Goal: Task Accomplishment & Management: Complete application form

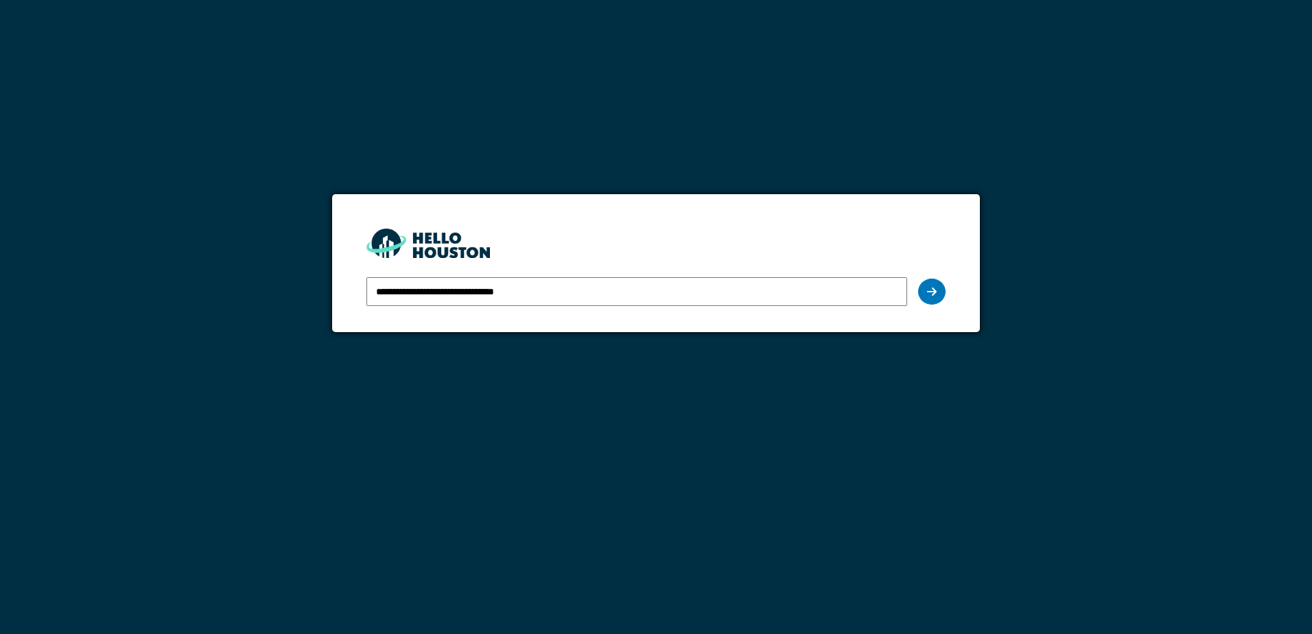
click at [946, 283] on form "**********" at bounding box center [655, 263] width 647 height 138
click at [940, 289] on div at bounding box center [931, 292] width 27 height 26
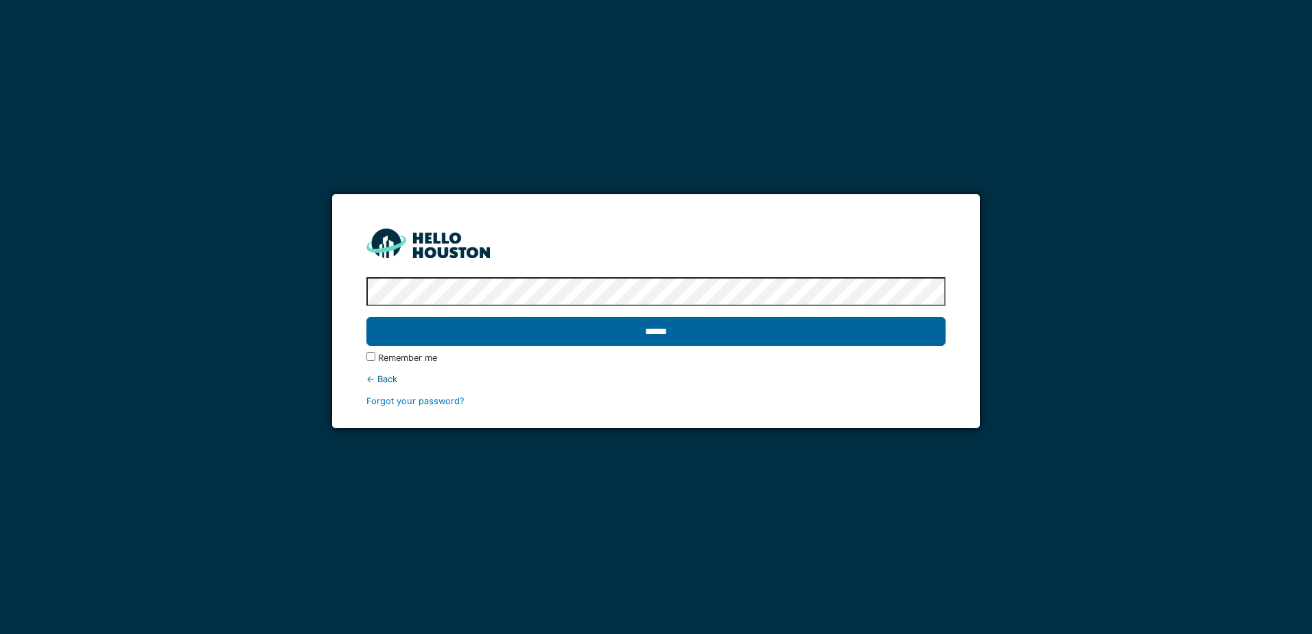
click at [506, 328] on input "******" at bounding box center [655, 331] width 579 height 29
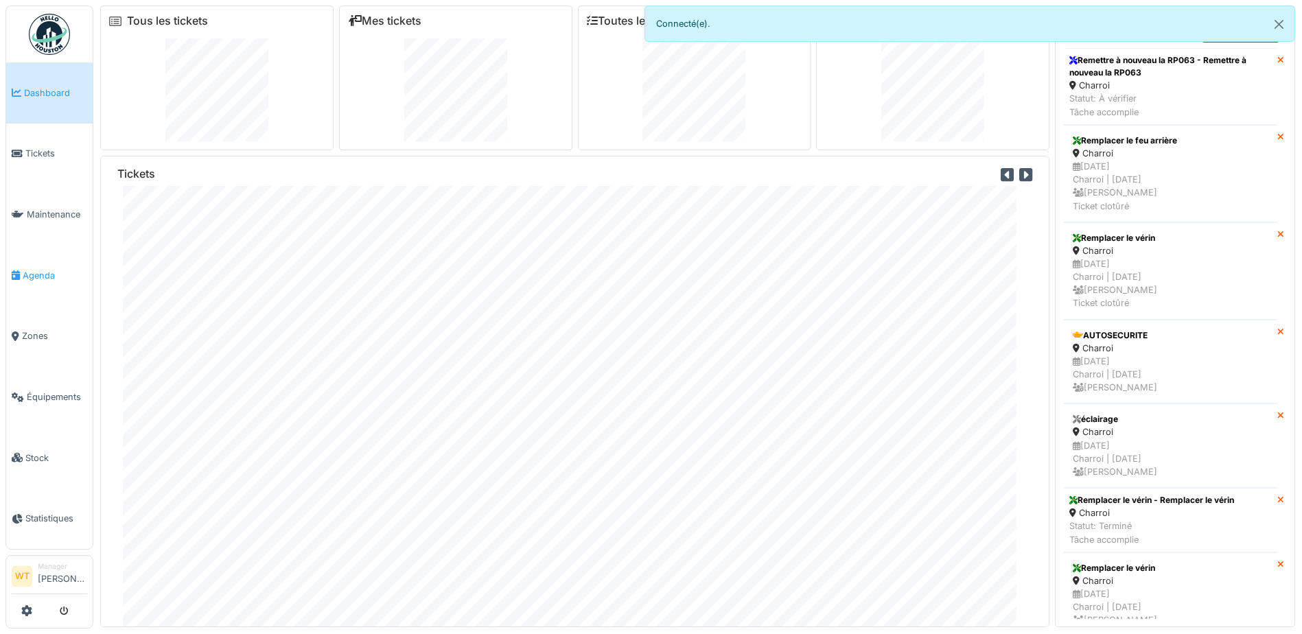
click at [49, 275] on span "Agenda" at bounding box center [55, 275] width 65 height 13
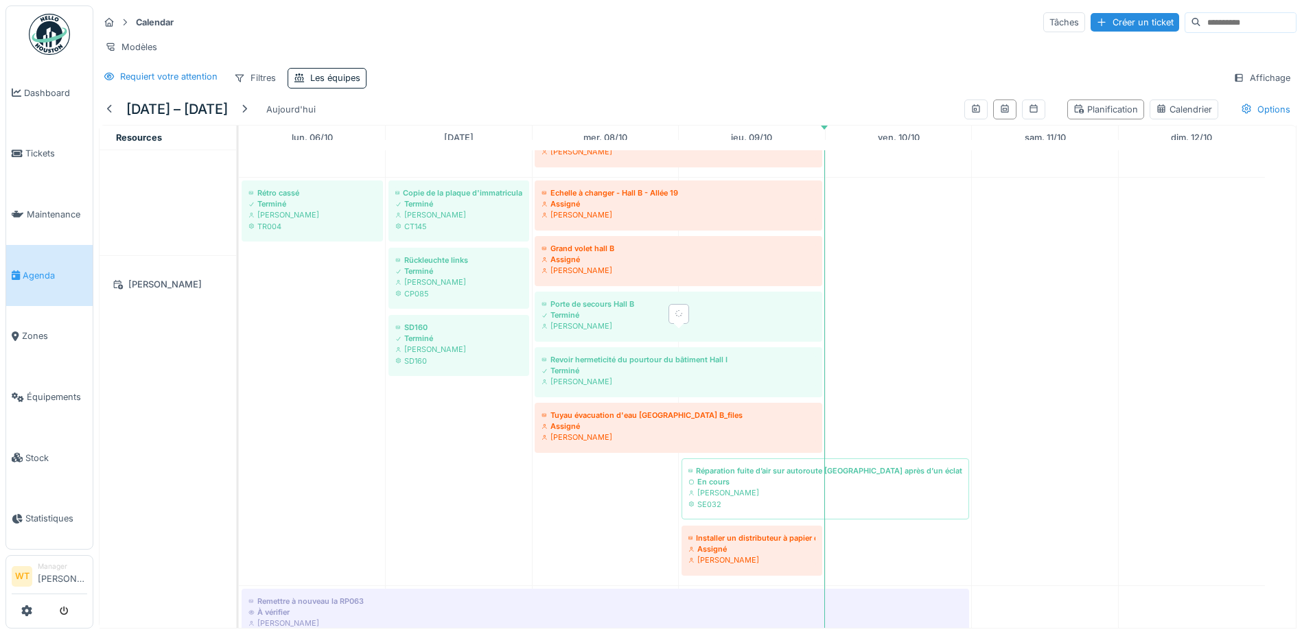
scroll to position [549, 0]
click at [50, 391] on span "Équipements" at bounding box center [57, 397] width 60 height 13
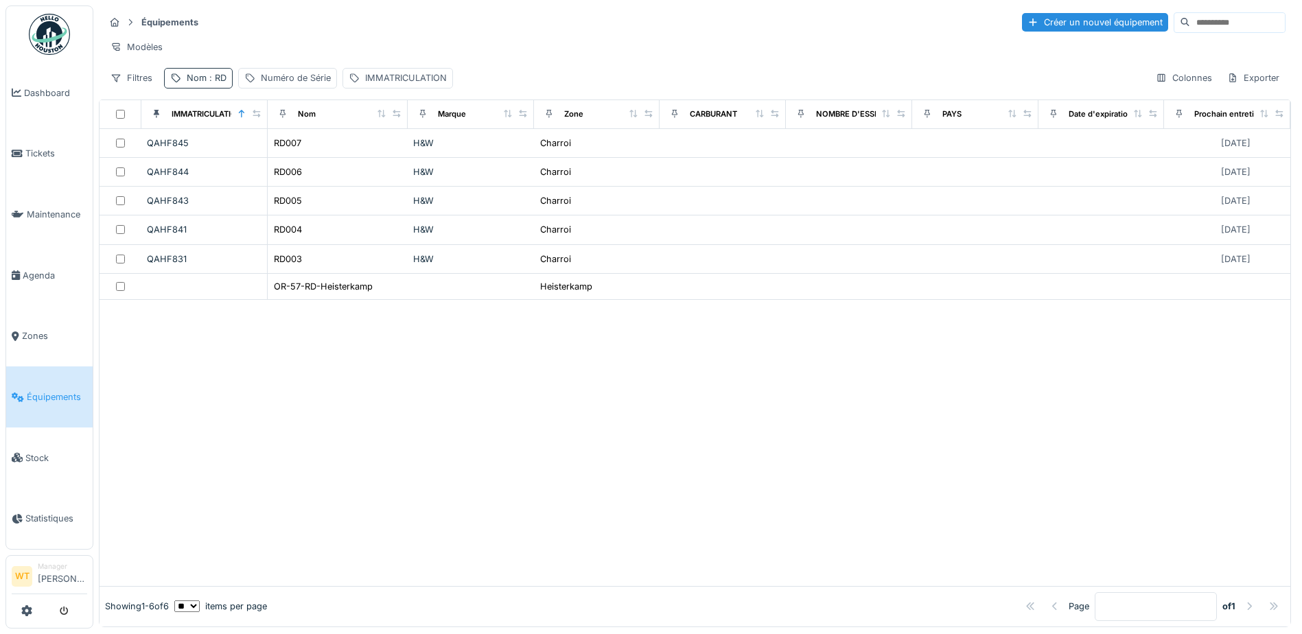
click at [204, 84] on div "Nom : RD" at bounding box center [207, 77] width 40 height 13
click at [236, 156] on input "**" at bounding box center [238, 154] width 137 height 29
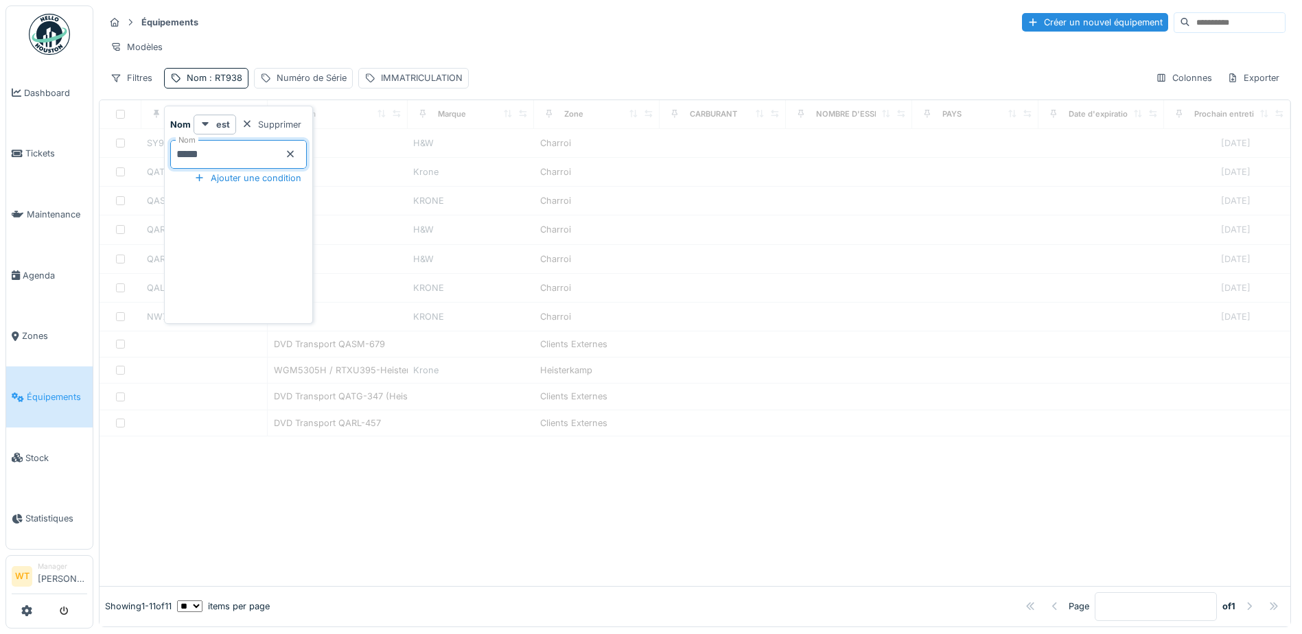
type input "*****"
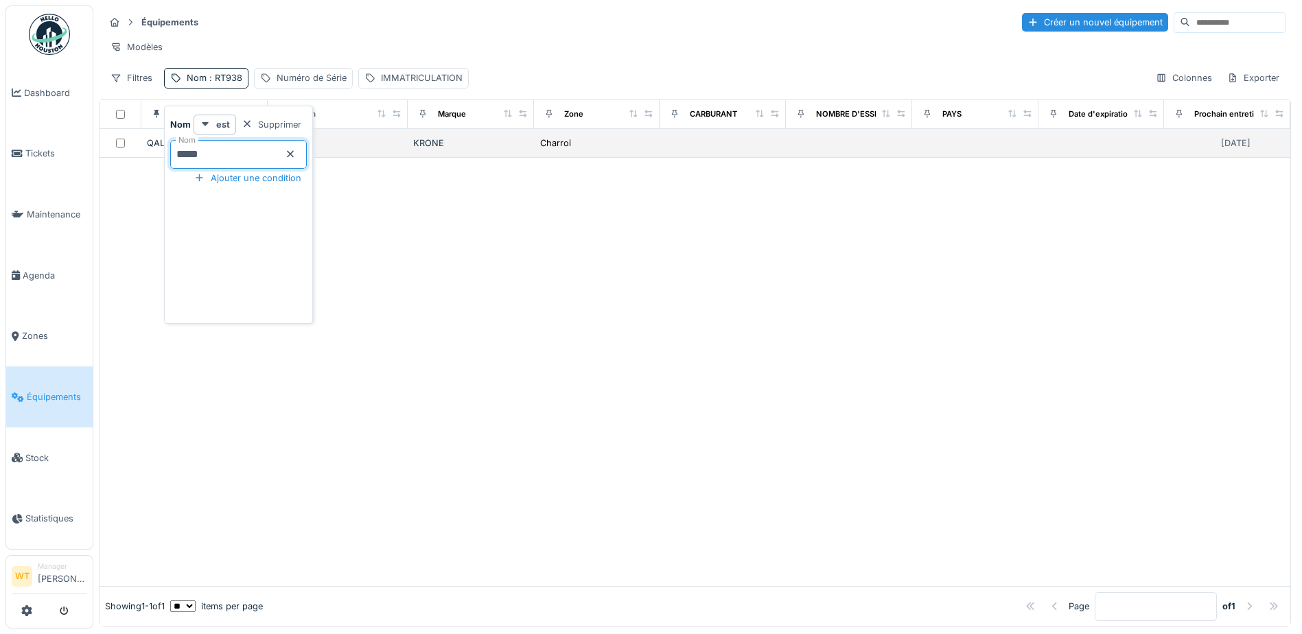
click at [483, 150] on div "KRONE" at bounding box center [470, 143] width 115 height 13
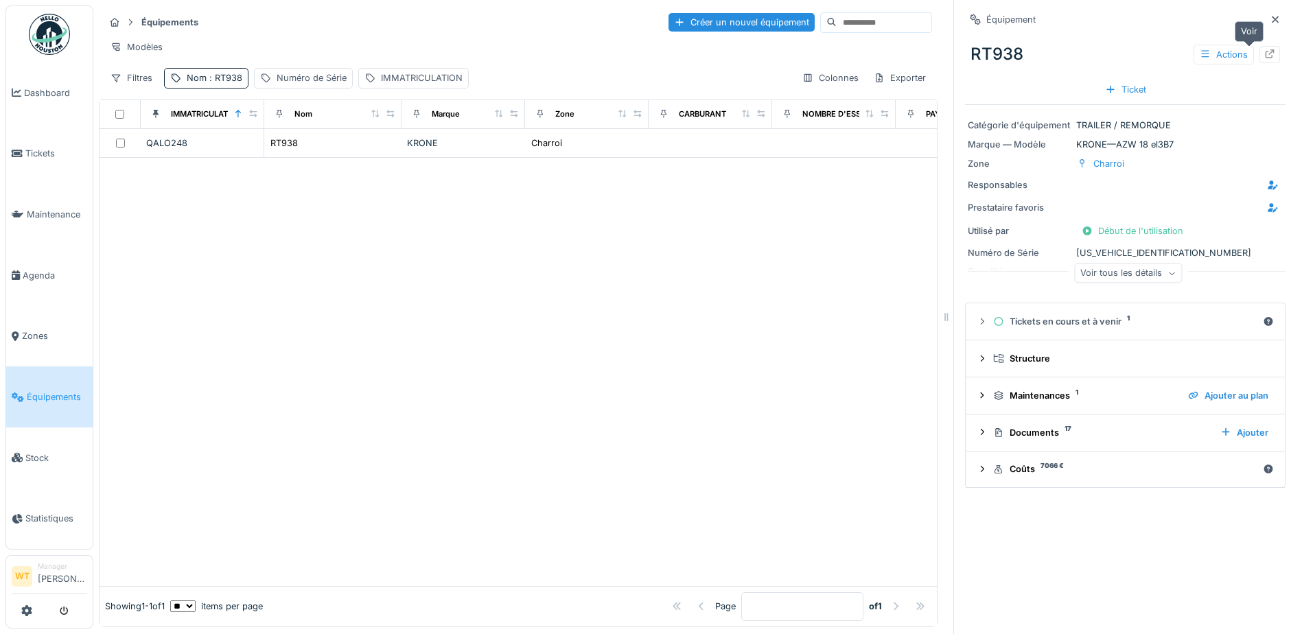
click at [1264, 48] on div at bounding box center [1269, 54] width 11 height 13
click at [54, 281] on link "Agenda" at bounding box center [49, 275] width 86 height 61
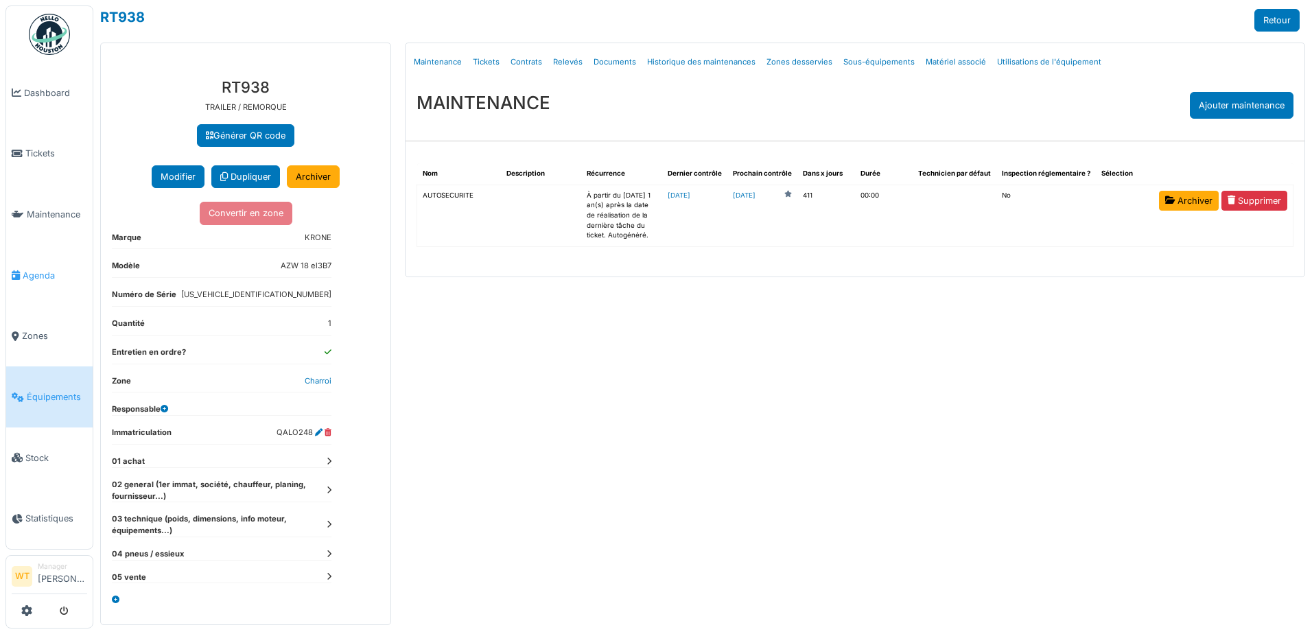
click at [40, 269] on span "Agenda" at bounding box center [55, 275] width 65 height 13
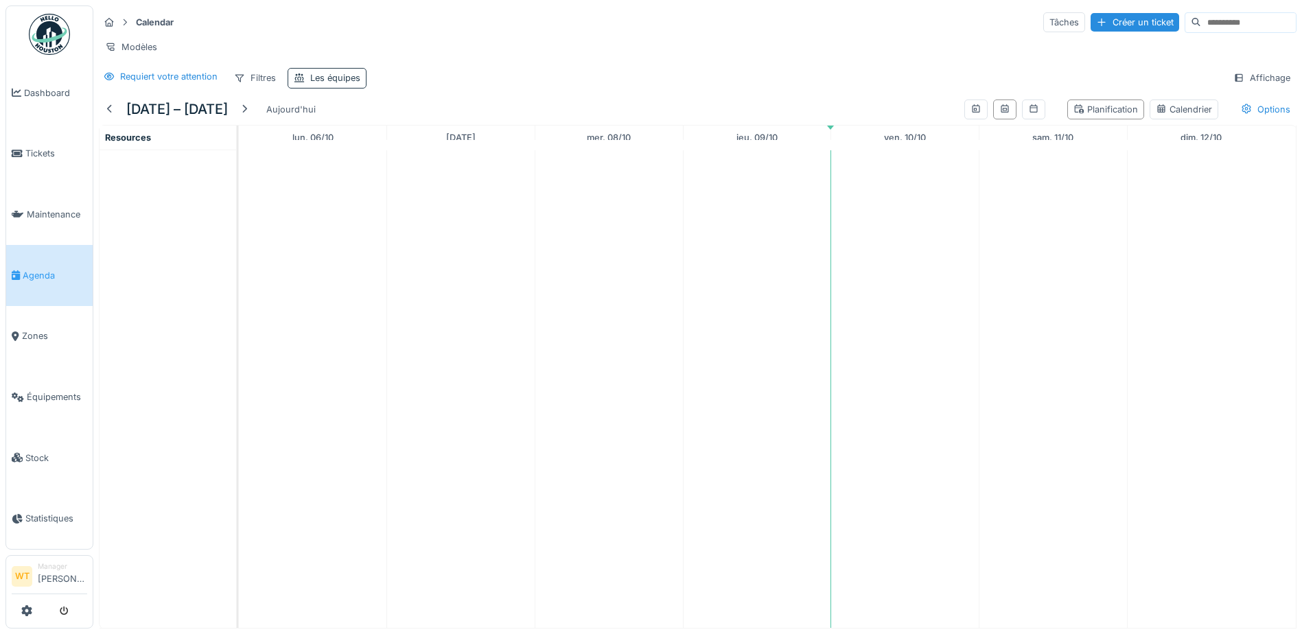
click at [342, 84] on div "Les équipes" at bounding box center [335, 77] width 50 height 13
click at [390, 146] on div "Les équipes" at bounding box center [364, 153] width 128 height 15
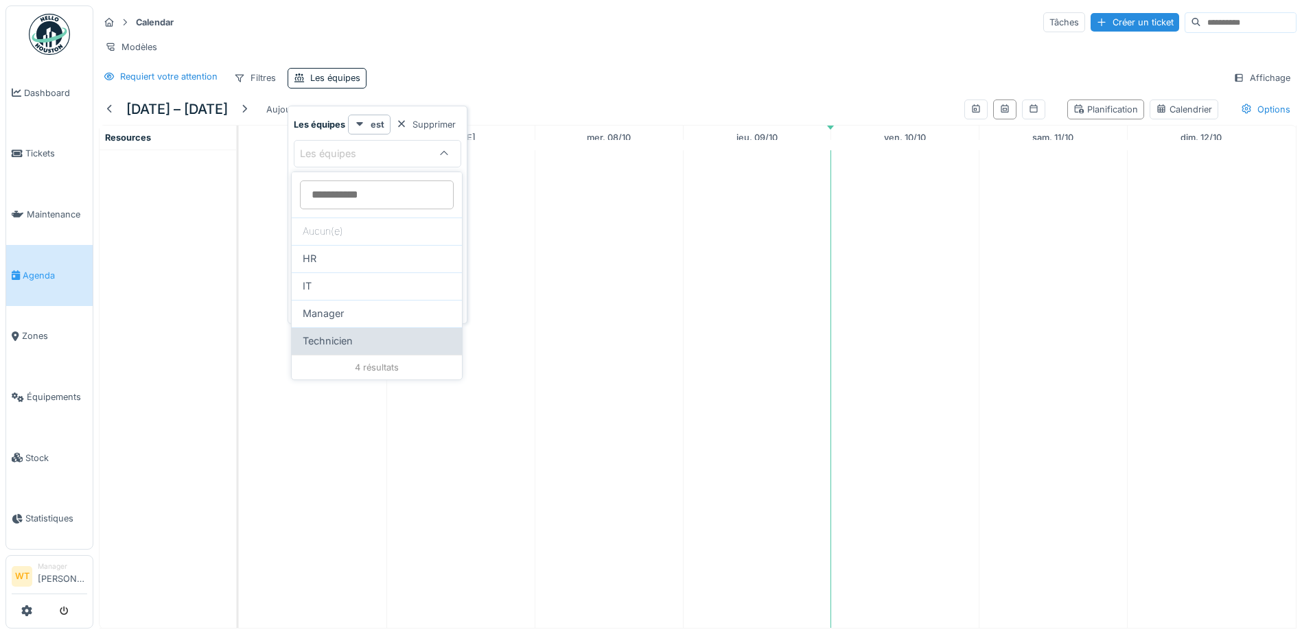
click at [360, 340] on div "Technicien" at bounding box center [377, 341] width 148 height 15
type input "***"
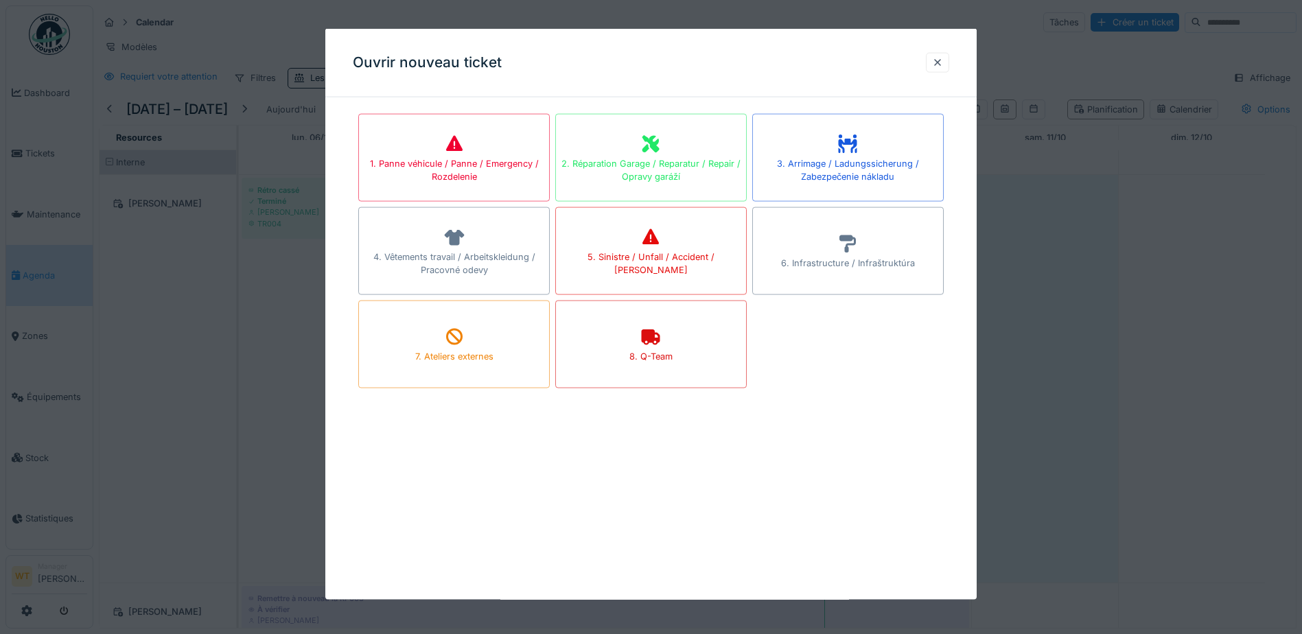
click at [1163, 249] on div at bounding box center [651, 317] width 1302 height 634
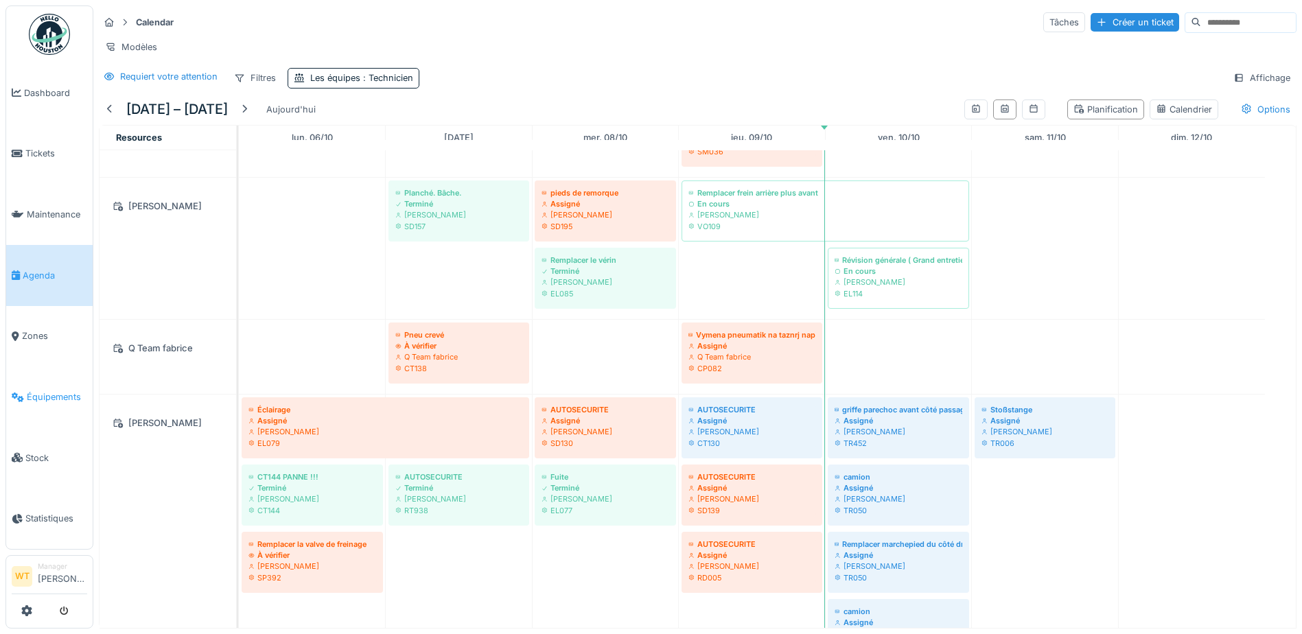
click at [54, 379] on link "Équipements" at bounding box center [49, 396] width 86 height 61
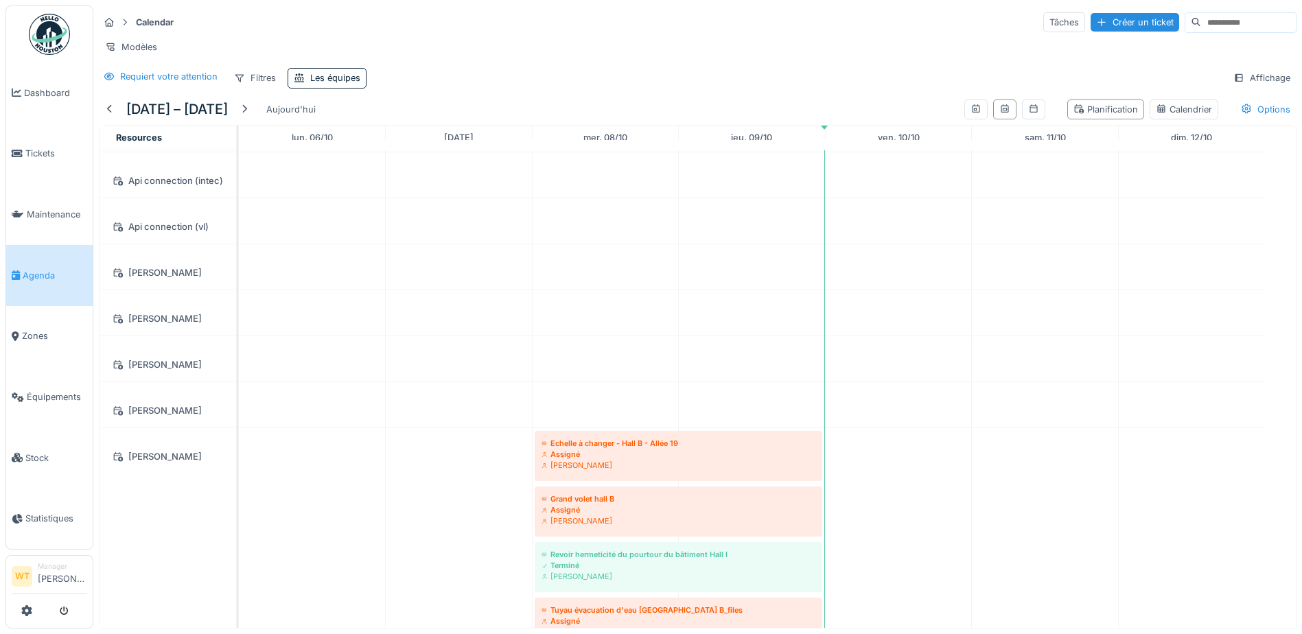
scroll to position [24, 0]
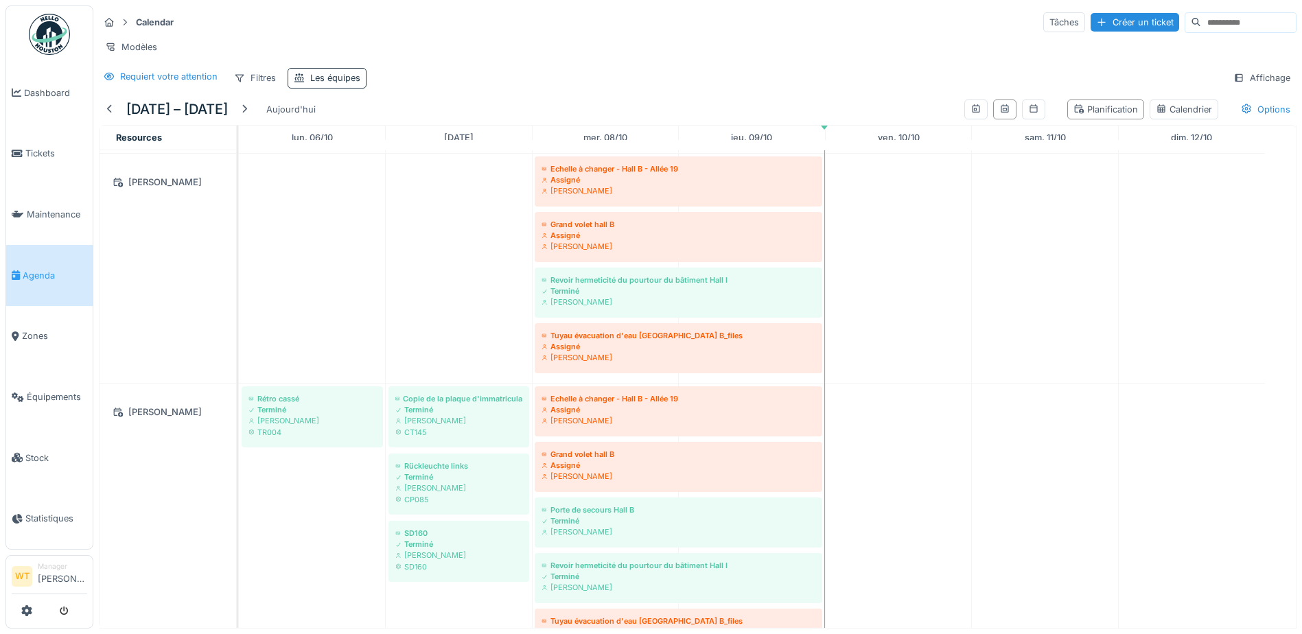
click at [353, 84] on div "Les équipes" at bounding box center [335, 77] width 50 height 13
click at [394, 150] on div "Les équipes" at bounding box center [364, 153] width 128 height 15
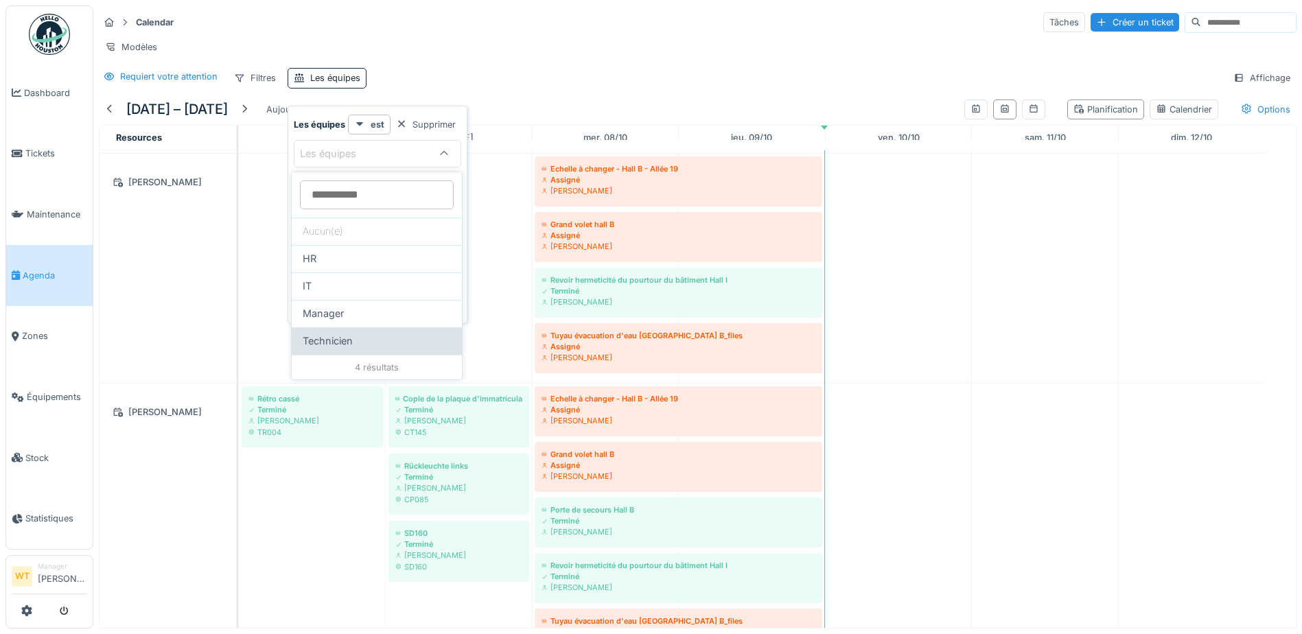
click at [347, 338] on span "Technicien" at bounding box center [328, 341] width 50 height 15
type input "***"
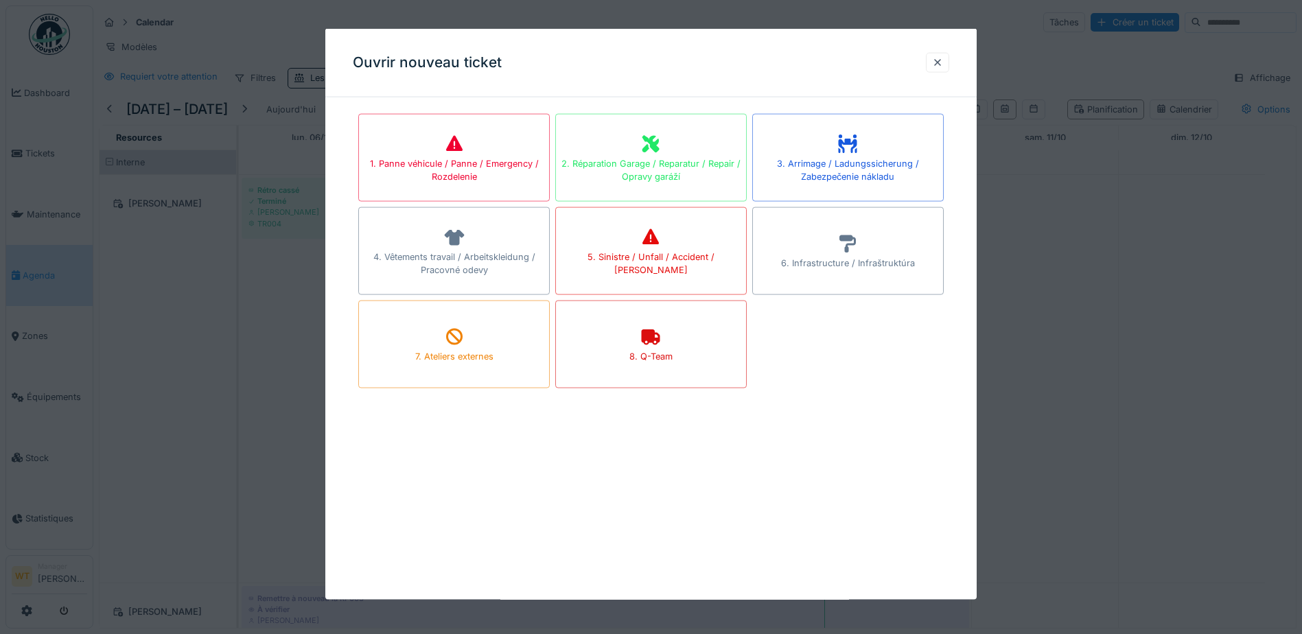
drag, startPoint x: 942, startPoint y: 64, endPoint x: 868, endPoint y: 245, distance: 195.5
click at [942, 64] on div at bounding box center [937, 62] width 11 height 13
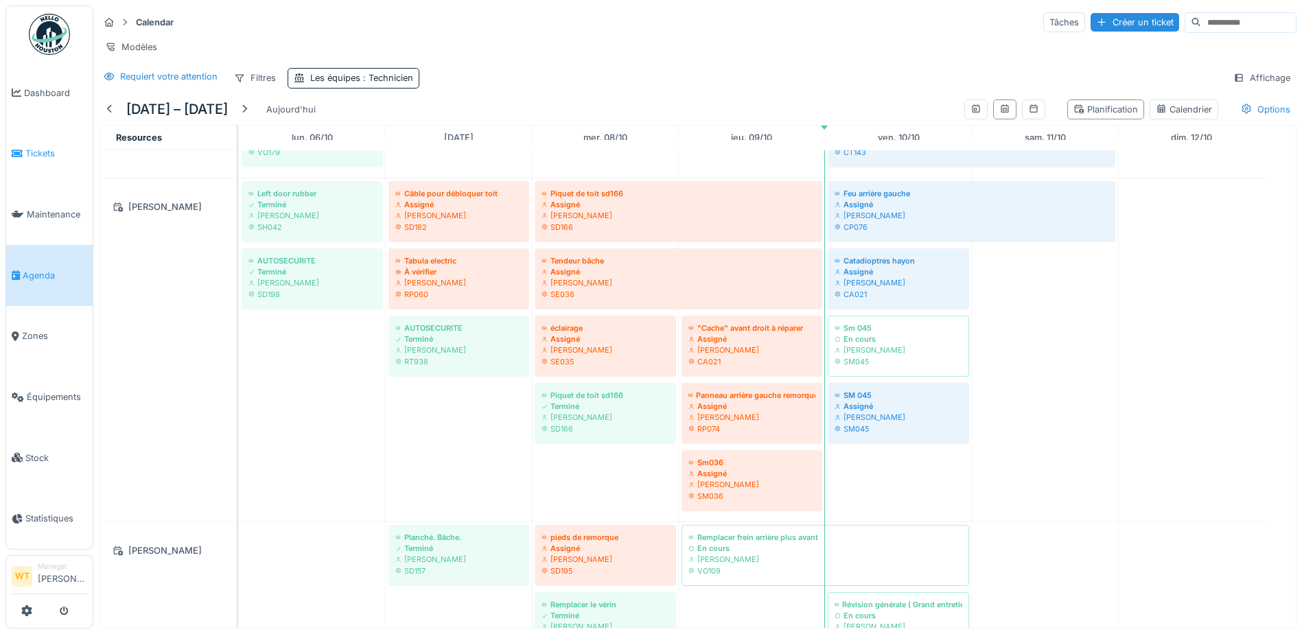
click at [45, 150] on span "Tickets" at bounding box center [56, 153] width 62 height 13
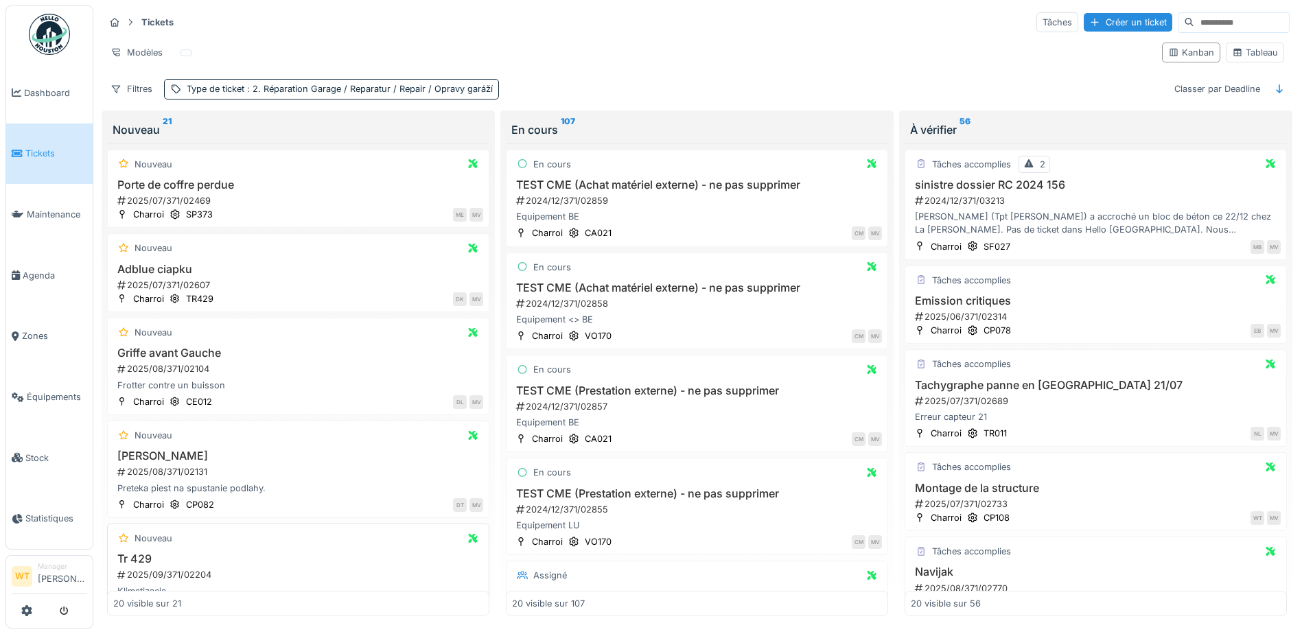
scroll to position [343, 0]
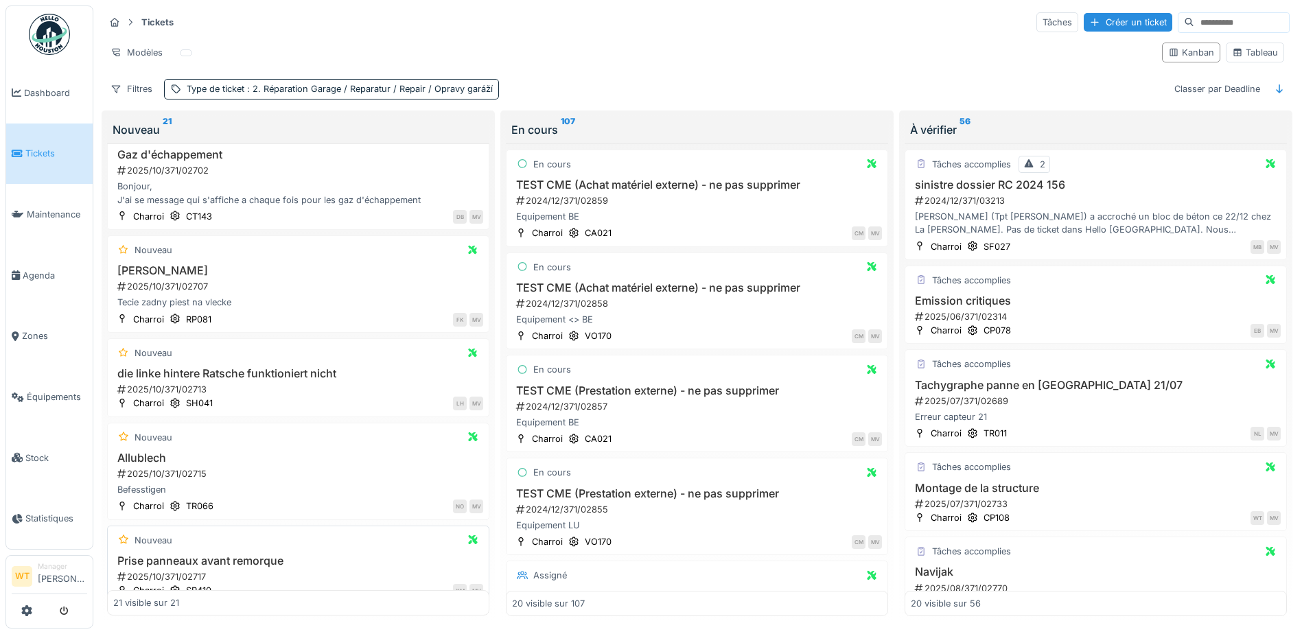
scroll to position [1686, 0]
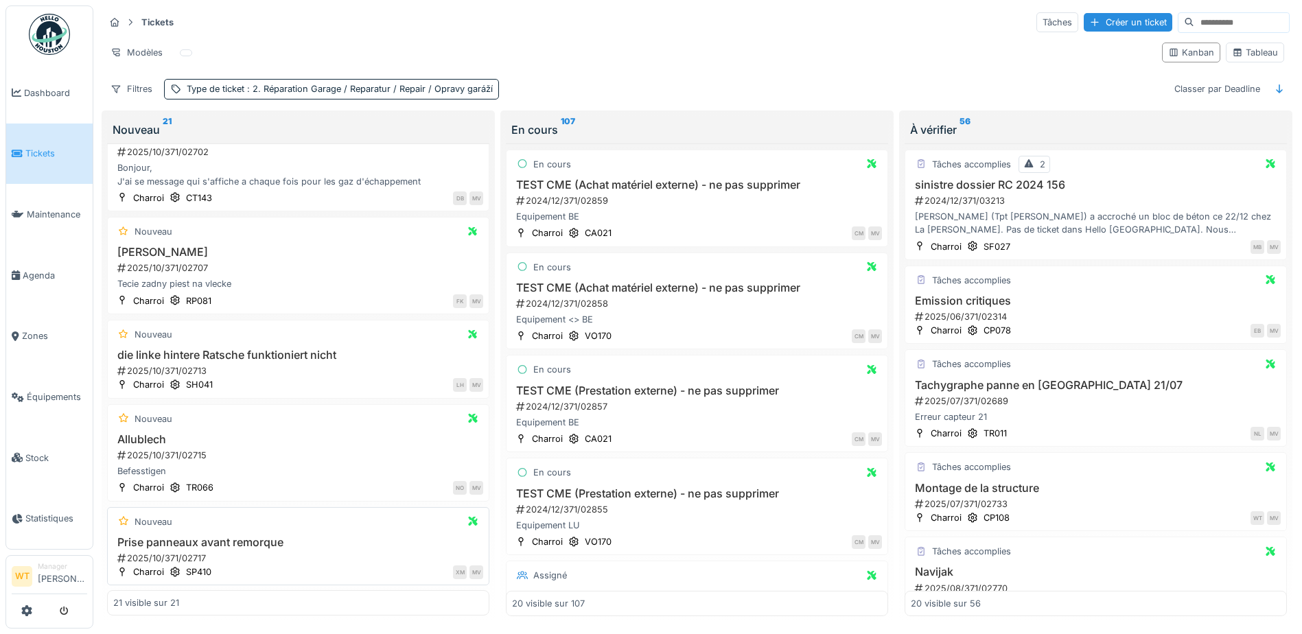
click at [222, 536] on h3 "Prise panneaux avant remorque" at bounding box center [298, 542] width 370 height 13
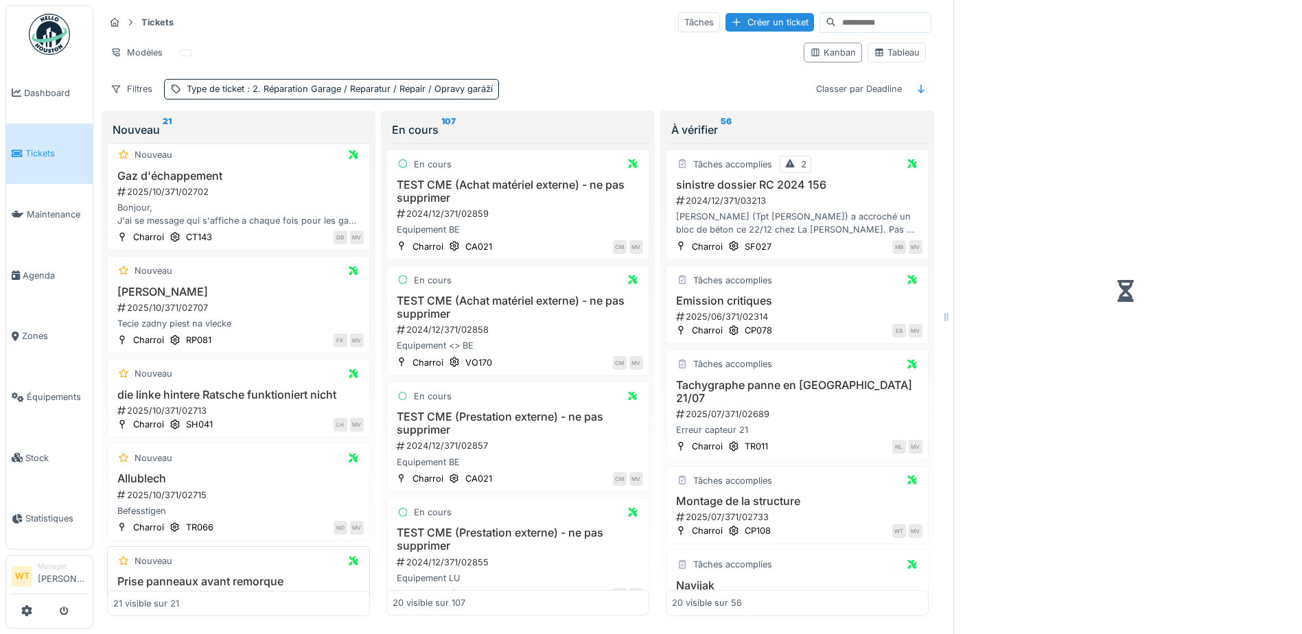
scroll to position [1781, 0]
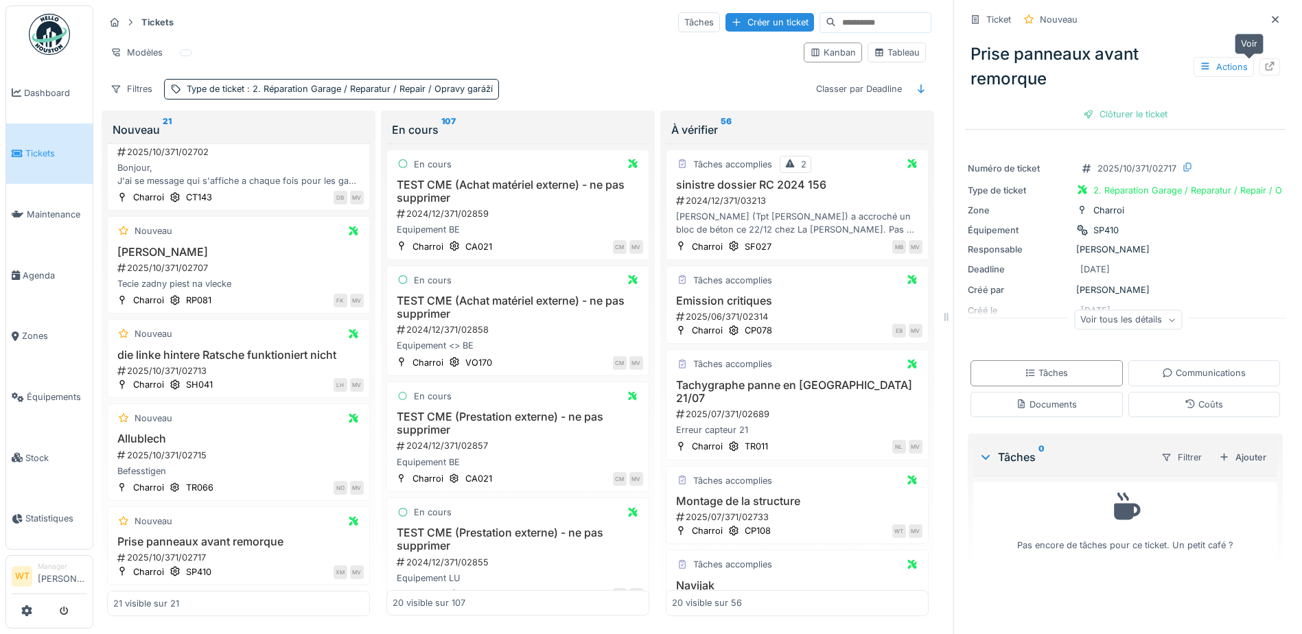
click at [1264, 62] on icon at bounding box center [1269, 66] width 11 height 9
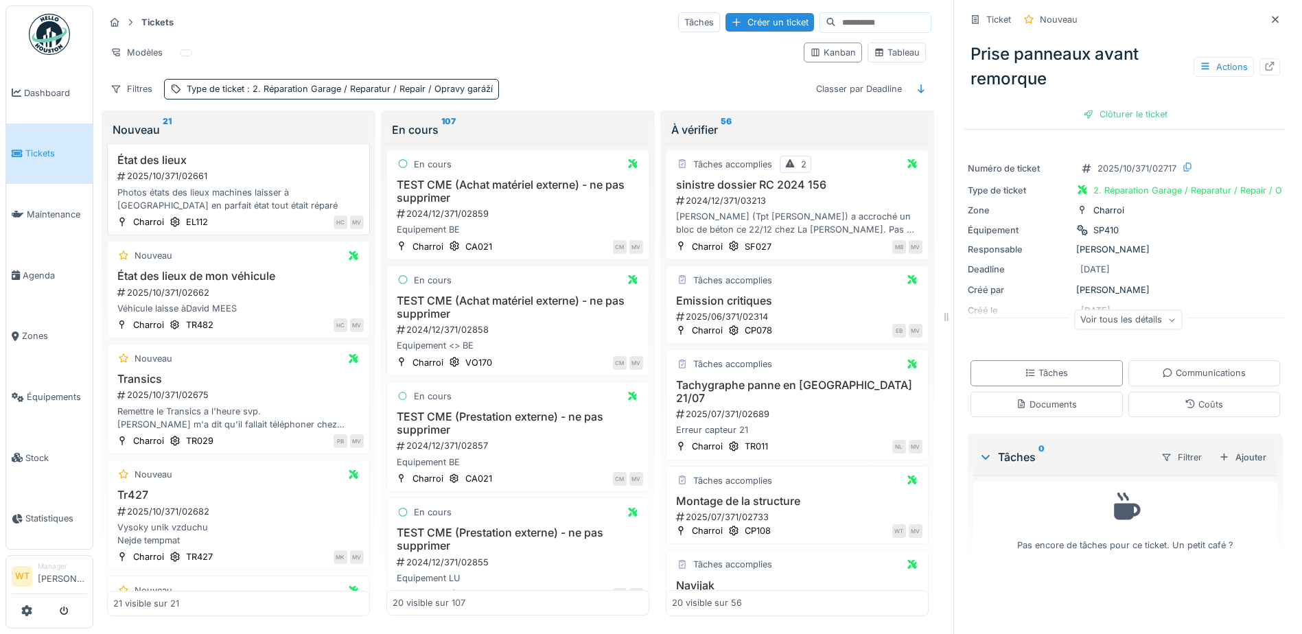
scroll to position [1232, 0]
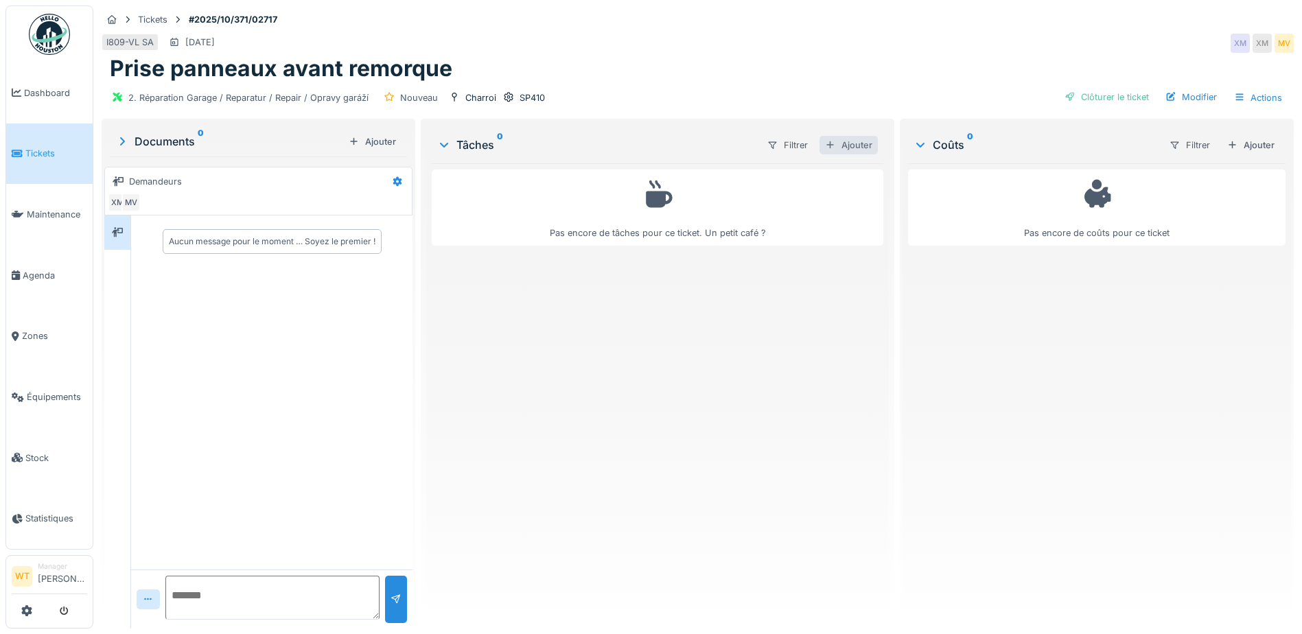
click at [857, 145] on div "Ajouter" at bounding box center [848, 145] width 58 height 19
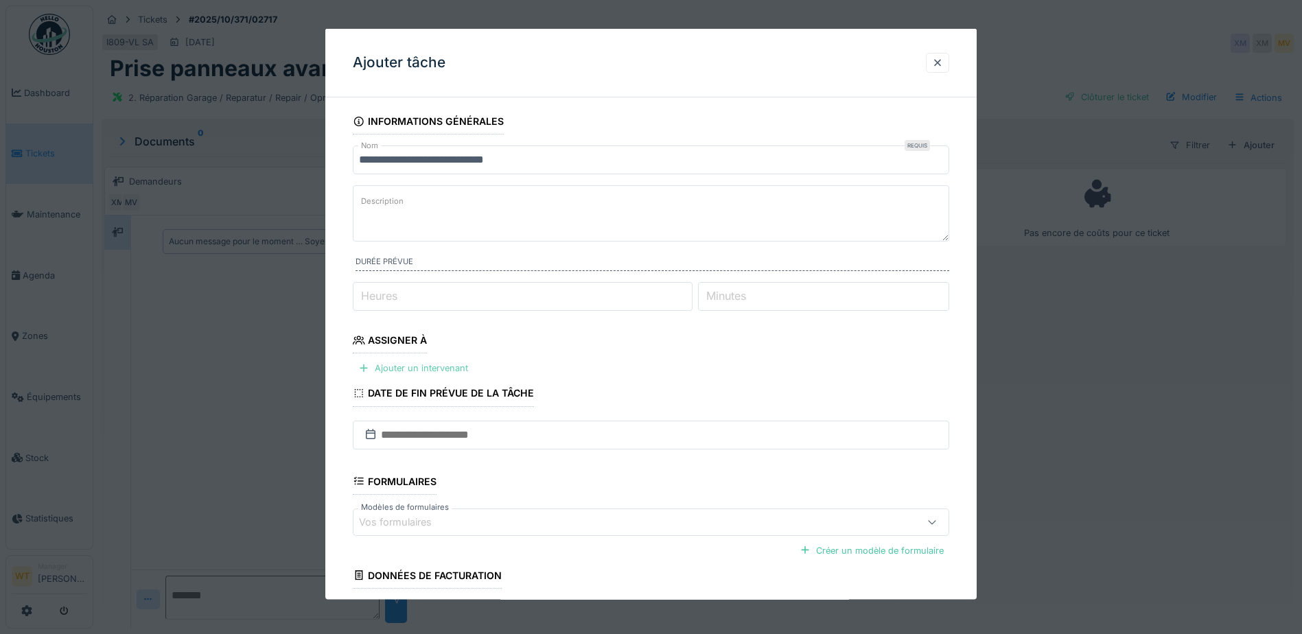
click at [399, 371] on div "Ajouter un intervenant" at bounding box center [413, 368] width 121 height 19
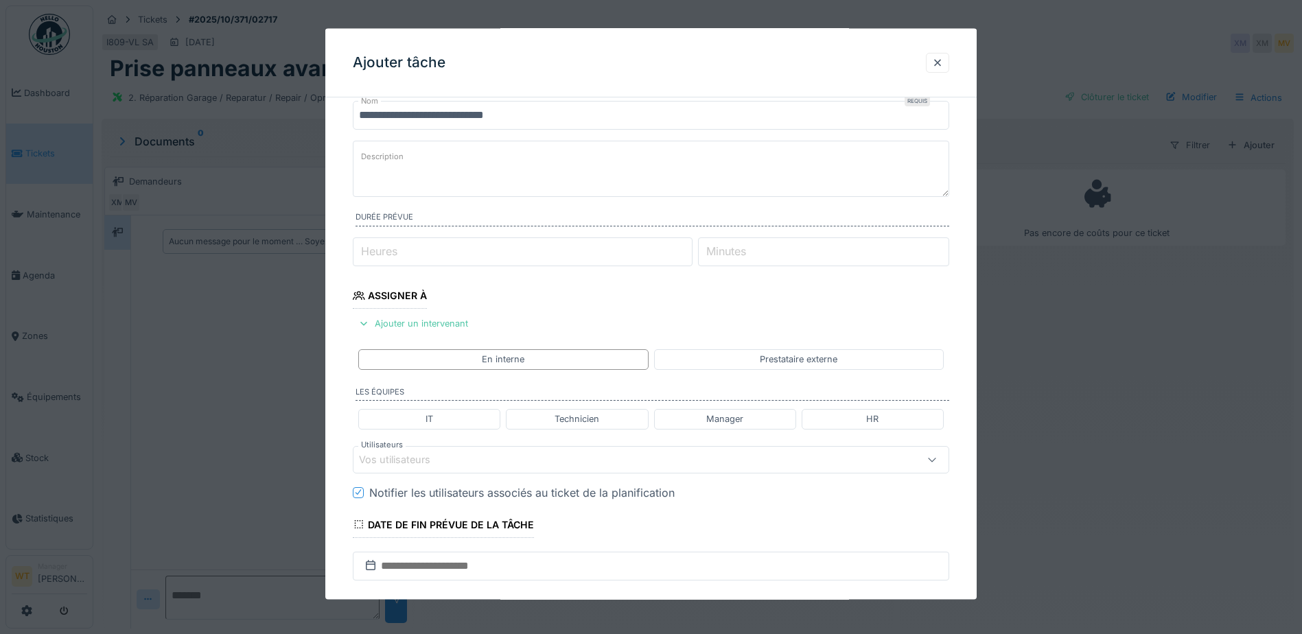
scroll to position [206, 0]
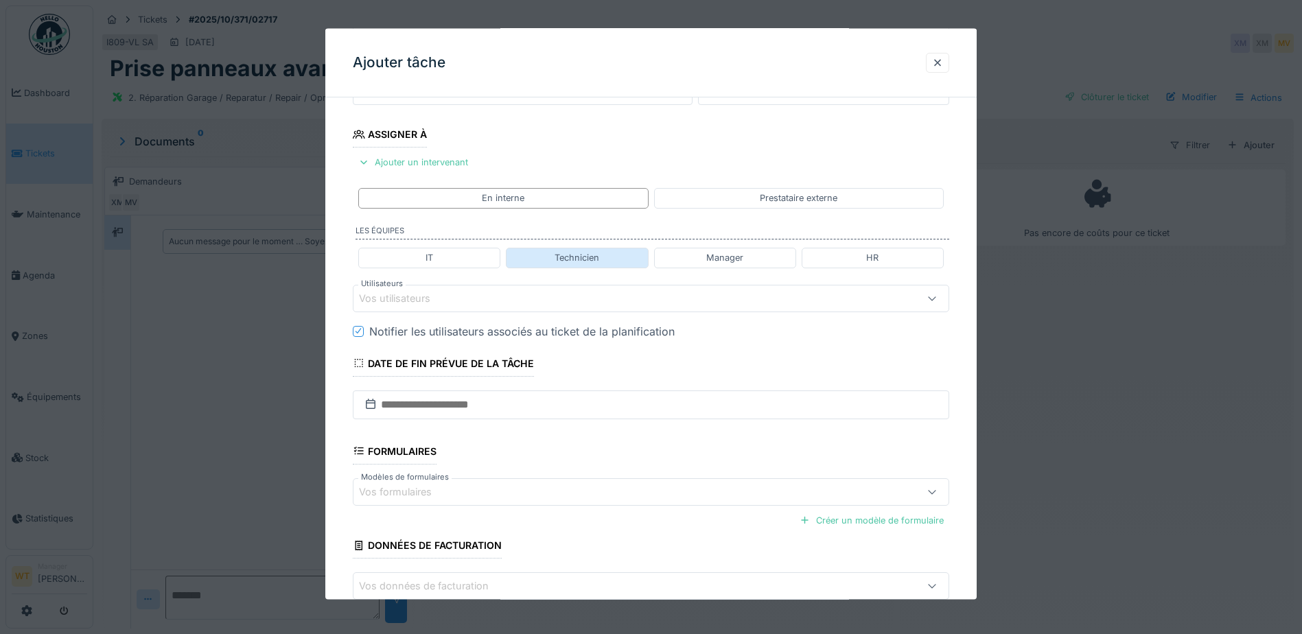
click at [574, 250] on div "Technicien" at bounding box center [577, 258] width 142 height 20
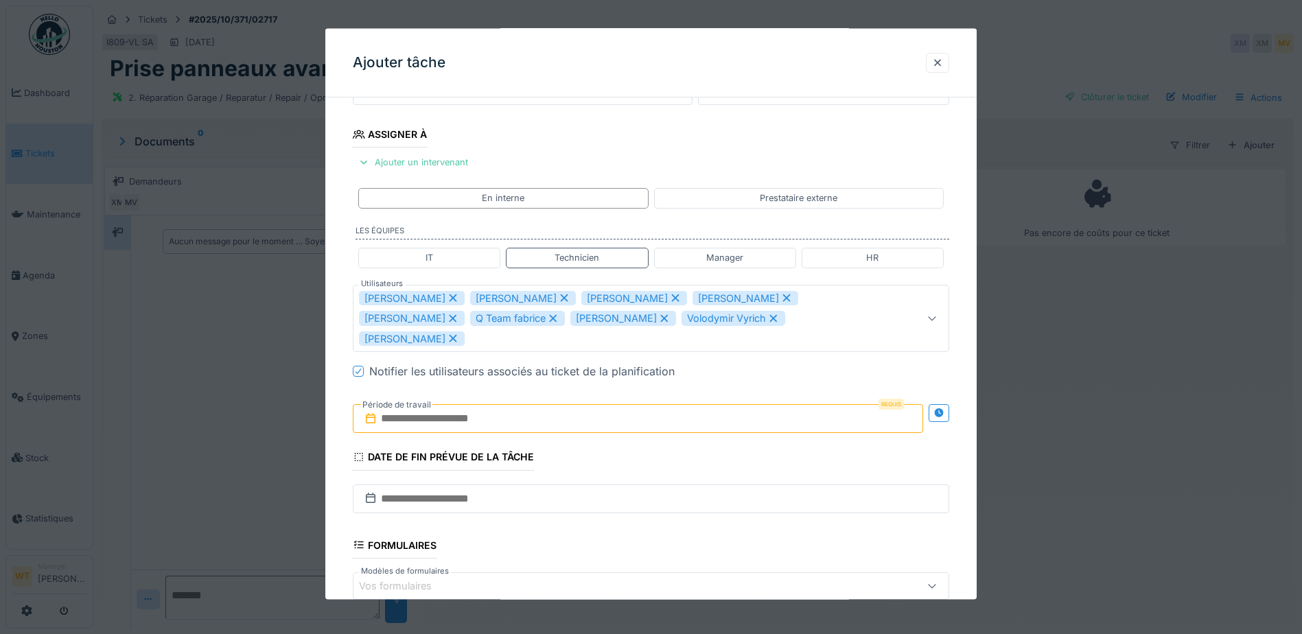
click at [547, 318] on icon at bounding box center [553, 318] width 12 height 10
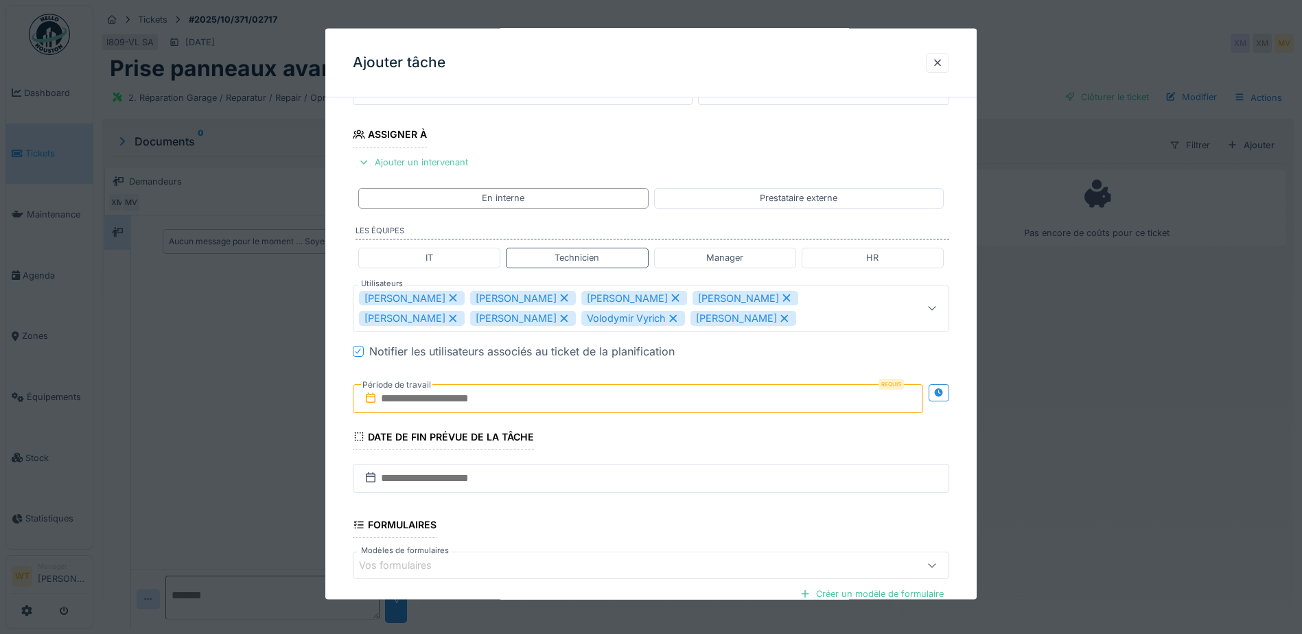
click at [558, 317] on icon at bounding box center [564, 318] width 12 height 10
click at [556, 316] on icon at bounding box center [562, 318] width 12 height 10
click at [558, 301] on icon at bounding box center [564, 298] width 12 height 10
click at [561, 296] on icon at bounding box center [565, 298] width 8 height 8
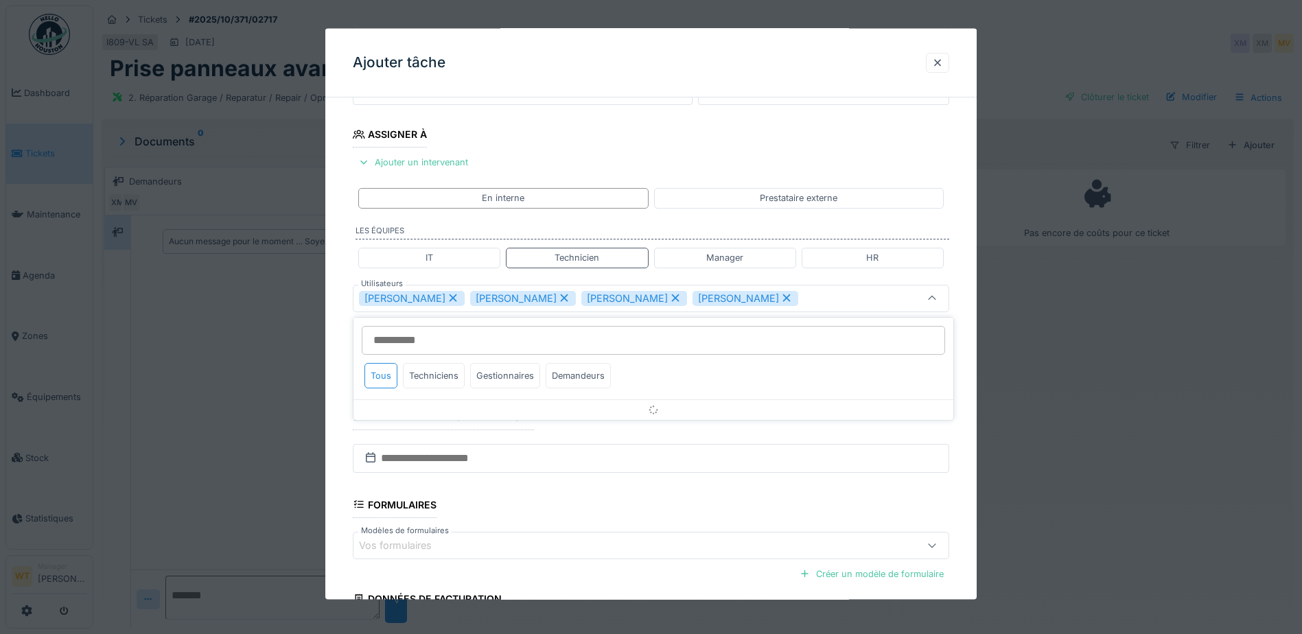
scroll to position [190, 0]
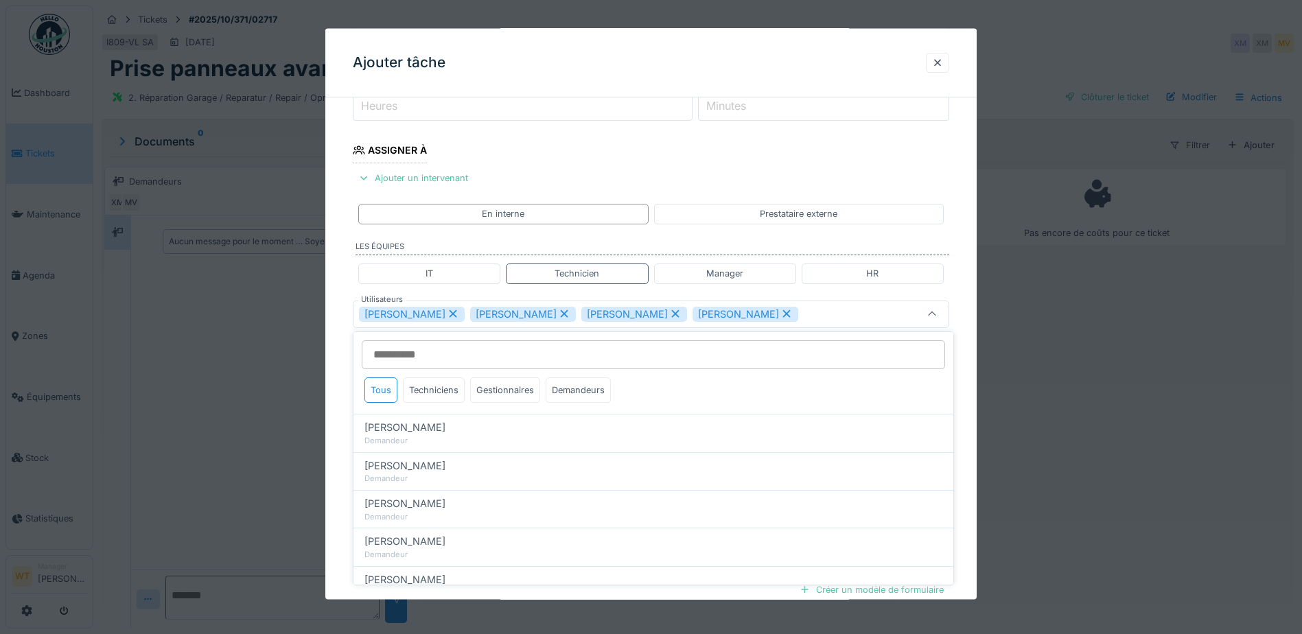
click at [447, 311] on icon at bounding box center [453, 314] width 12 height 10
click at [450, 312] on icon at bounding box center [453, 314] width 12 height 10
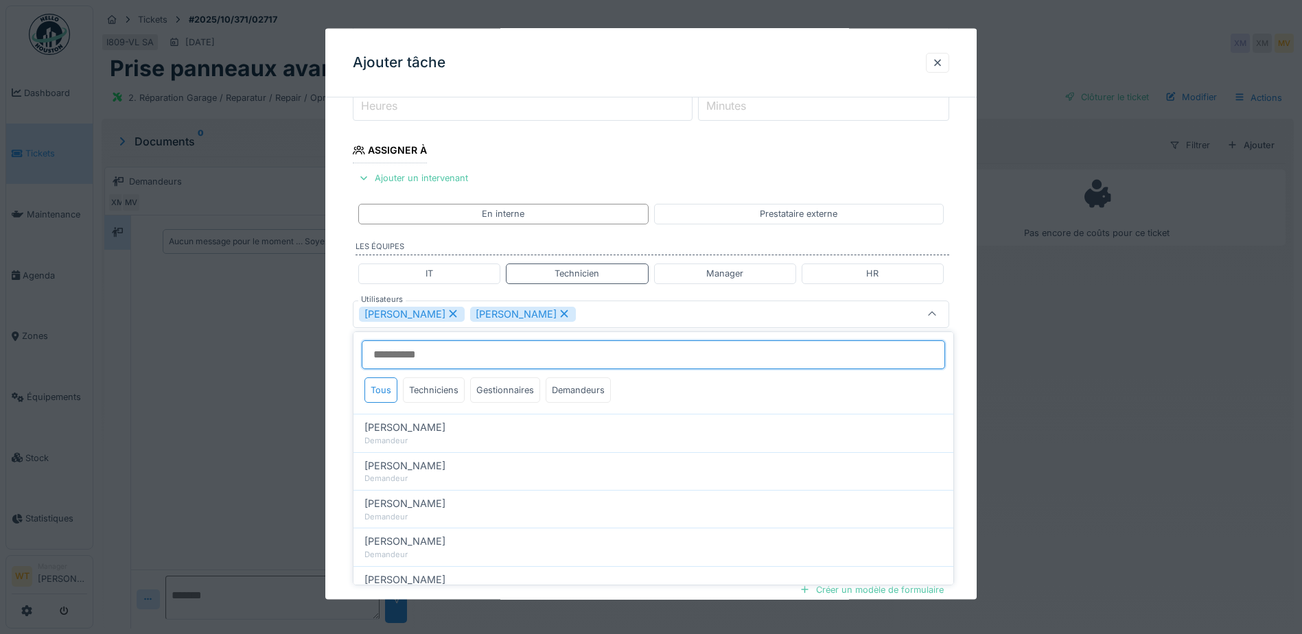
type input "*****"
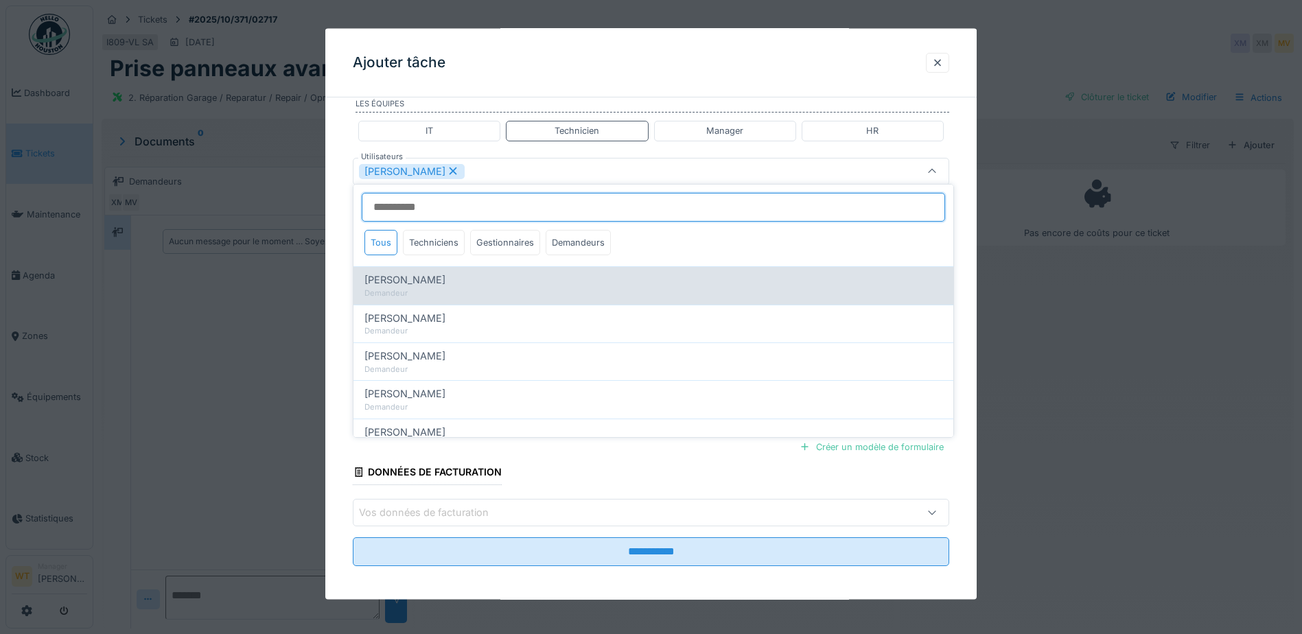
scroll to position [338, 0]
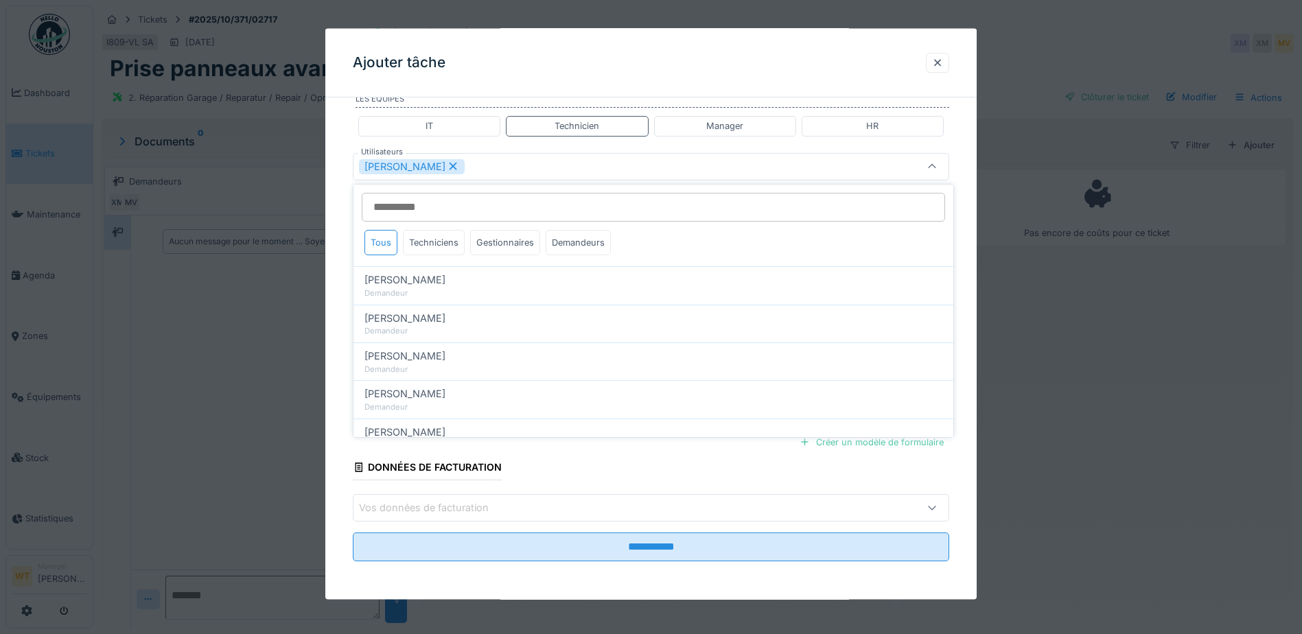
click at [535, 161] on div "[PERSON_NAME]" at bounding box center [616, 166] width 514 height 15
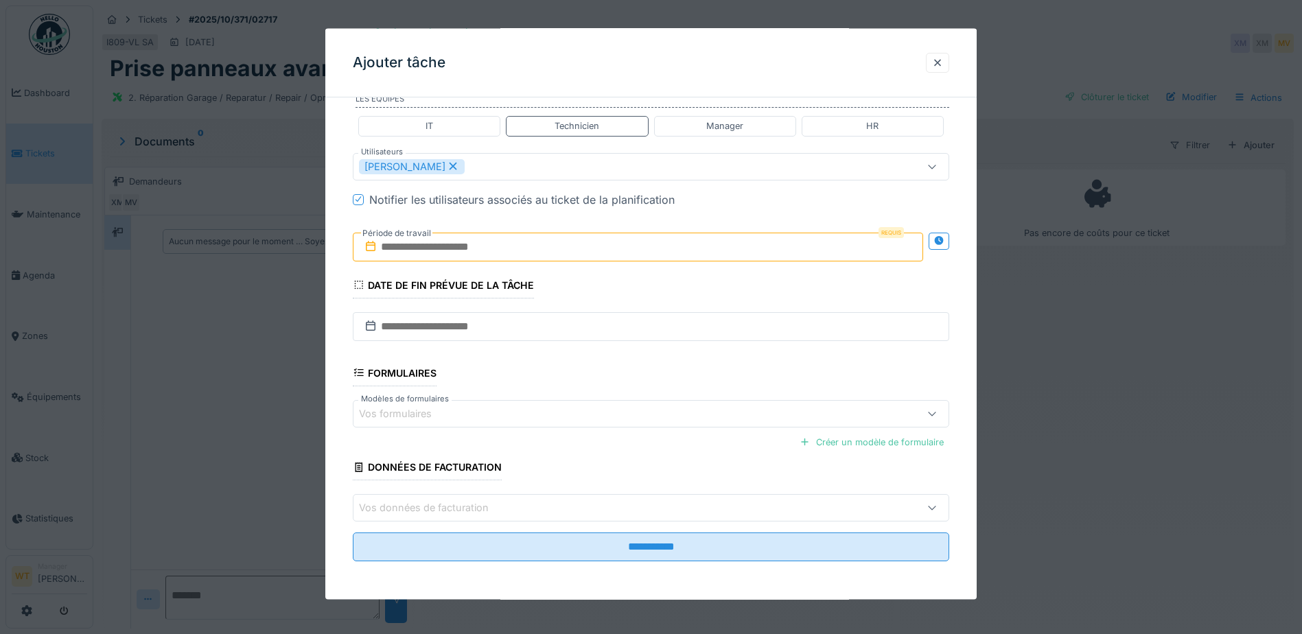
click at [473, 260] on input "text" at bounding box center [638, 246] width 570 height 29
click at [662, 360] on div "10" at bounding box center [662, 359] width 19 height 20
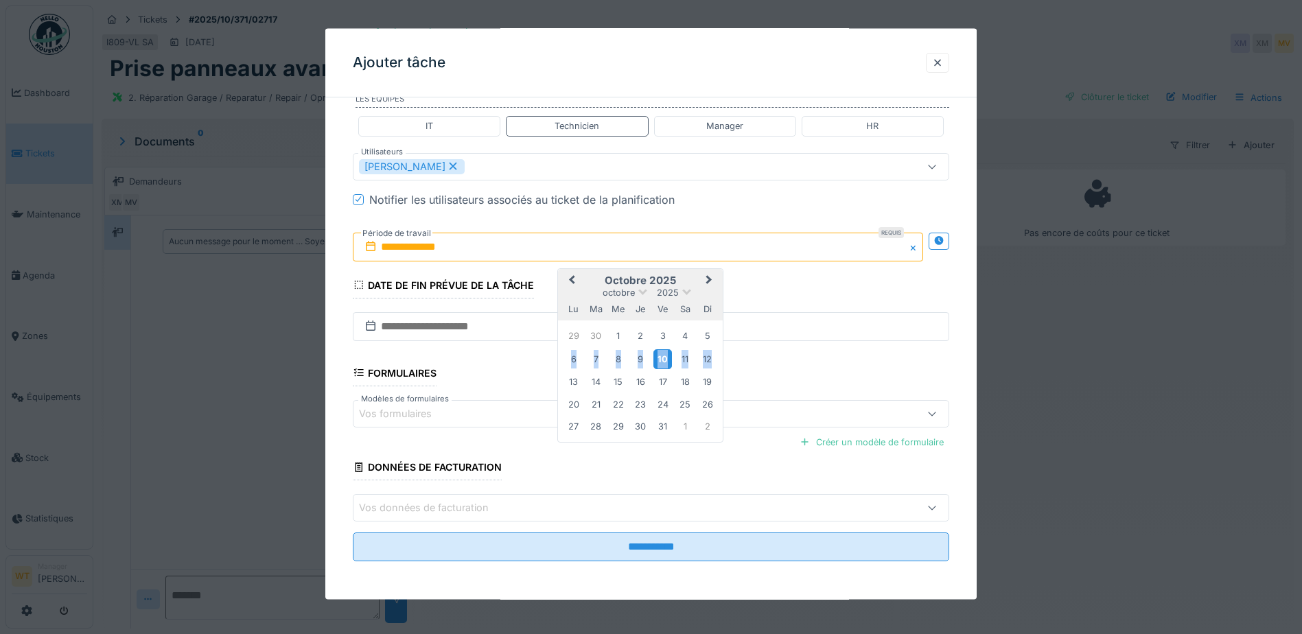
click at [662, 360] on div "10" at bounding box center [662, 359] width 19 height 20
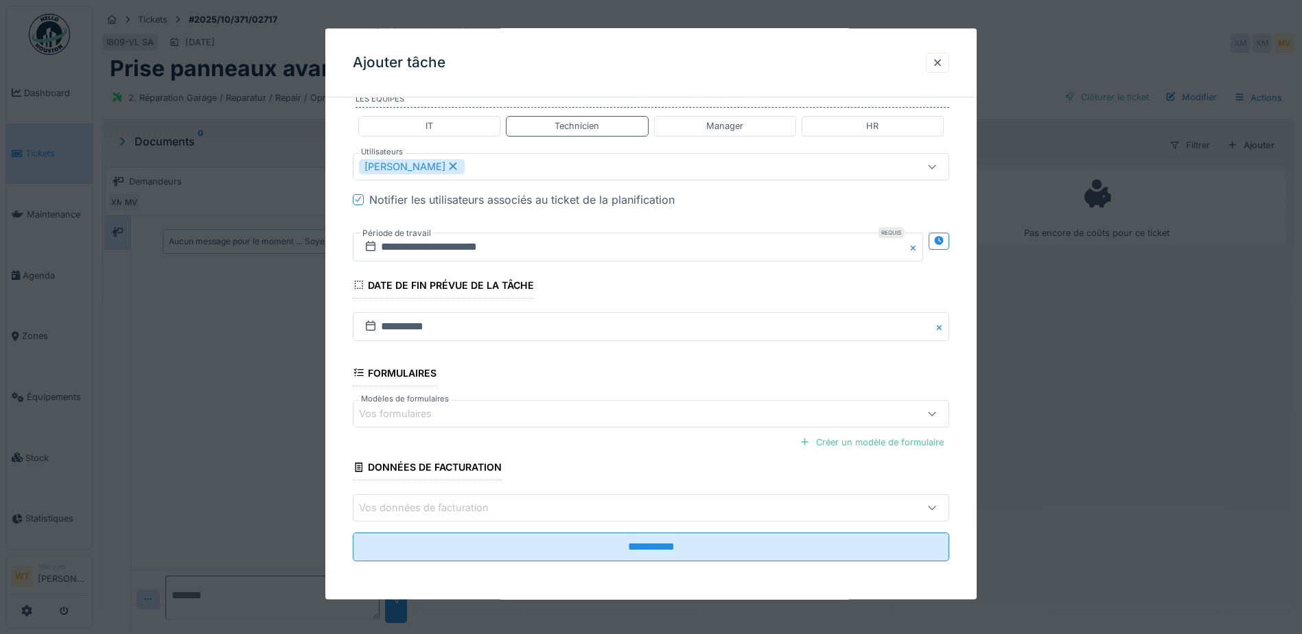
scroll to position [10, 0]
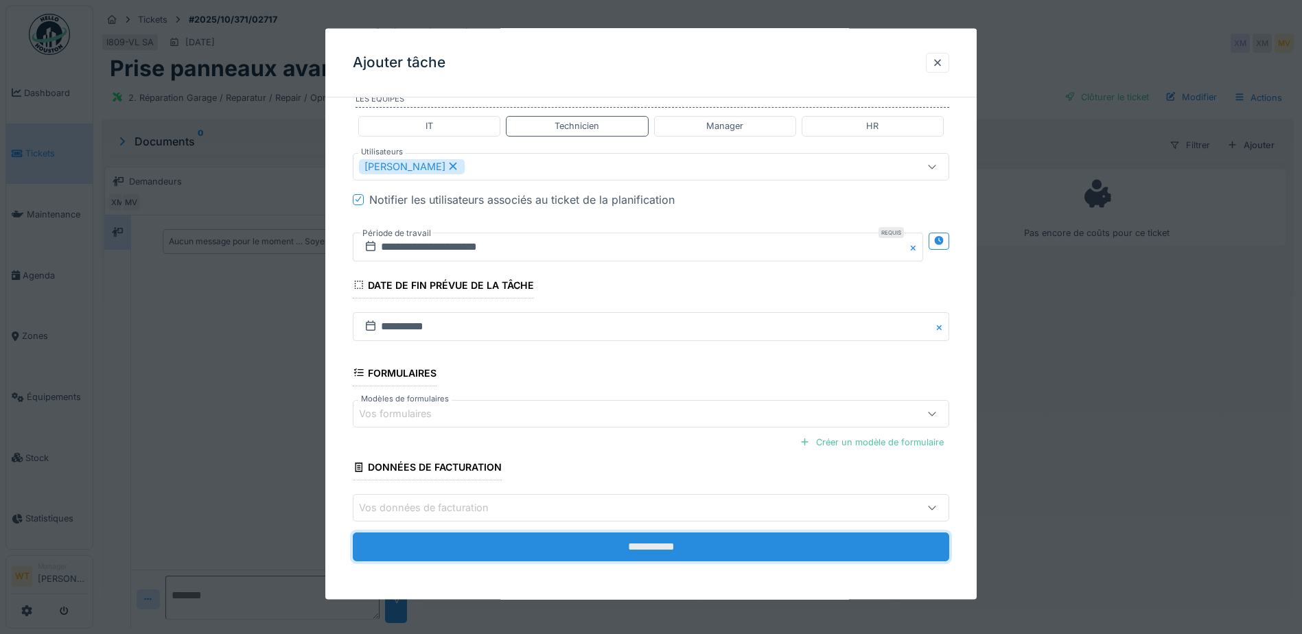
click at [570, 547] on input "**********" at bounding box center [651, 547] width 596 height 29
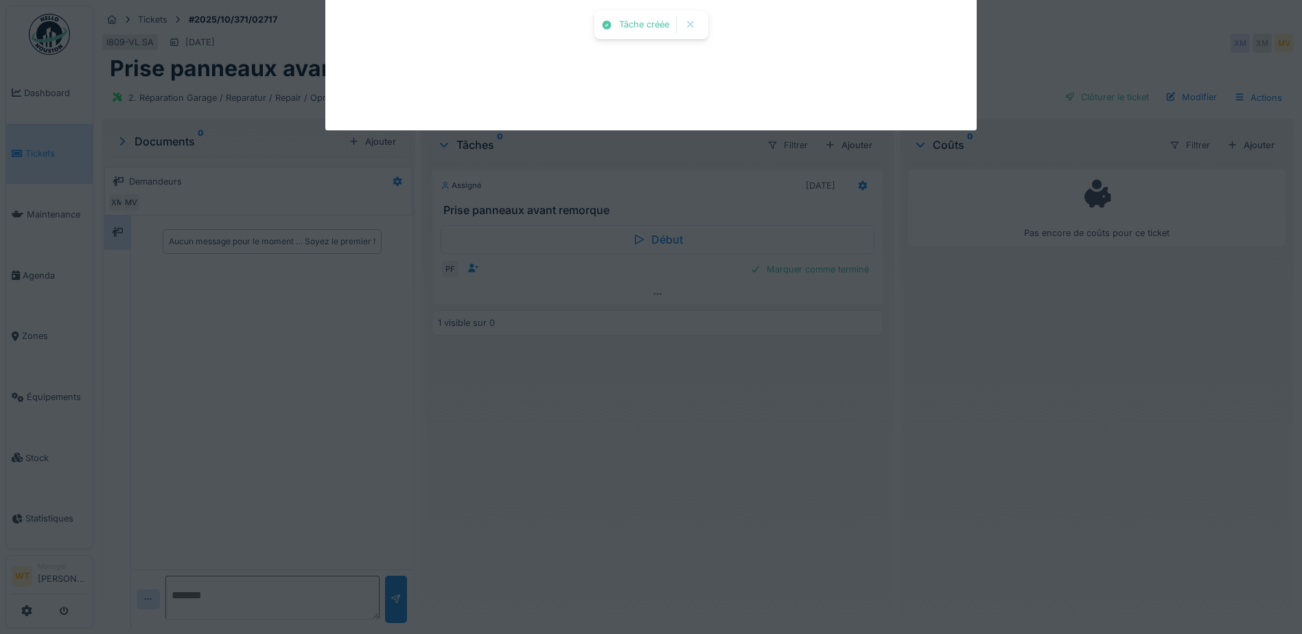
scroll to position [0, 0]
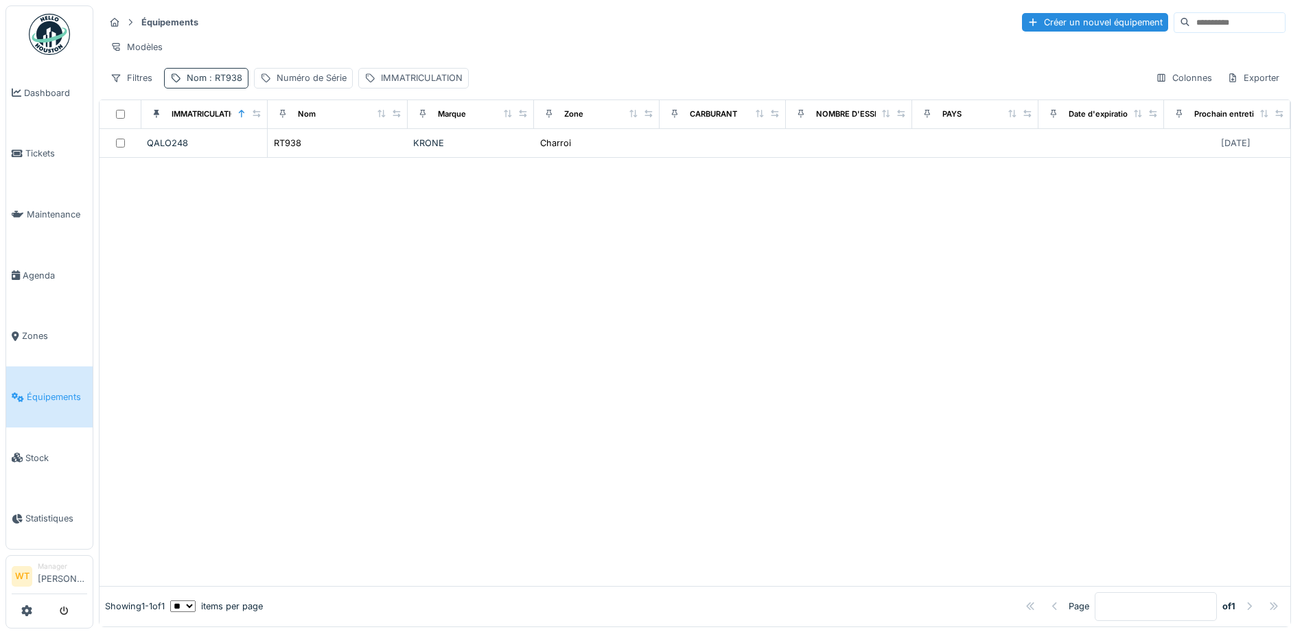
click at [194, 84] on div "Nom : RT938" at bounding box center [215, 77] width 56 height 13
click at [296, 157] on icon at bounding box center [290, 154] width 11 height 9
click at [279, 155] on input "Nom" at bounding box center [238, 154] width 137 height 29
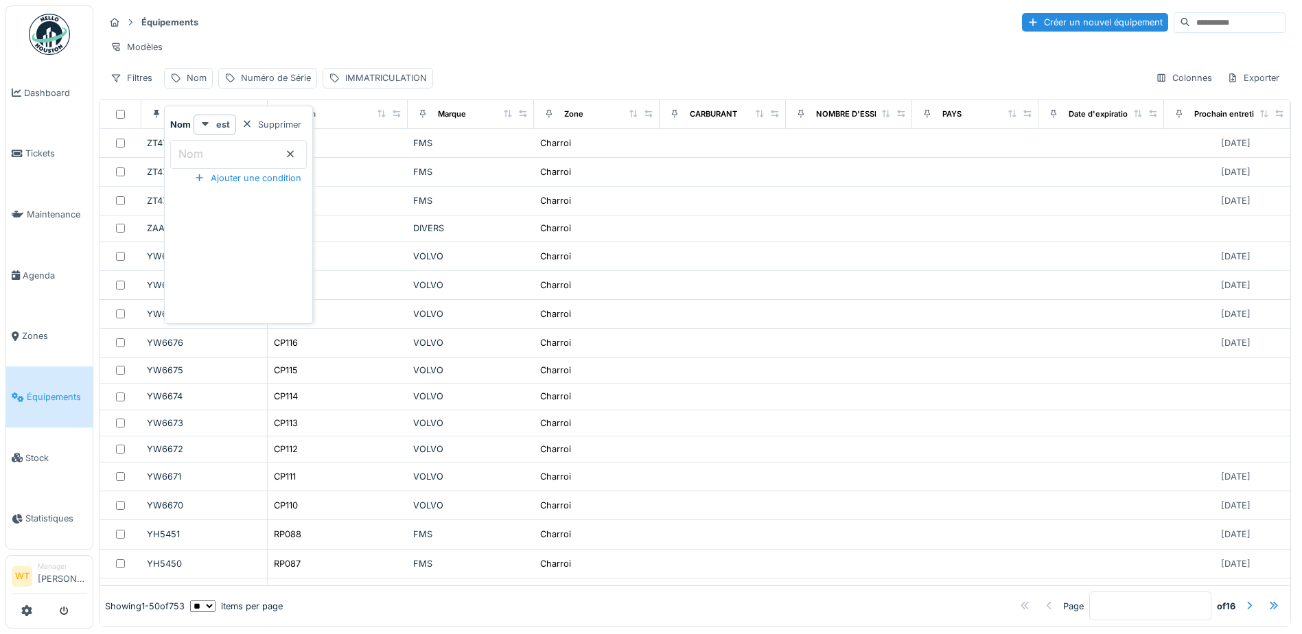
click at [242, 154] on input "Nom" at bounding box center [238, 154] width 137 height 29
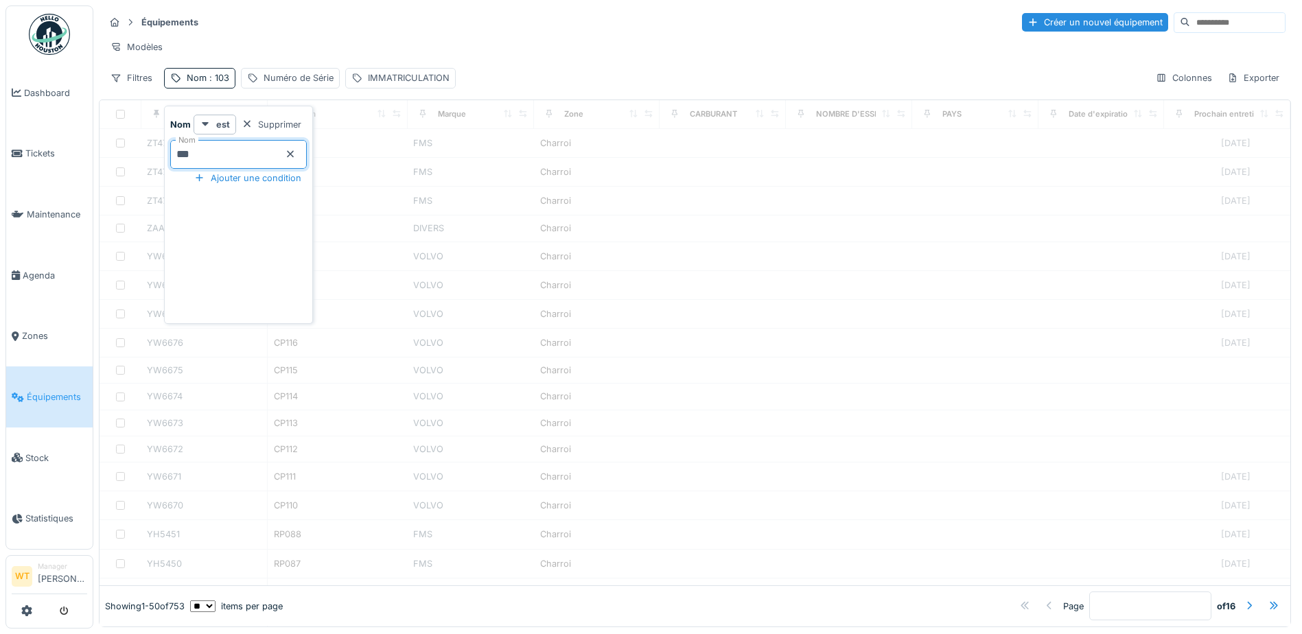
type input "***"
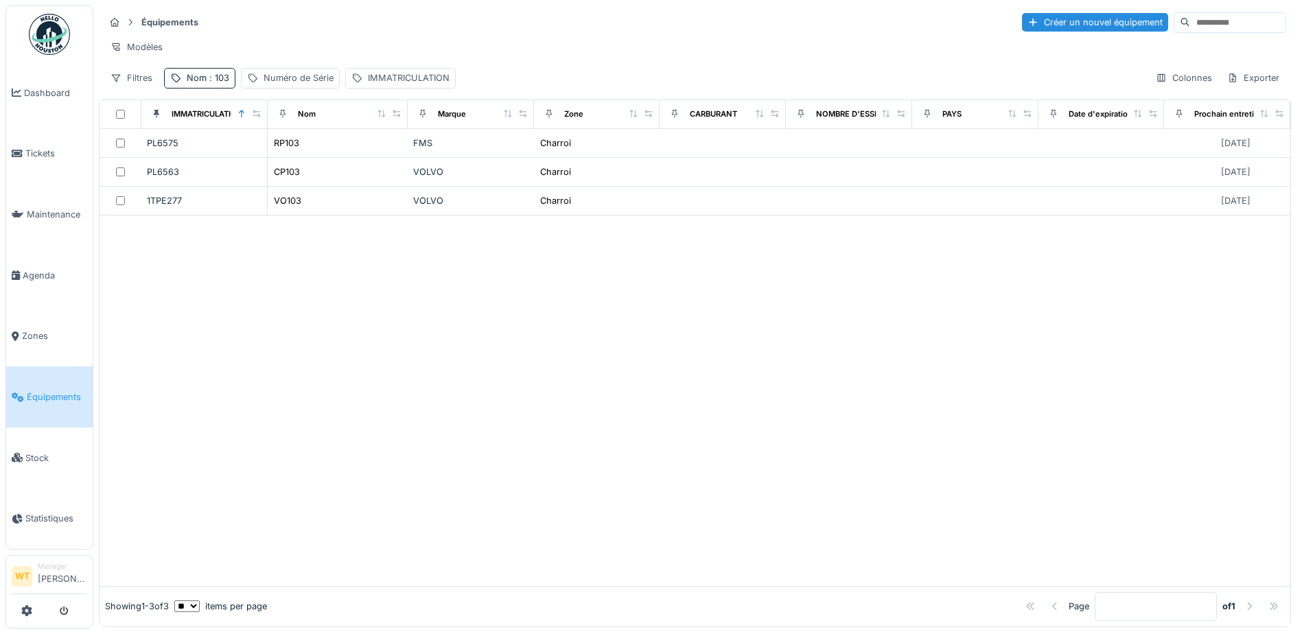
click at [515, 348] on div at bounding box center [695, 401] width 1191 height 370
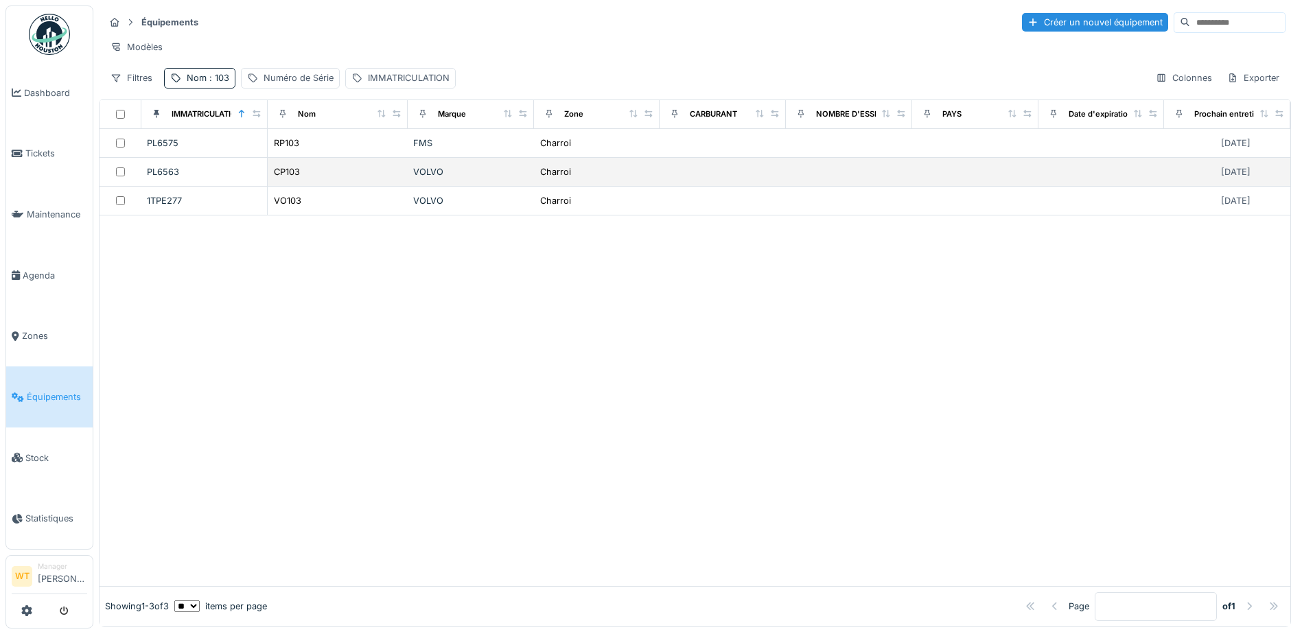
click at [286, 187] on td "CP103" at bounding box center [338, 172] width 140 height 29
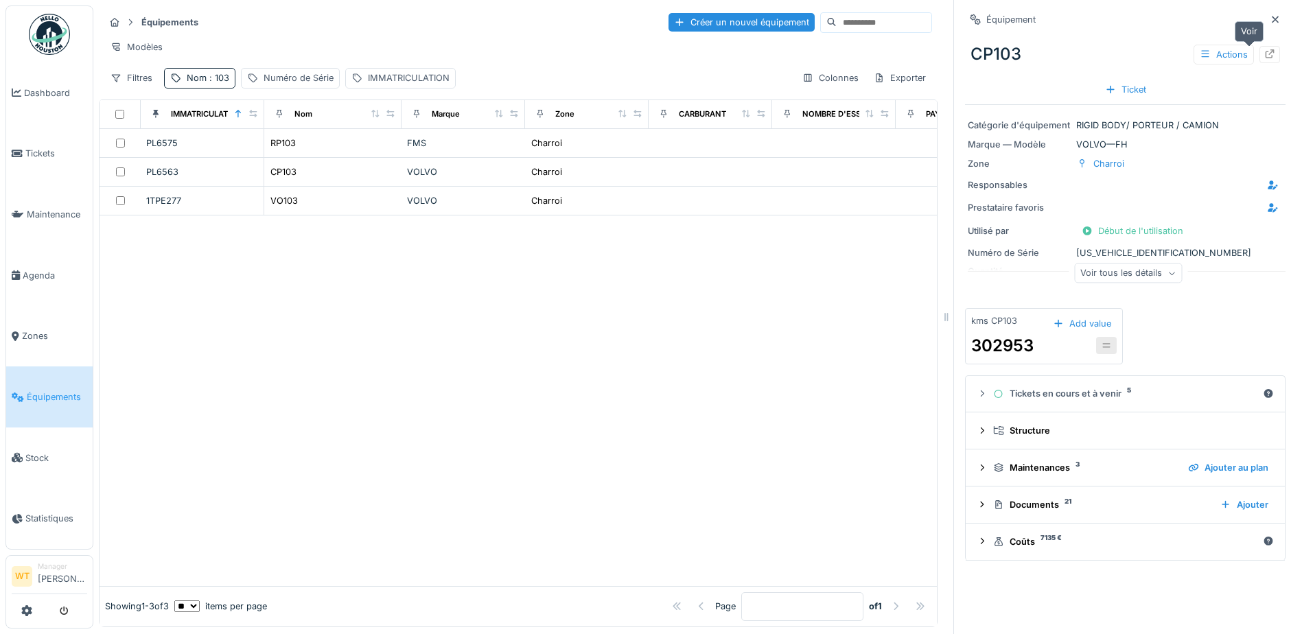
click at [1266, 51] on icon at bounding box center [1270, 53] width 9 height 9
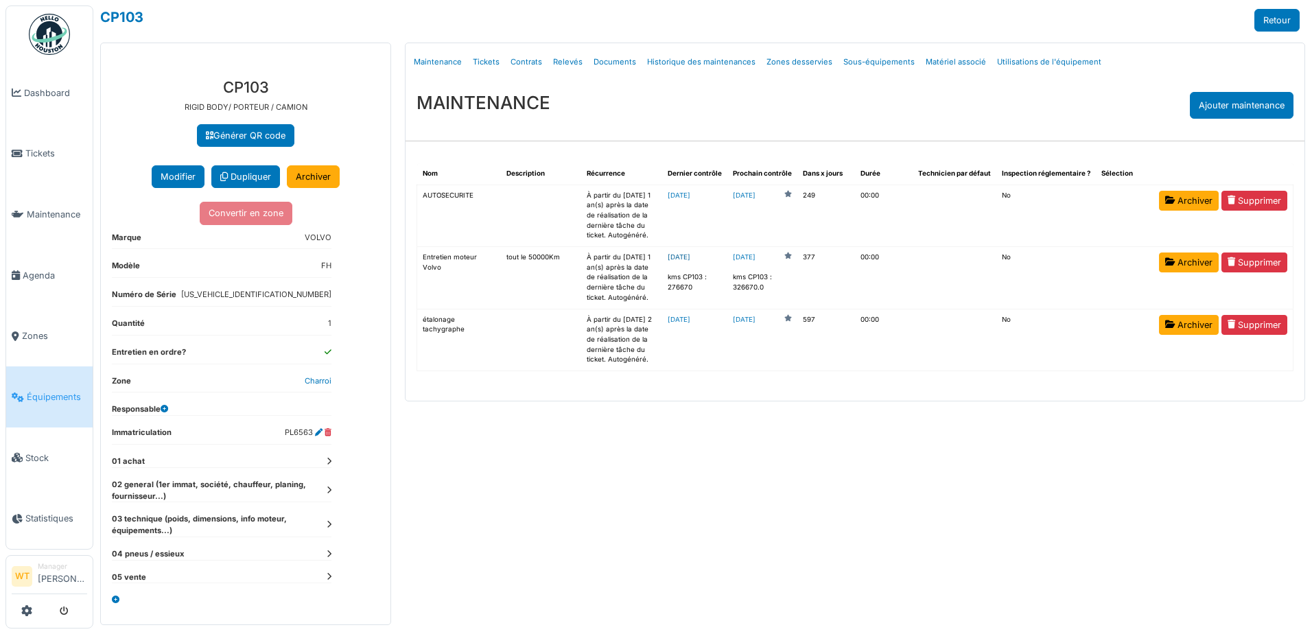
click at [690, 259] on link "[DATE]" at bounding box center [679, 257] width 23 height 8
click at [756, 256] on link "[DATE]" at bounding box center [744, 258] width 23 height 10
click at [44, 272] on span "Agenda" at bounding box center [55, 275] width 65 height 13
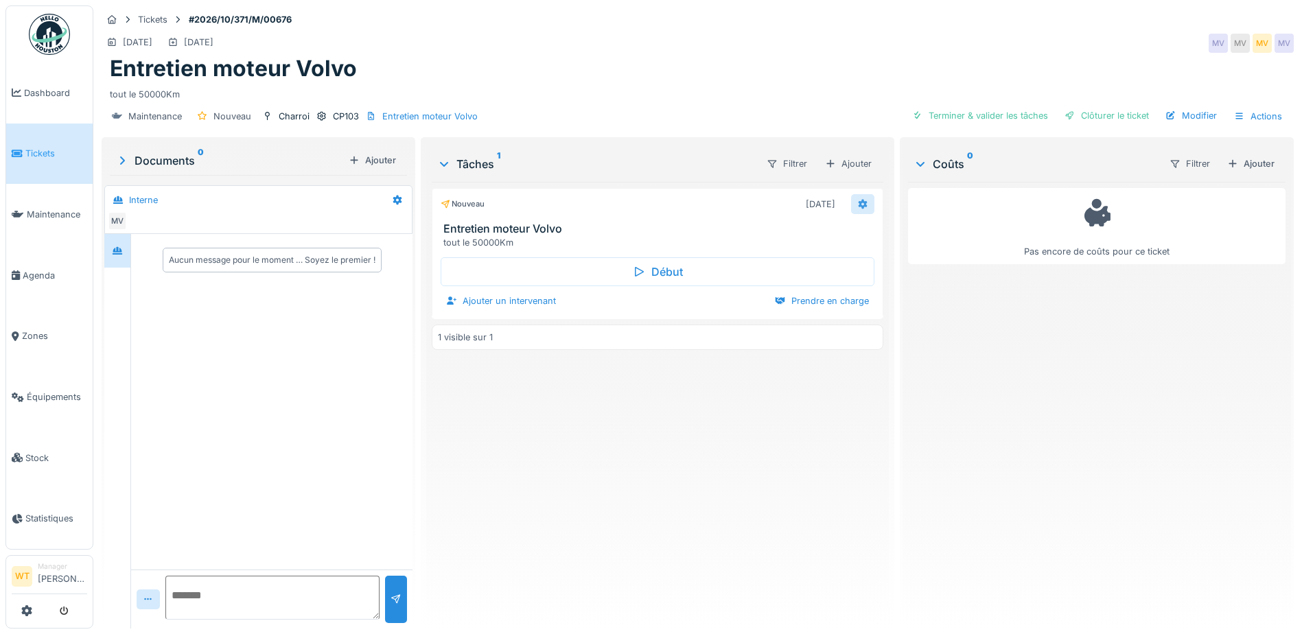
click at [851, 198] on div at bounding box center [862, 204] width 23 height 20
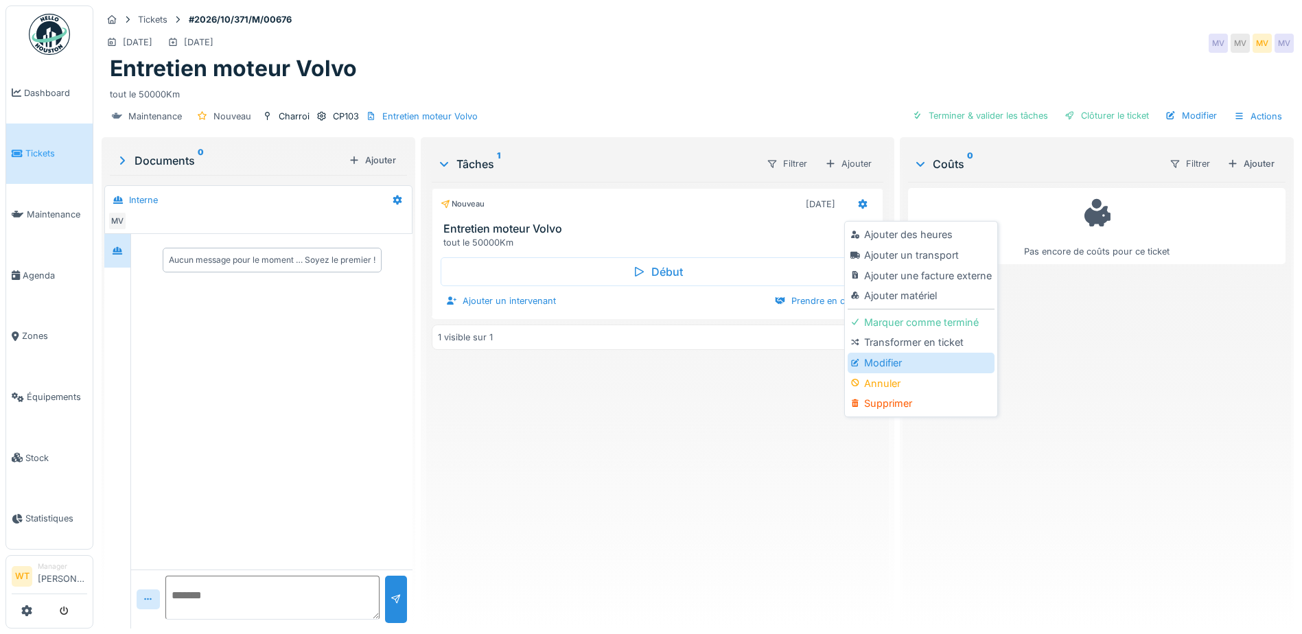
click at [896, 358] on div "Modifier" at bounding box center [921, 363] width 146 height 21
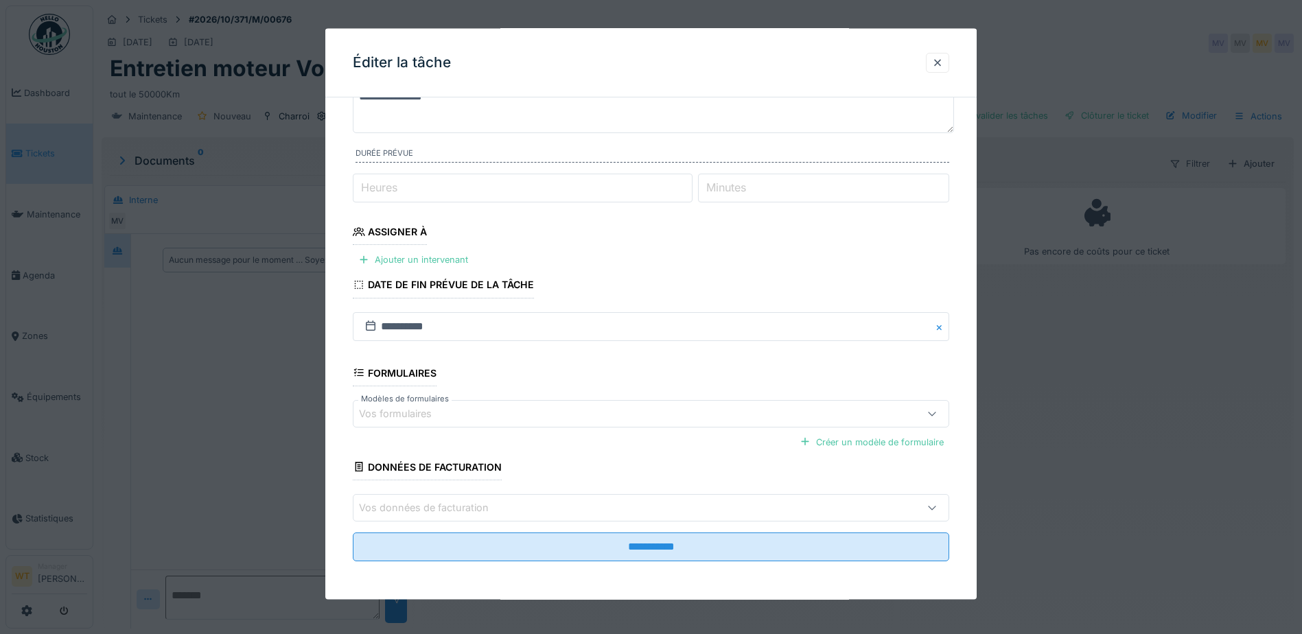
scroll to position [10, 0]
click at [420, 259] on div "Ajouter un intervenant" at bounding box center [413, 260] width 121 height 19
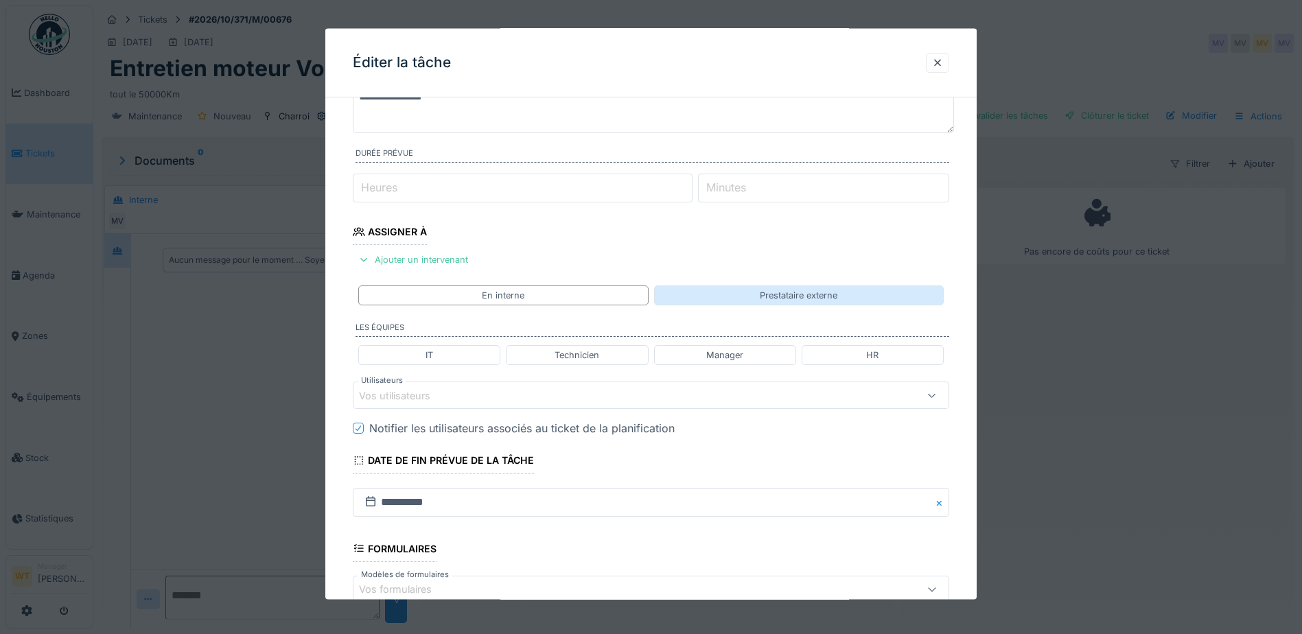
click at [733, 293] on div "Prestataire externe" at bounding box center [799, 296] width 290 height 20
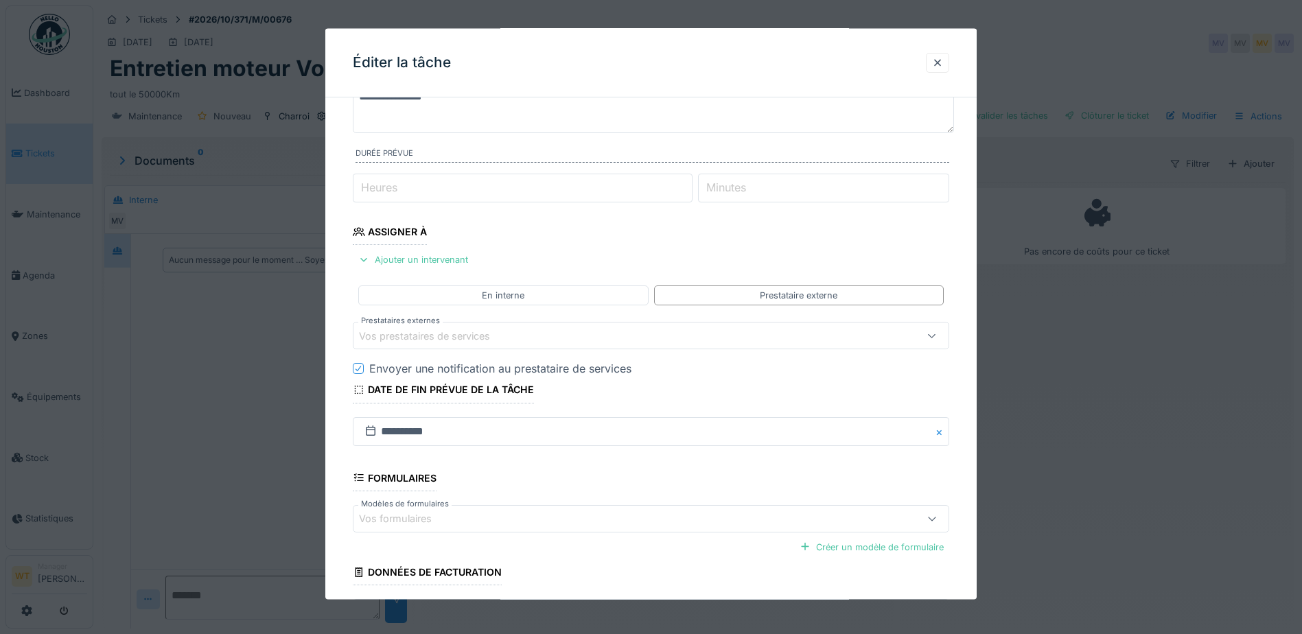
click at [482, 337] on div "Vos prestataires de services" at bounding box center [434, 335] width 150 height 15
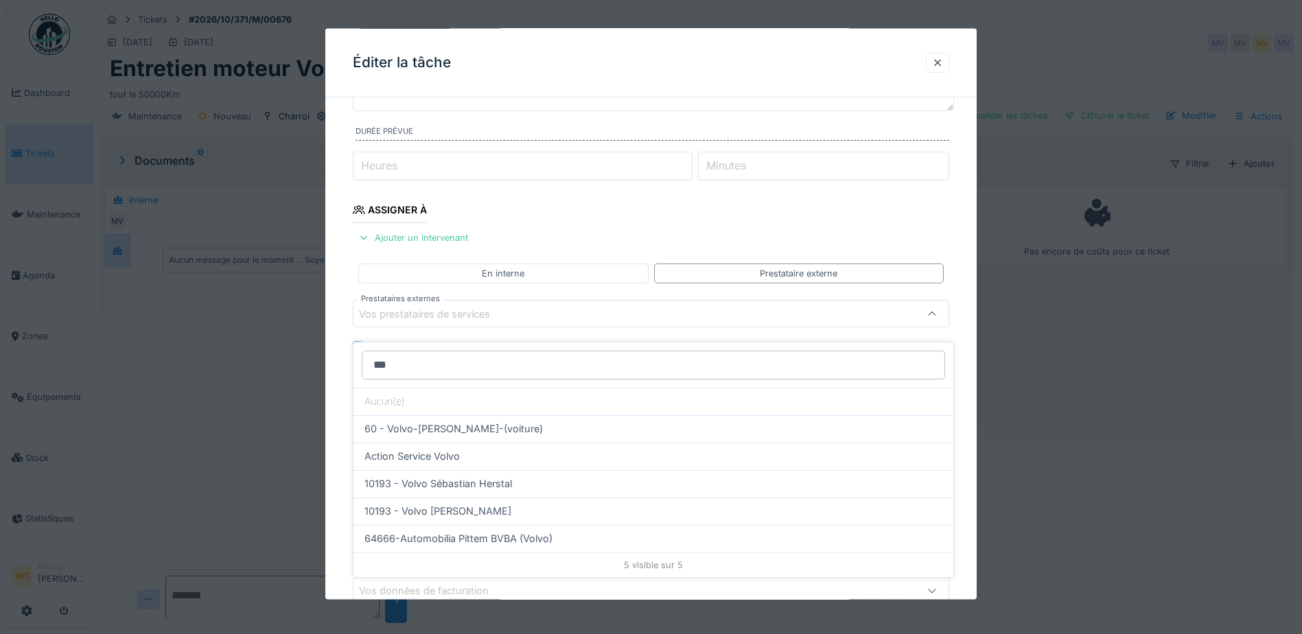
type input "***"
click at [470, 476] on span "10193 - Volvo Sébastian Herstal" at bounding box center [438, 483] width 148 height 15
type input "*****"
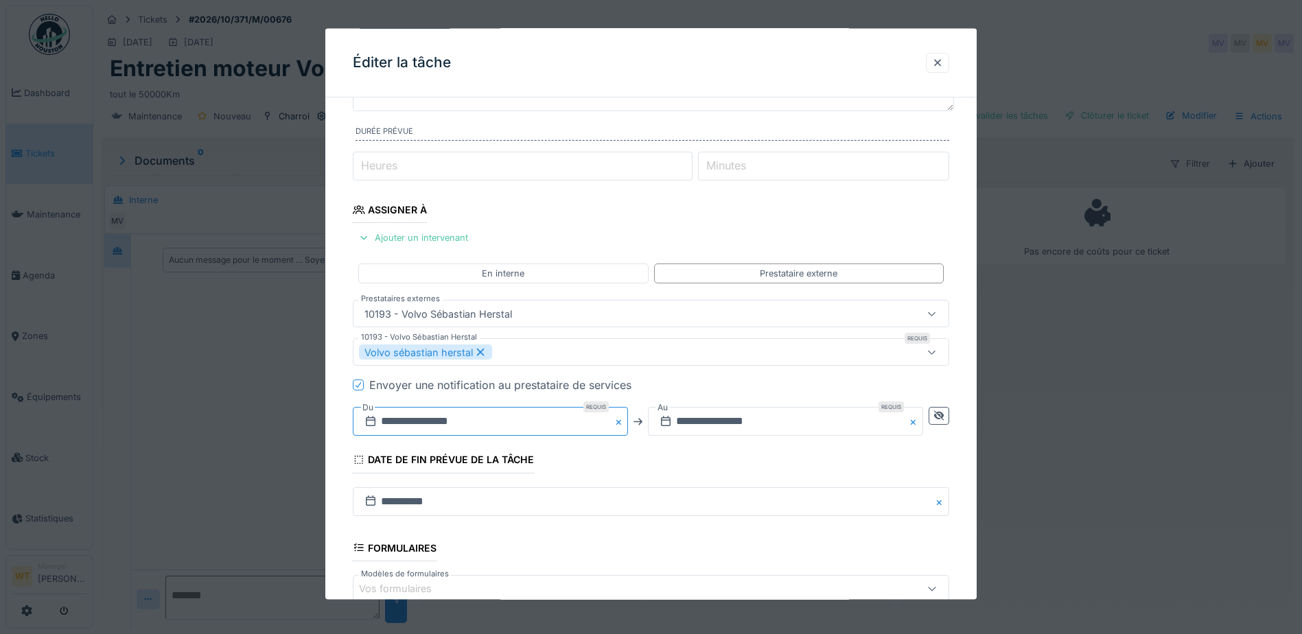
click at [463, 430] on input "**********" at bounding box center [490, 421] width 275 height 29
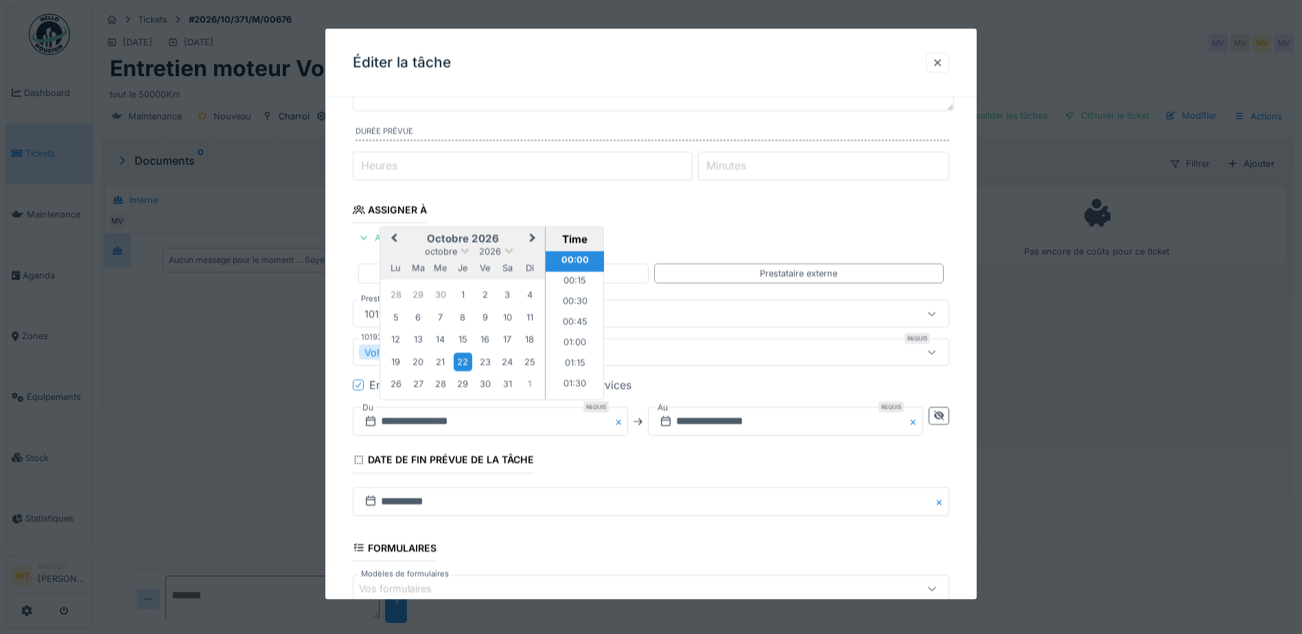
click at [399, 240] on button "Previous Month" at bounding box center [393, 240] width 22 height 22
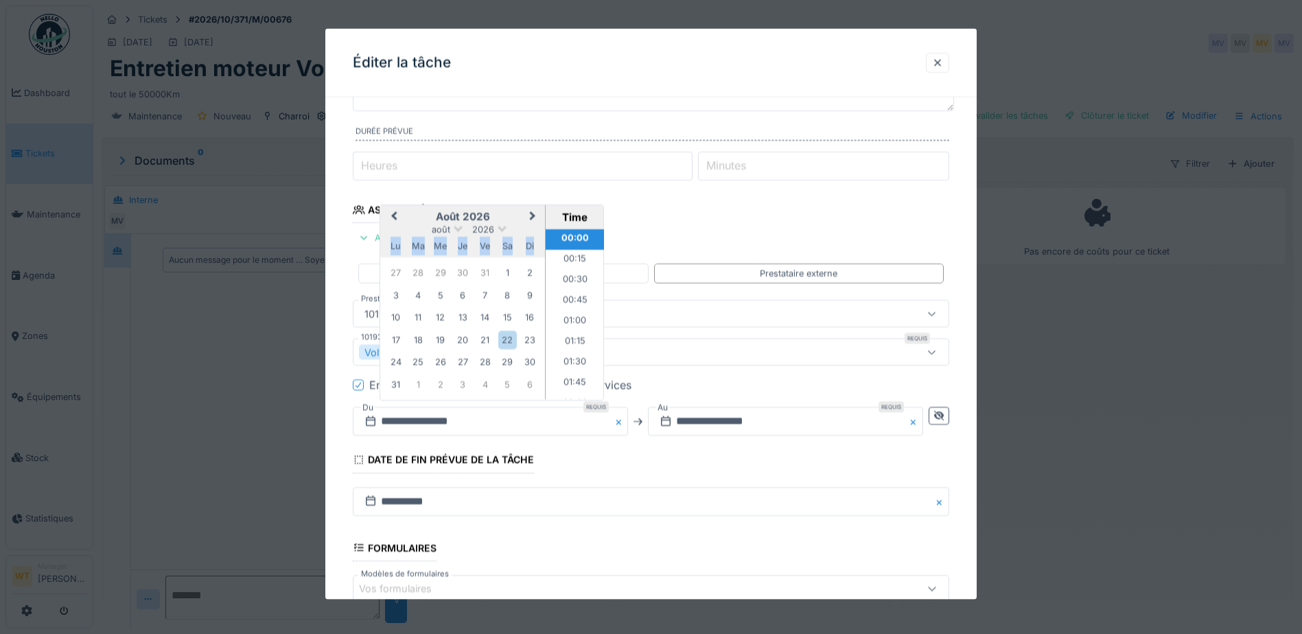
click at [399, 240] on div "lu" at bounding box center [395, 246] width 19 height 19
drag, startPoint x: 399, startPoint y: 240, endPoint x: 397, endPoint y: 220, distance: 20.0
click at [397, 220] on button "Previous Month" at bounding box center [393, 218] width 22 height 22
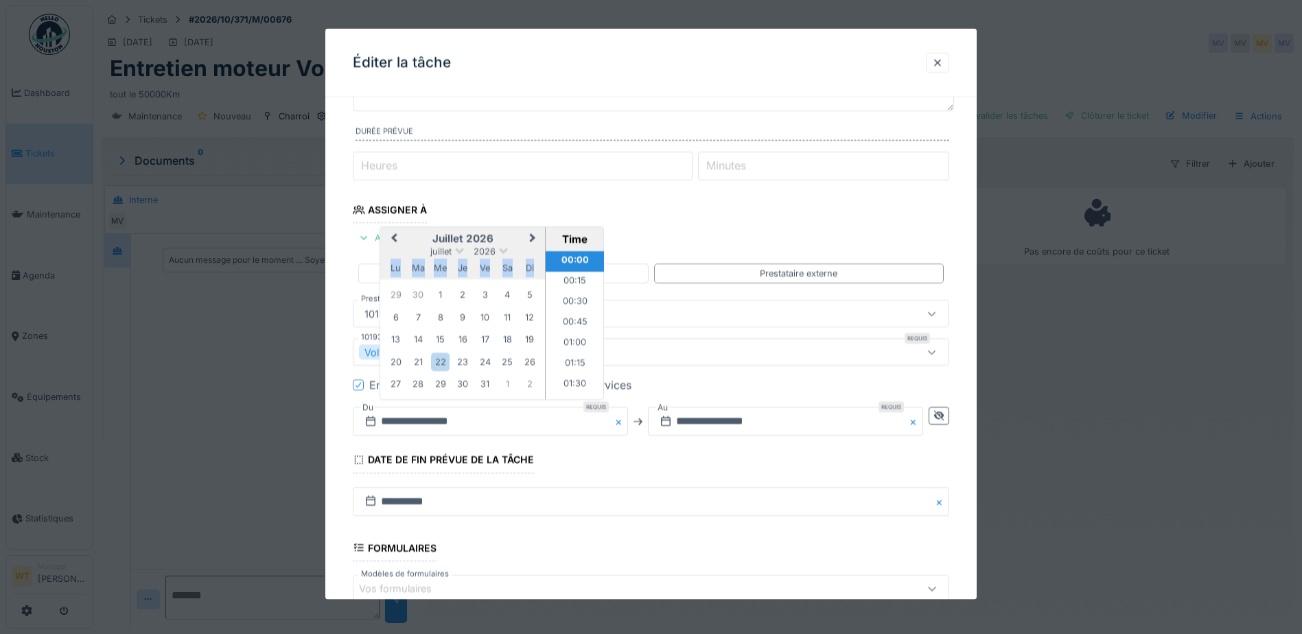
click at [401, 238] on button "Previous Month" at bounding box center [393, 240] width 22 height 22
click at [394, 238] on span "Previous Month" at bounding box center [394, 239] width 0 height 16
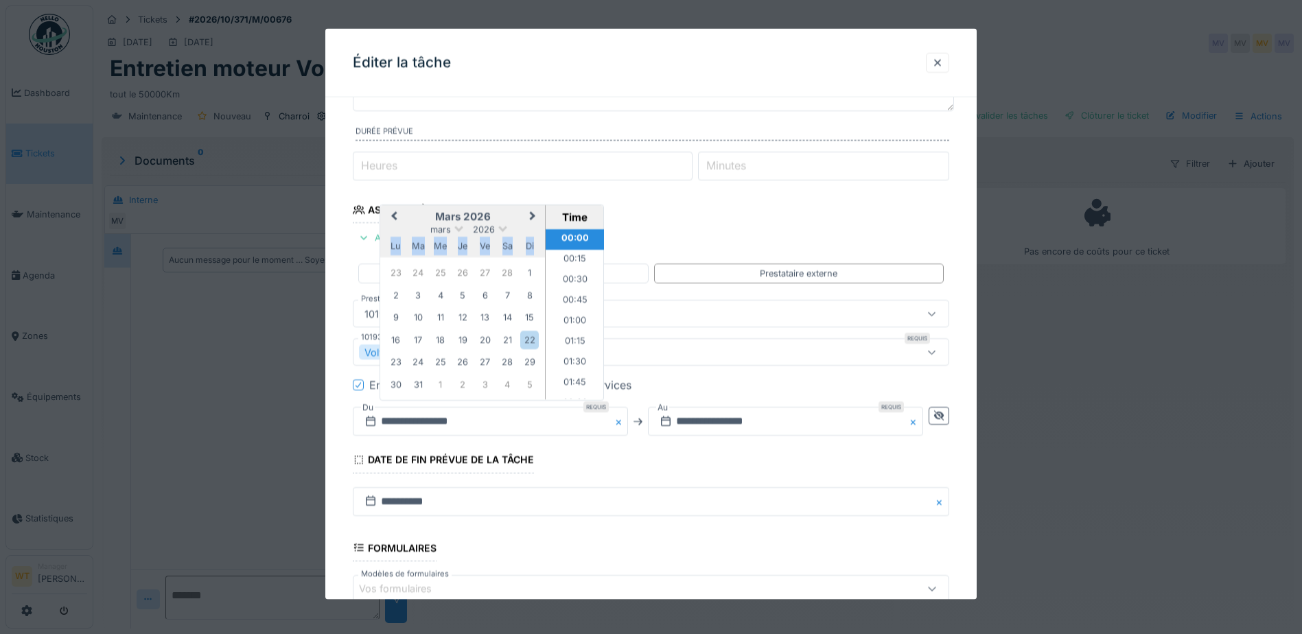
click at [390, 217] on button "Previous Month" at bounding box center [393, 218] width 22 height 22
click at [390, 217] on fieldset "**********" at bounding box center [651, 362] width 596 height 769
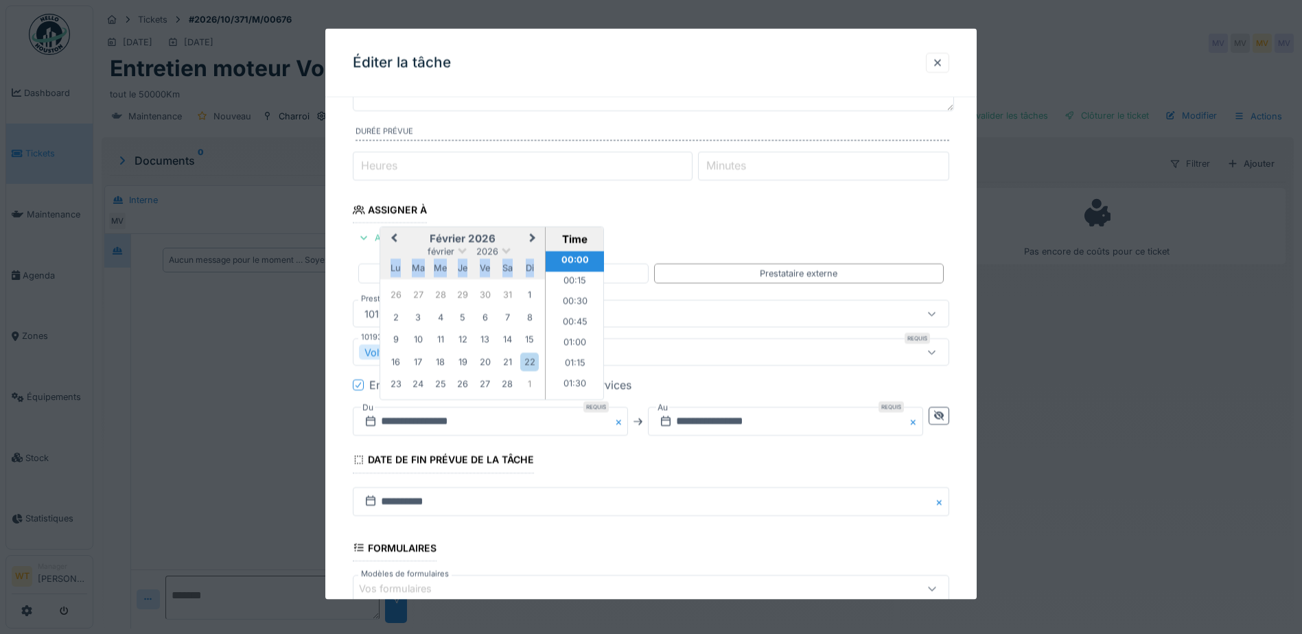
drag, startPoint x: 390, startPoint y: 217, endPoint x: 394, endPoint y: 240, distance: 23.7
click at [394, 240] on span "Previous Month" at bounding box center [394, 239] width 0 height 16
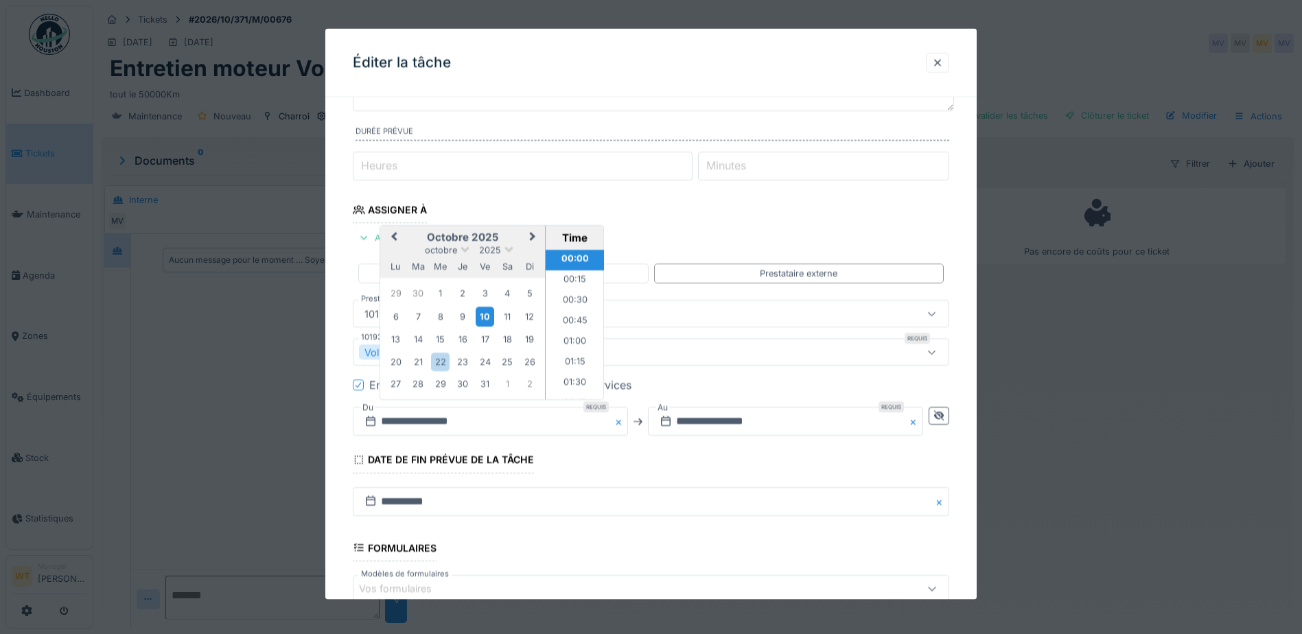
click at [486, 312] on div "10" at bounding box center [485, 316] width 19 height 20
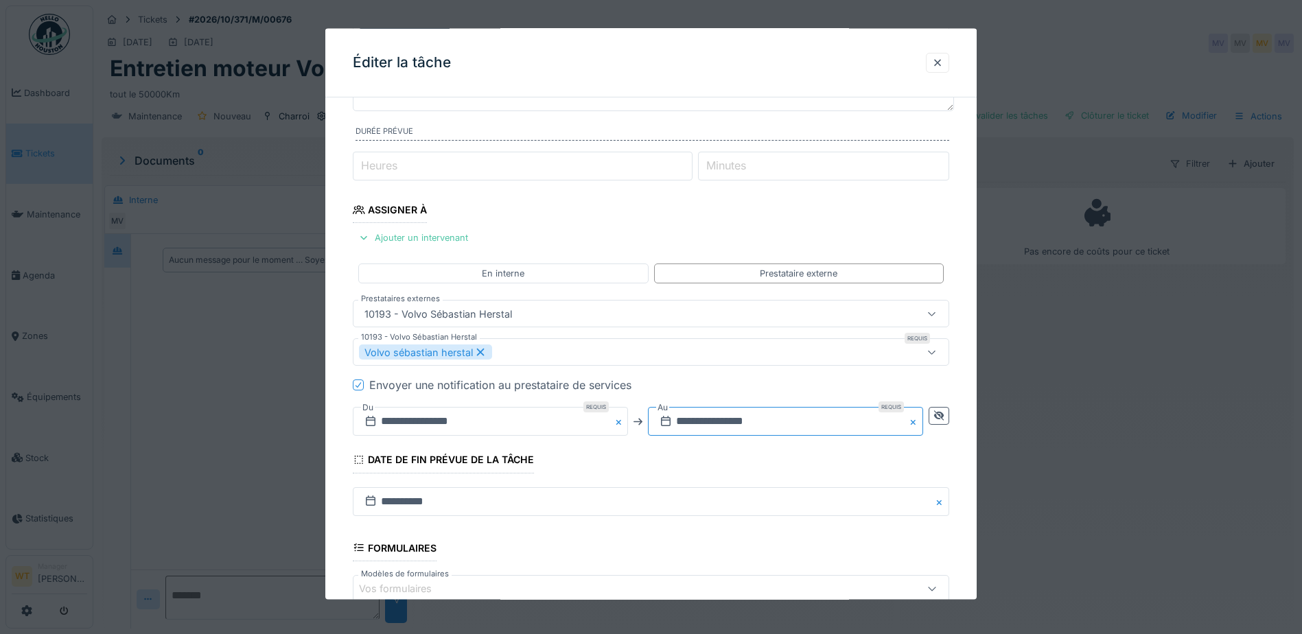
click at [735, 426] on input "**********" at bounding box center [785, 421] width 275 height 29
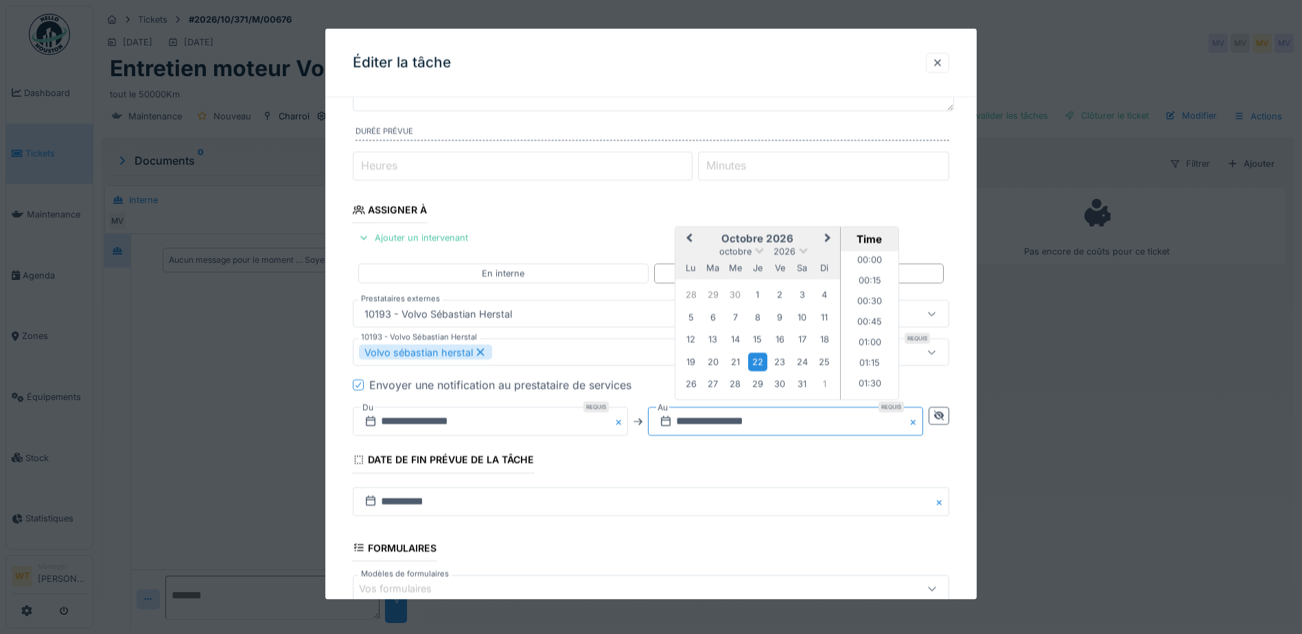
scroll to position [1828, 0]
click at [802, 248] on span at bounding box center [804, 248] width 9 height 9
click at [767, 340] on div "2025" at bounding box center [757, 343] width 81 height 14
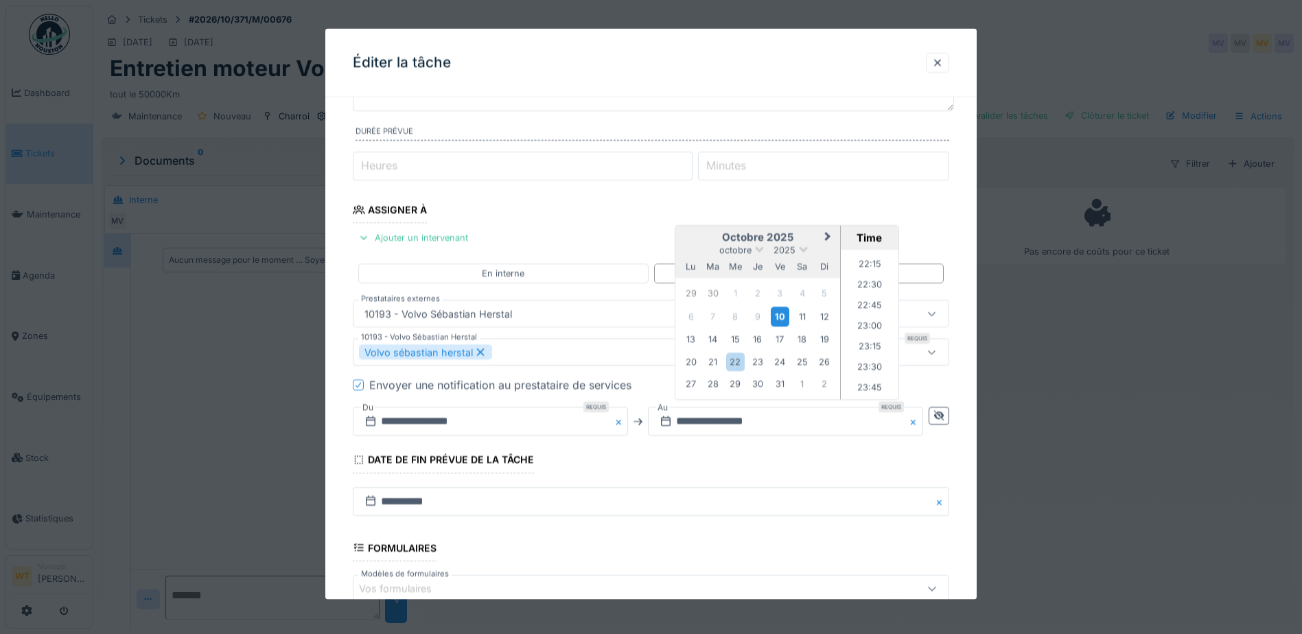
click at [781, 314] on div "10" at bounding box center [780, 316] width 19 height 20
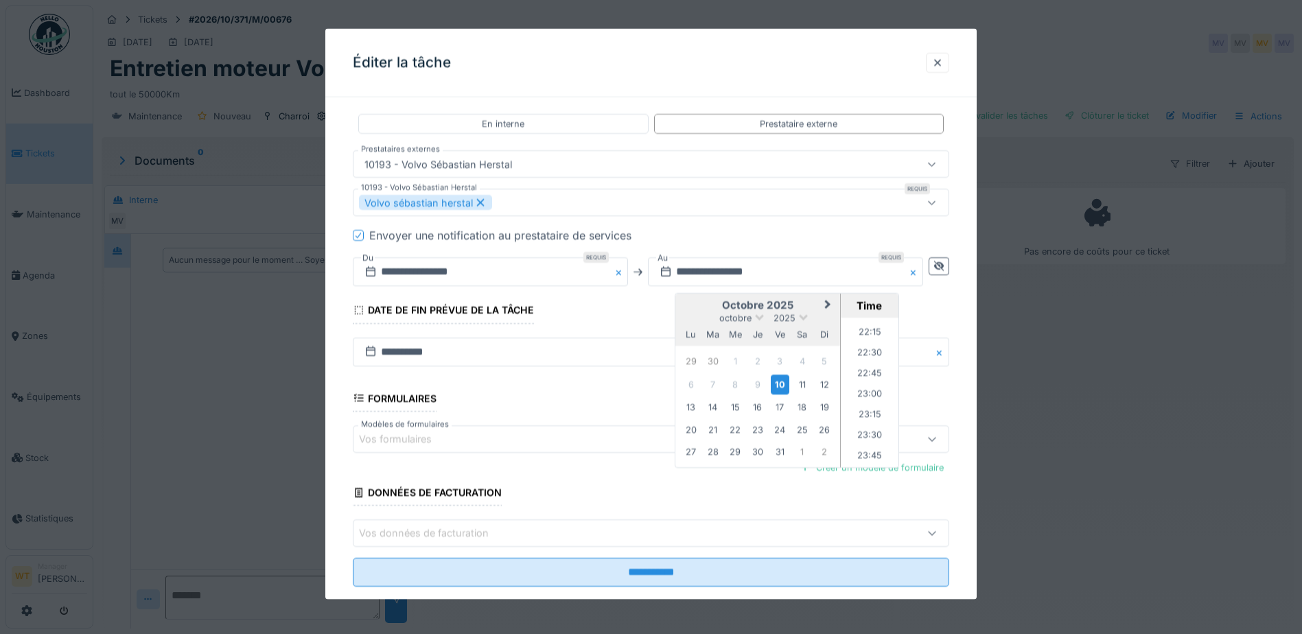
scroll to position [305, 0]
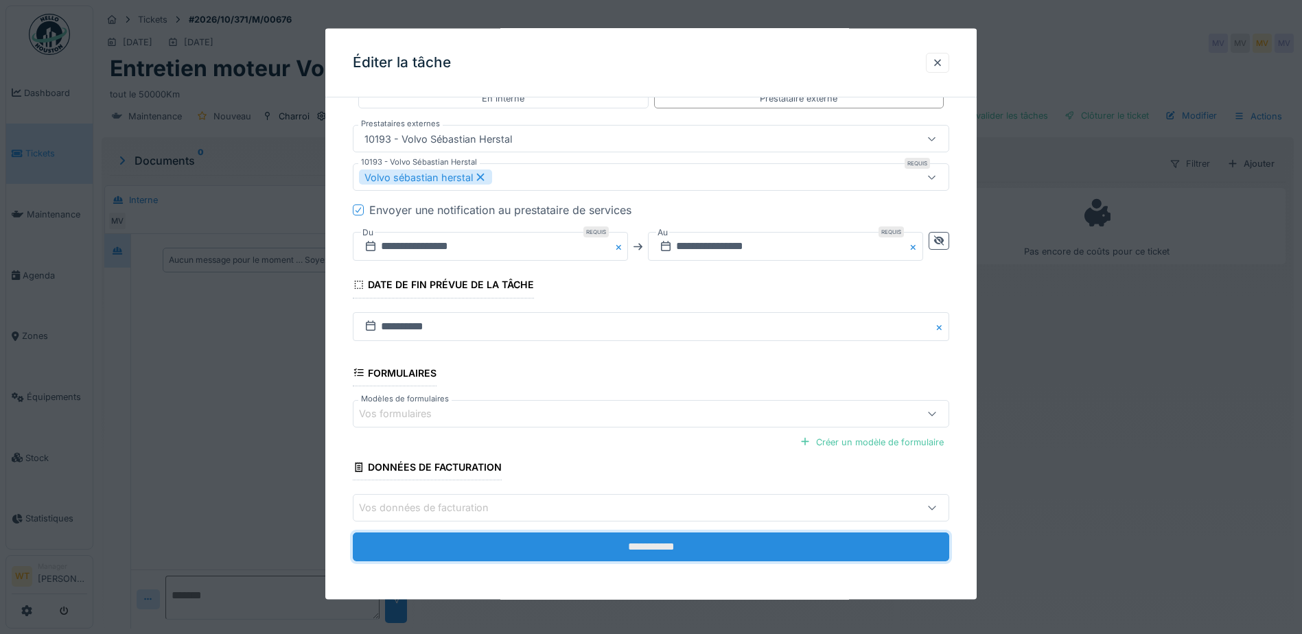
click at [576, 548] on input "**********" at bounding box center [651, 547] width 596 height 29
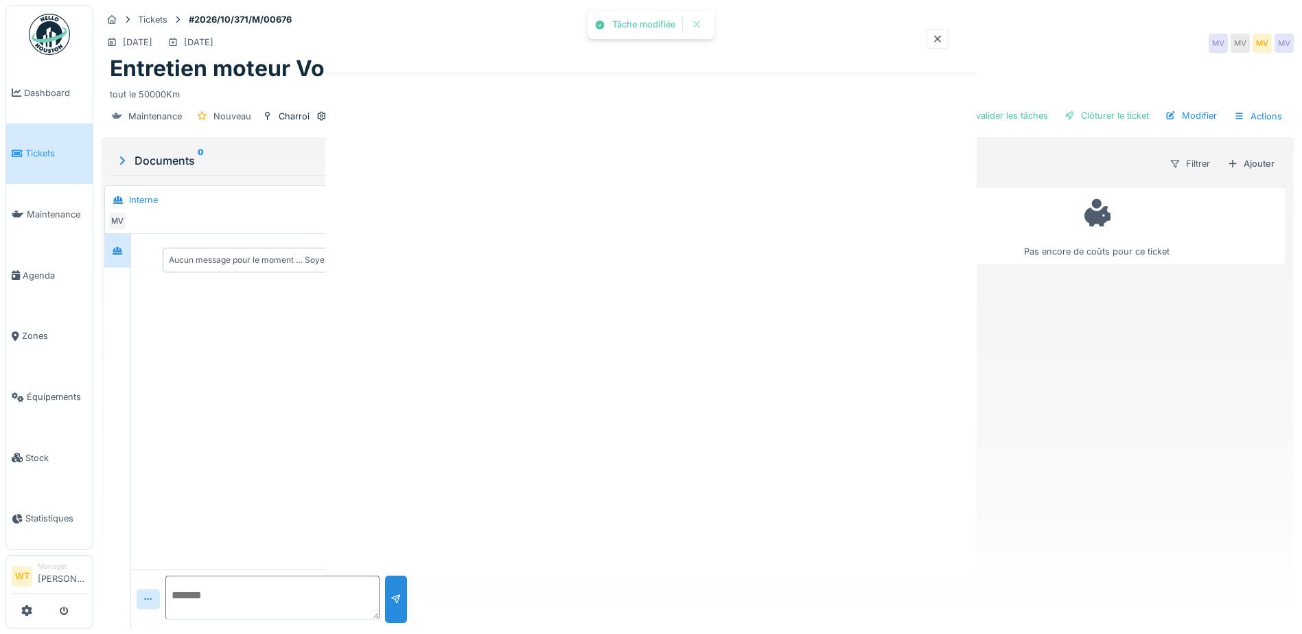
scroll to position [0, 0]
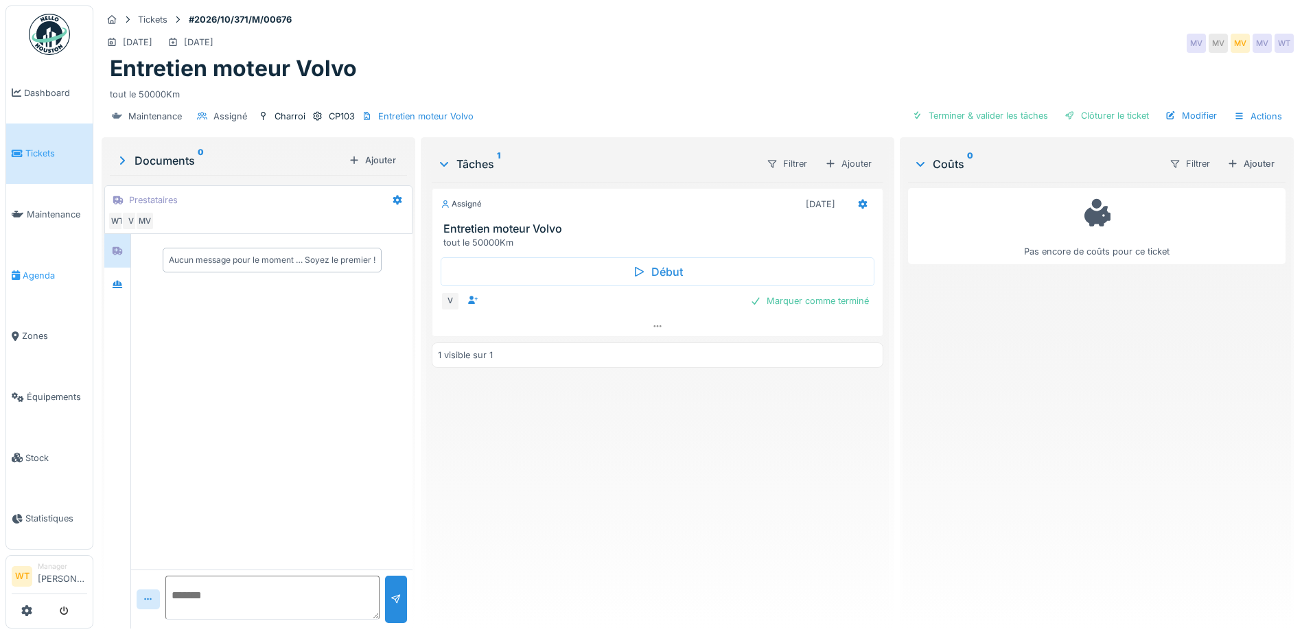
click at [25, 270] on span "Agenda" at bounding box center [55, 275] width 65 height 13
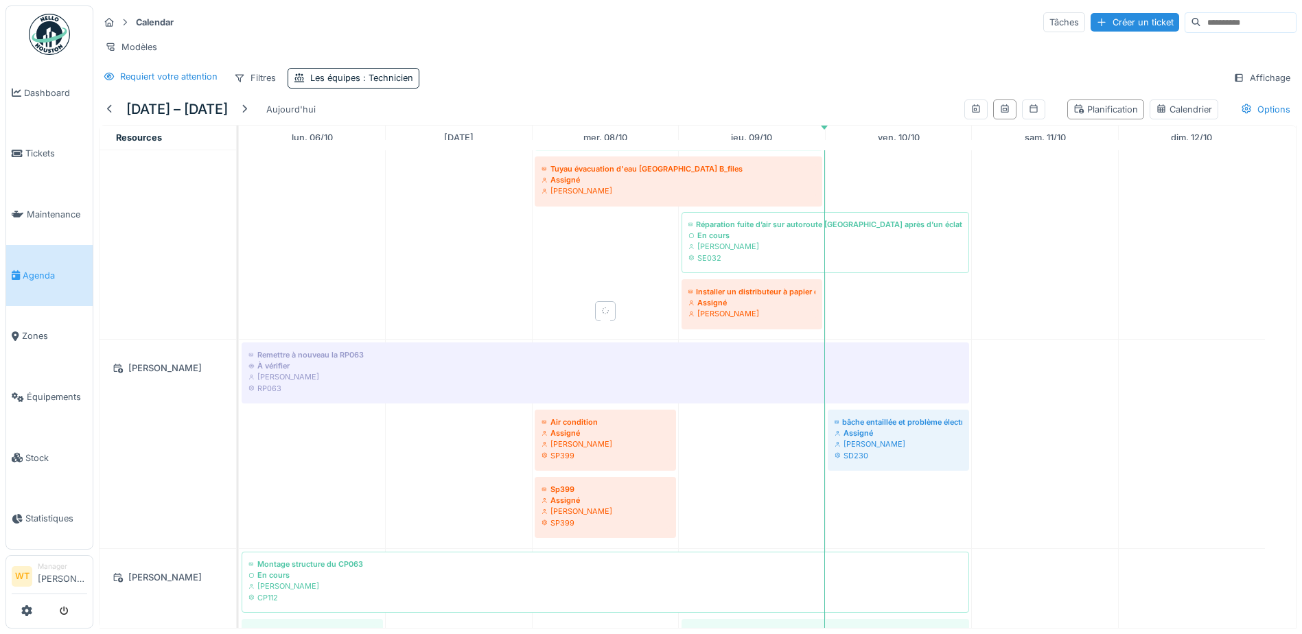
scroll to position [275, 0]
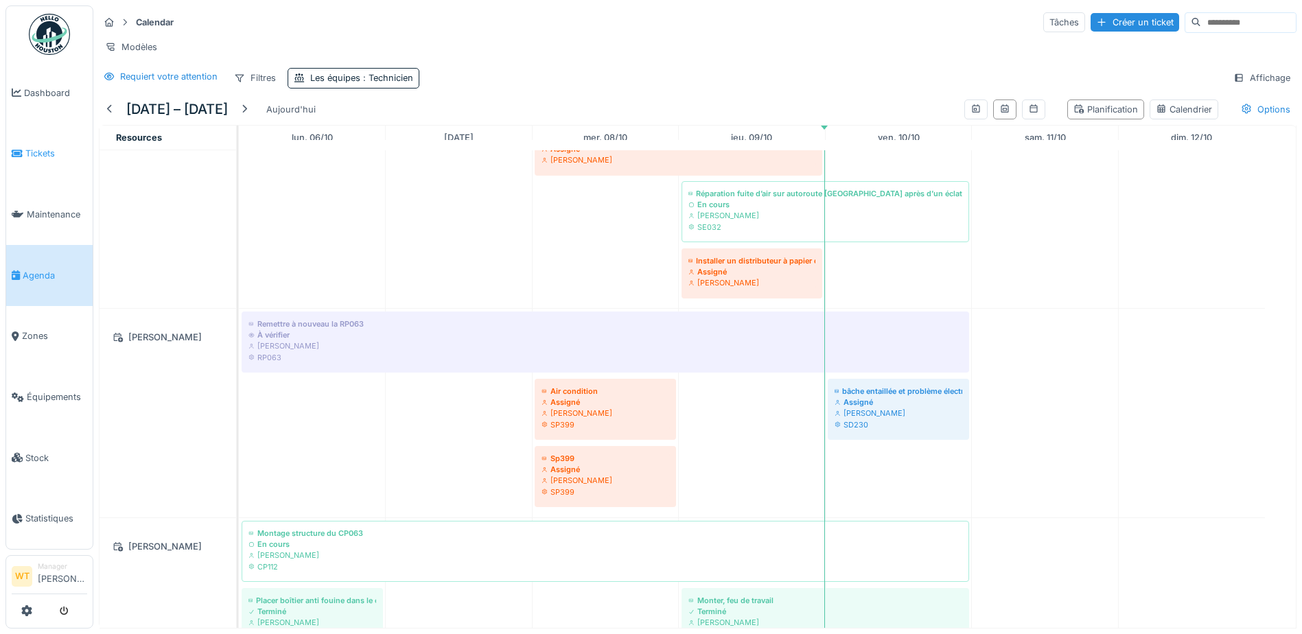
click at [40, 158] on link "Tickets" at bounding box center [49, 154] width 86 height 61
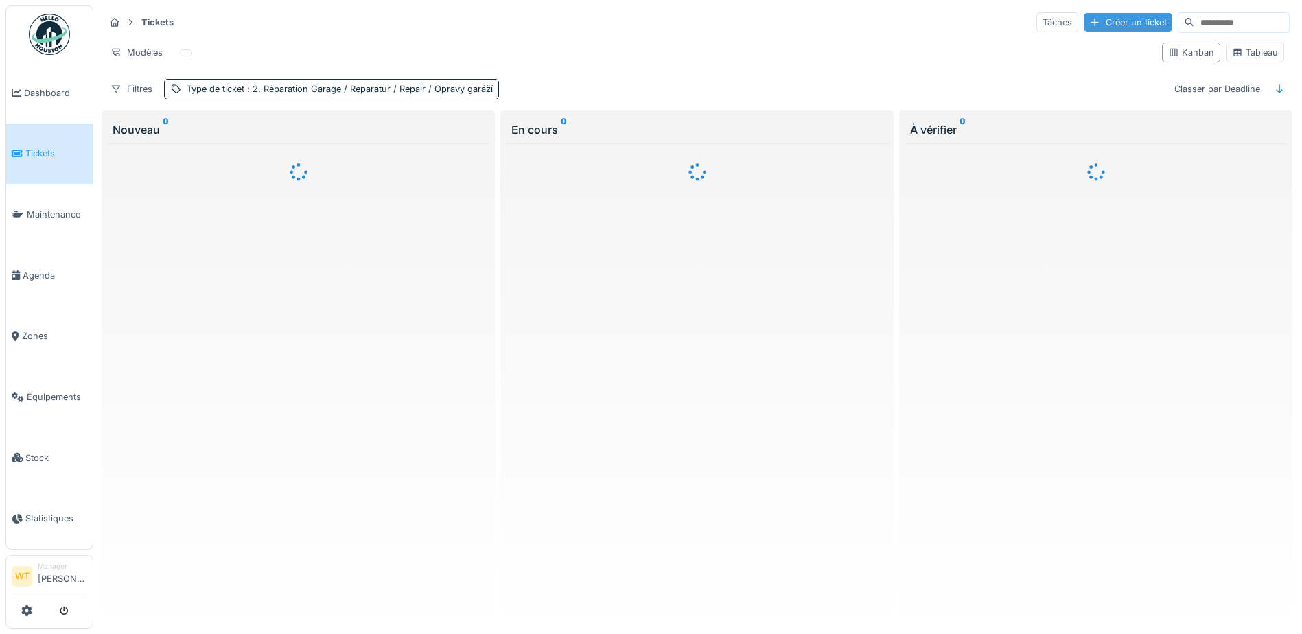
click at [1084, 18] on div "Créer un ticket" at bounding box center [1128, 22] width 89 height 19
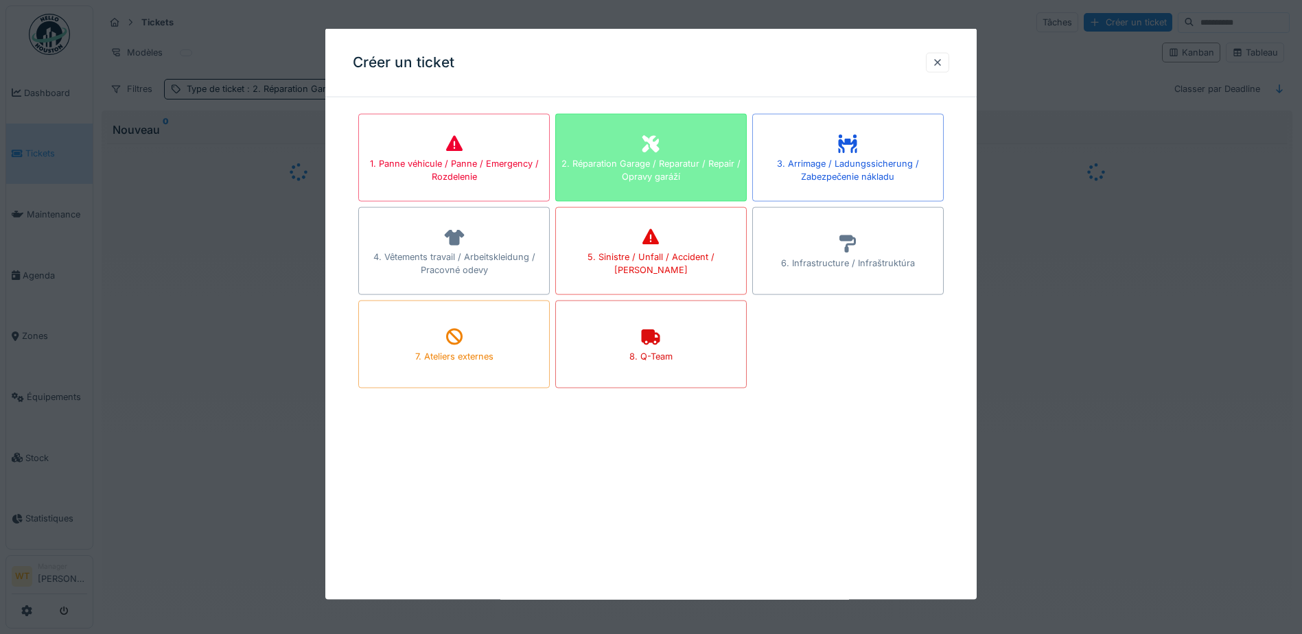
click at [654, 174] on div "2. Réparation Garage / Reparatur / Repair / Opravy garáží" at bounding box center [651, 169] width 190 height 26
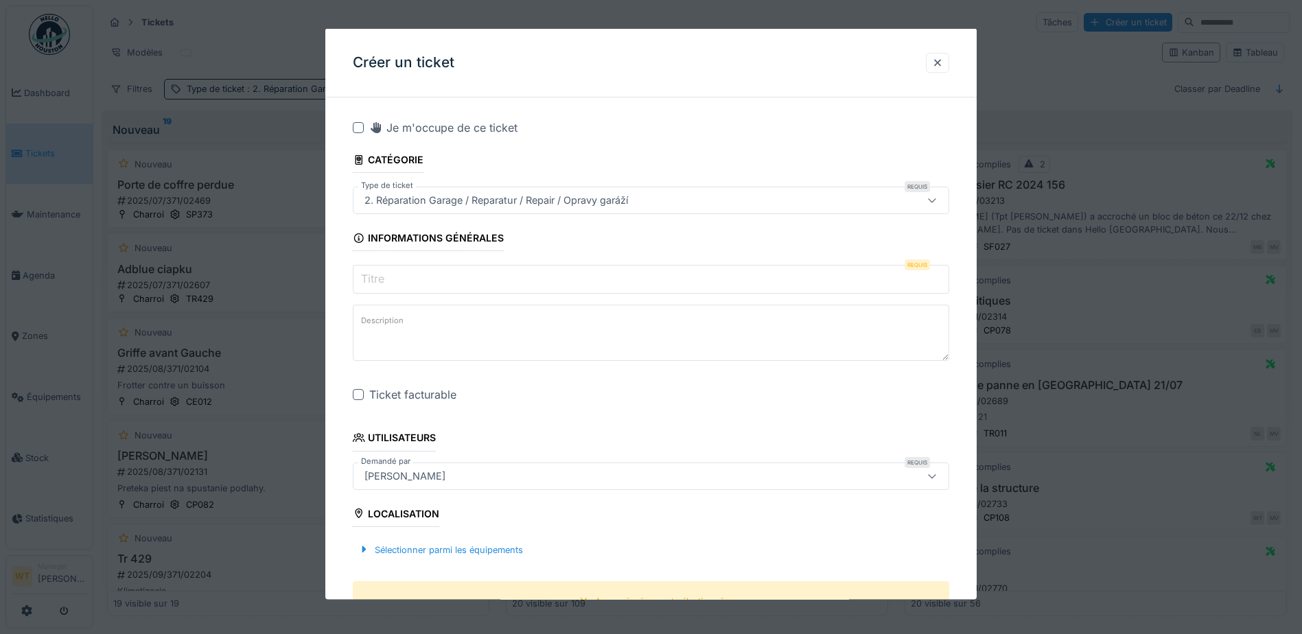
click at [463, 275] on input "Titre" at bounding box center [651, 279] width 596 height 29
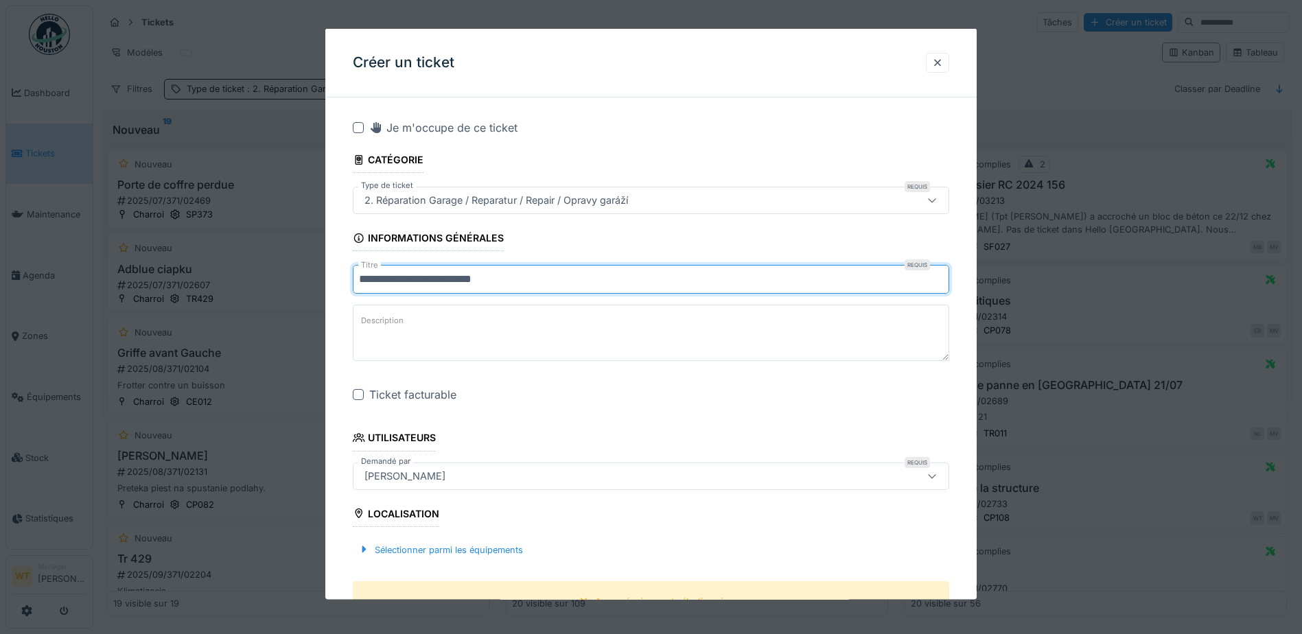
type input "**********"
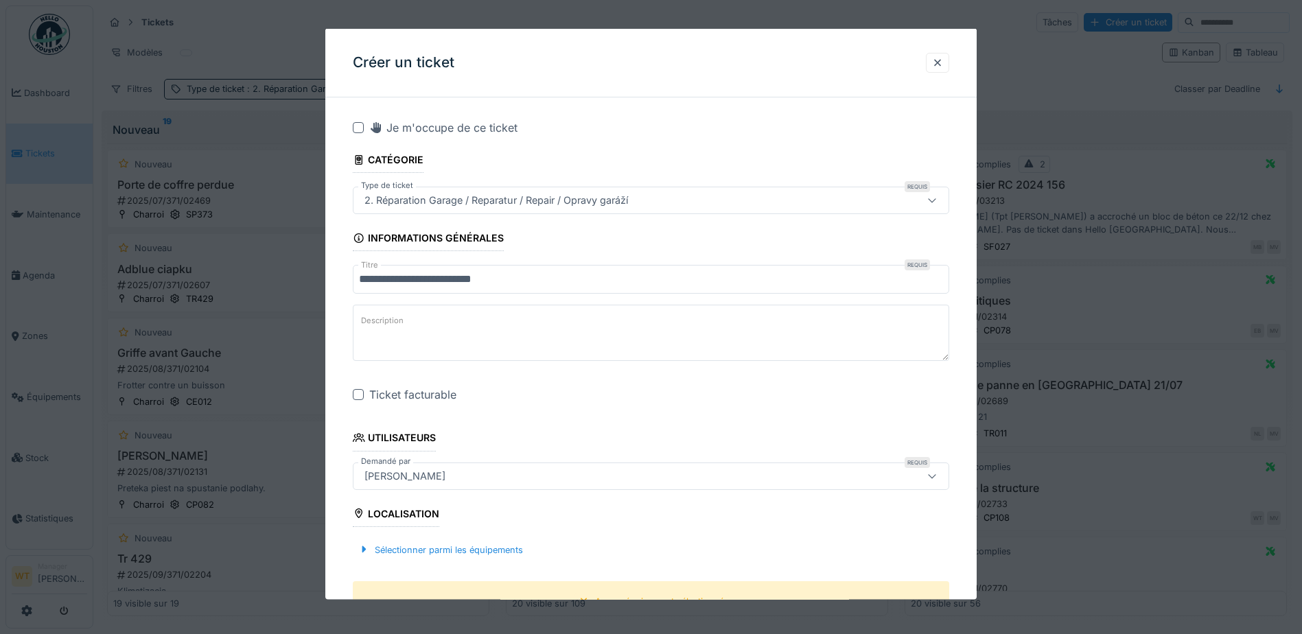
click at [363, 397] on div at bounding box center [358, 394] width 11 height 11
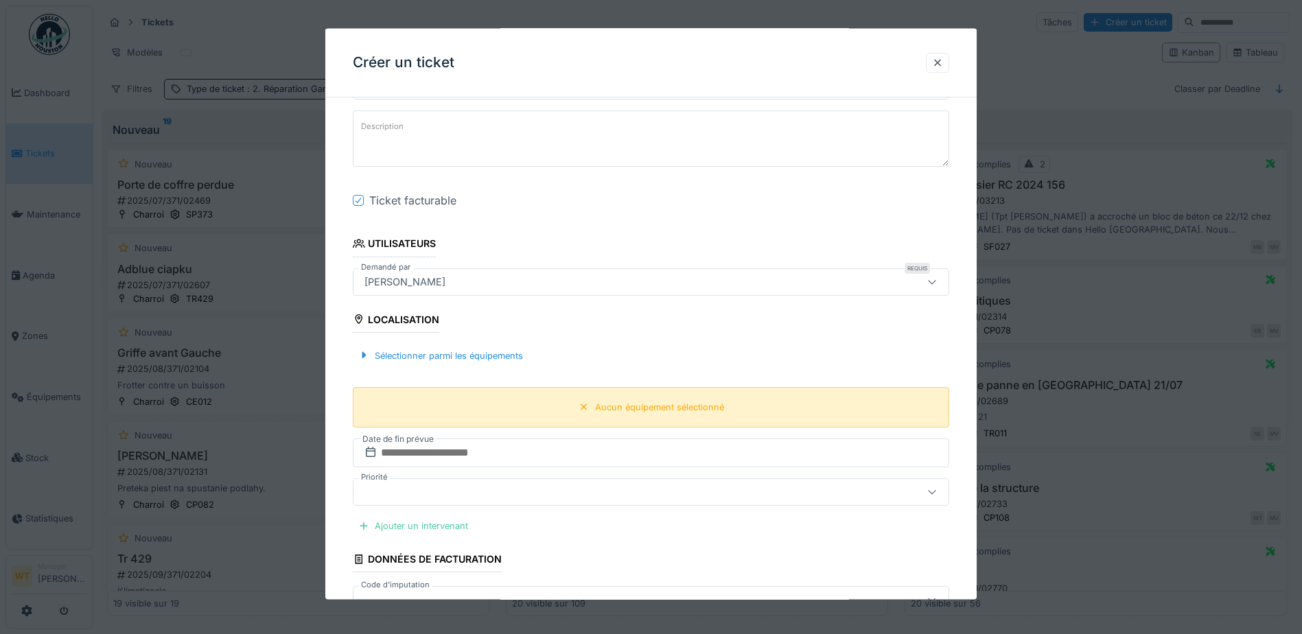
scroll to position [206, 0]
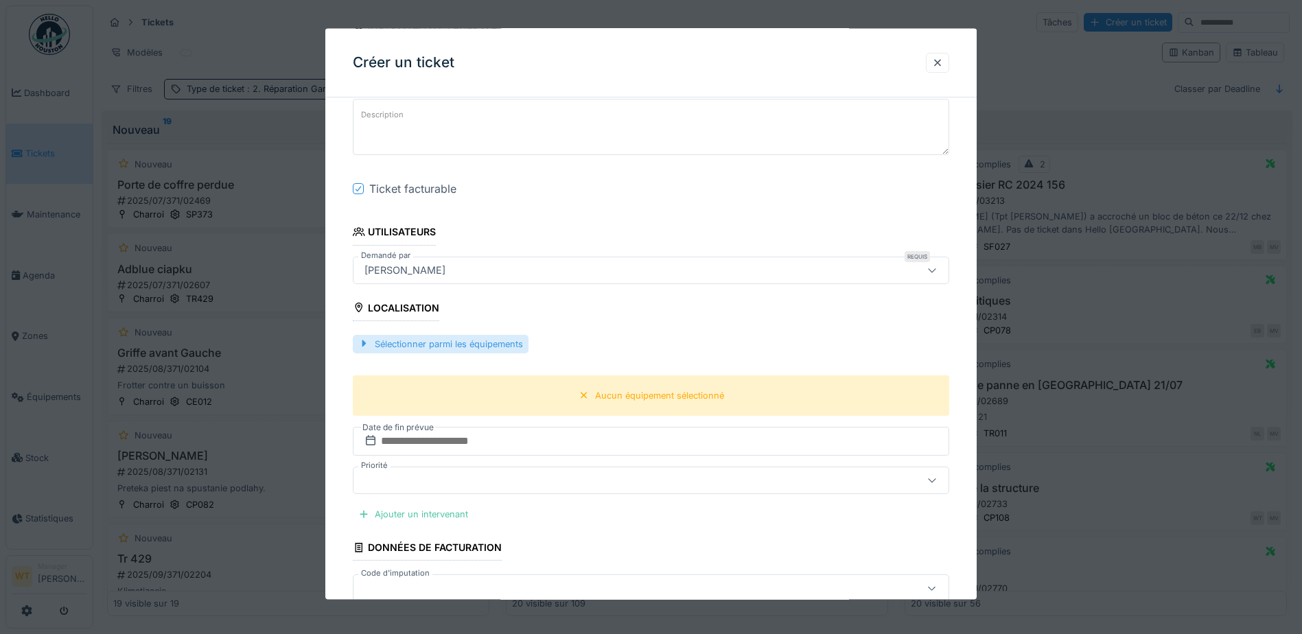
drag, startPoint x: 474, startPoint y: 352, endPoint x: 500, endPoint y: 350, distance: 26.2
click at [475, 352] on div "Sélectionner parmi les équipements" at bounding box center [441, 343] width 176 height 19
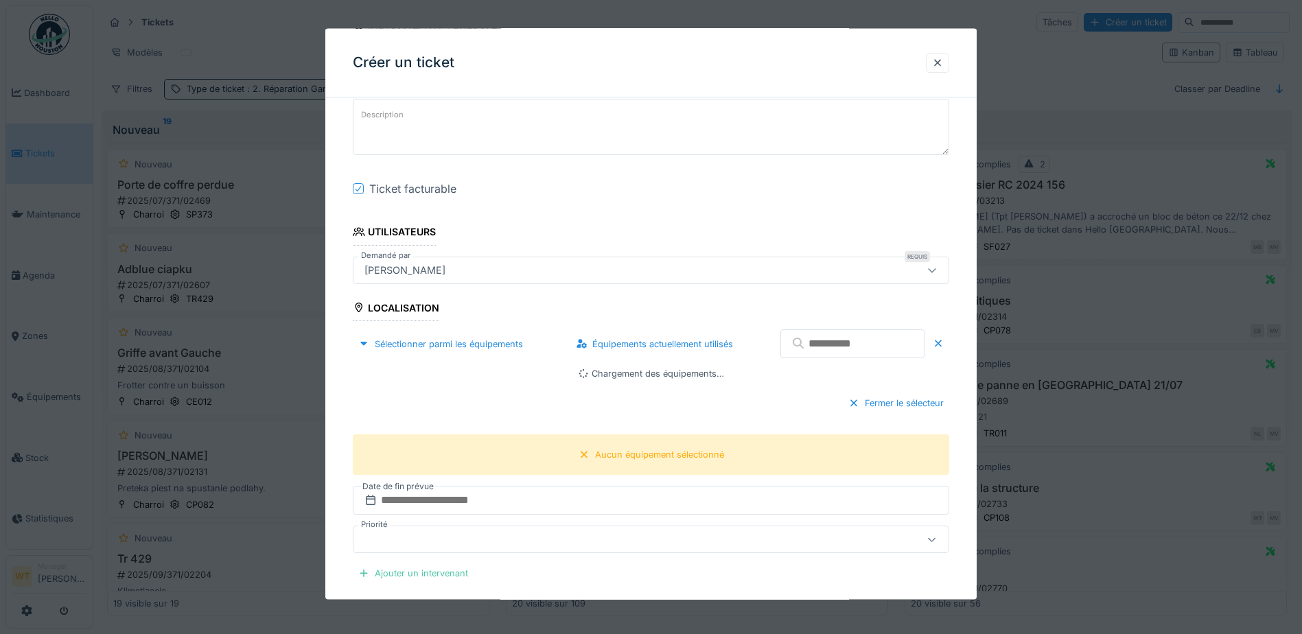
click at [791, 344] on input "text" at bounding box center [852, 343] width 144 height 29
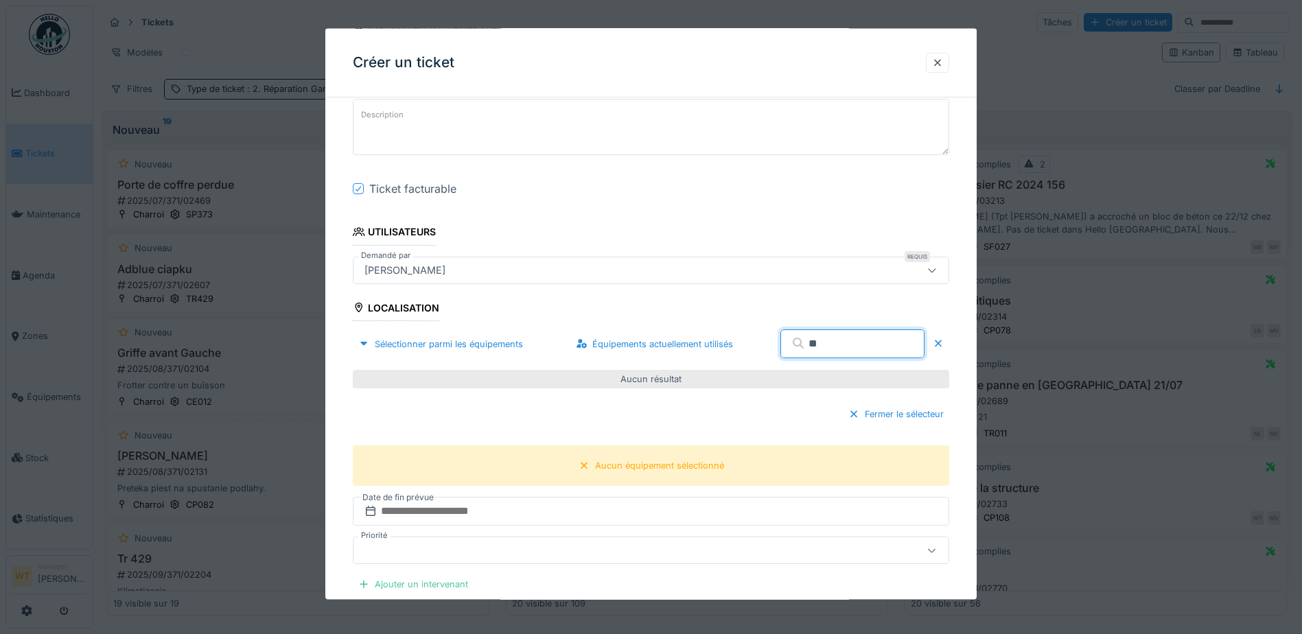
type input "*"
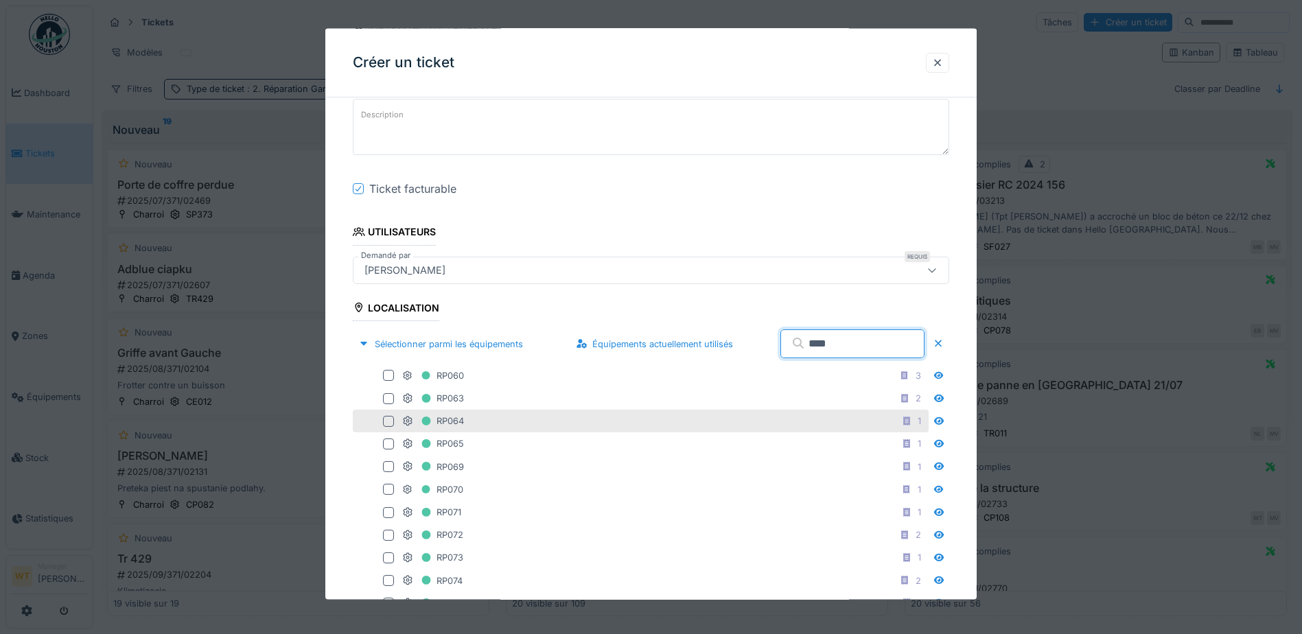
type input "****"
click at [486, 431] on div "RP064 1" at bounding box center [641, 421] width 576 height 23
click at [390, 417] on div at bounding box center [388, 420] width 11 height 11
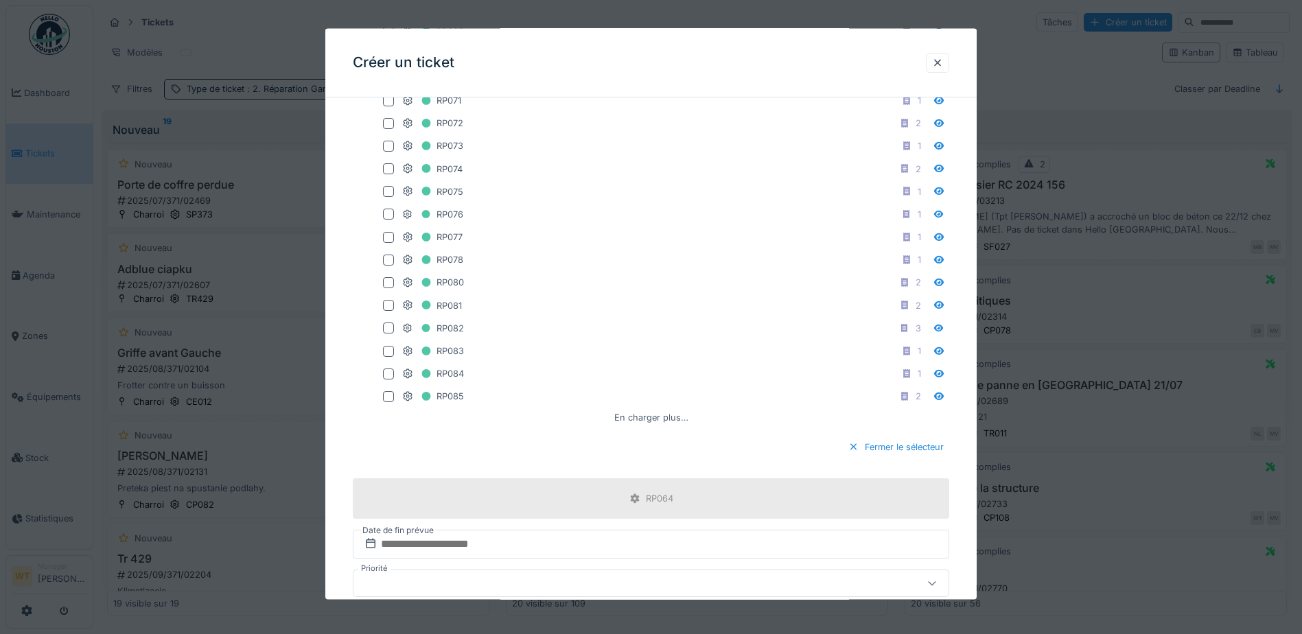
scroll to position [755, 0]
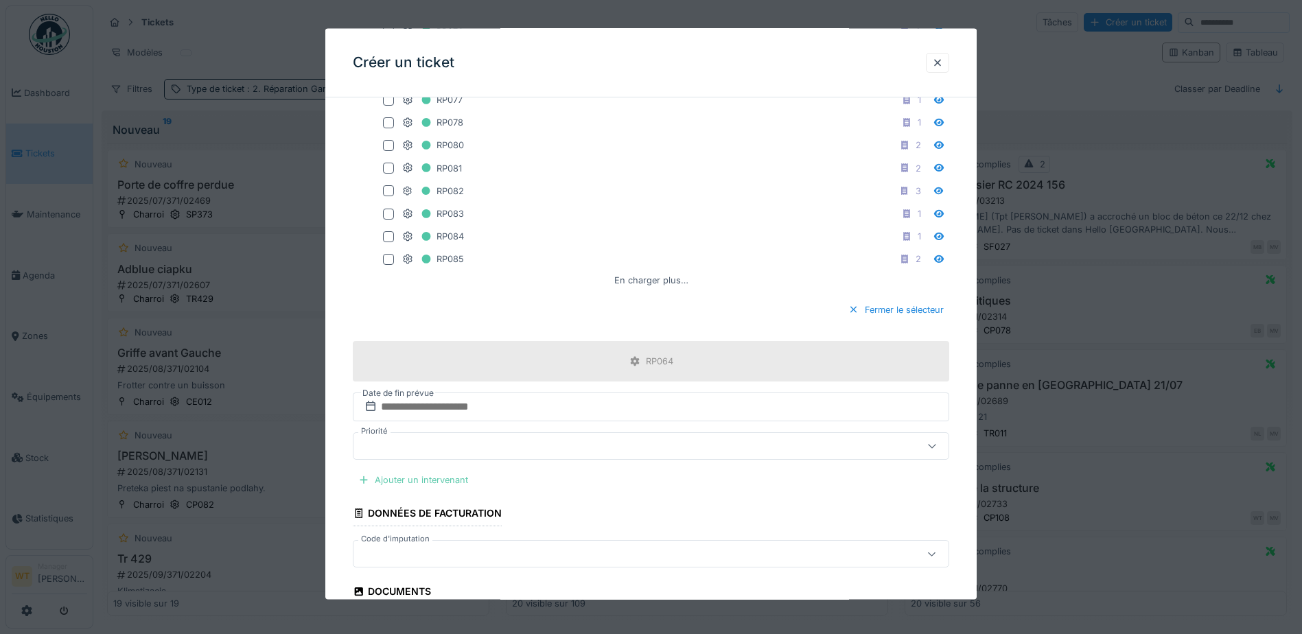
click at [452, 478] on div "Ajouter un intervenant" at bounding box center [413, 480] width 121 height 19
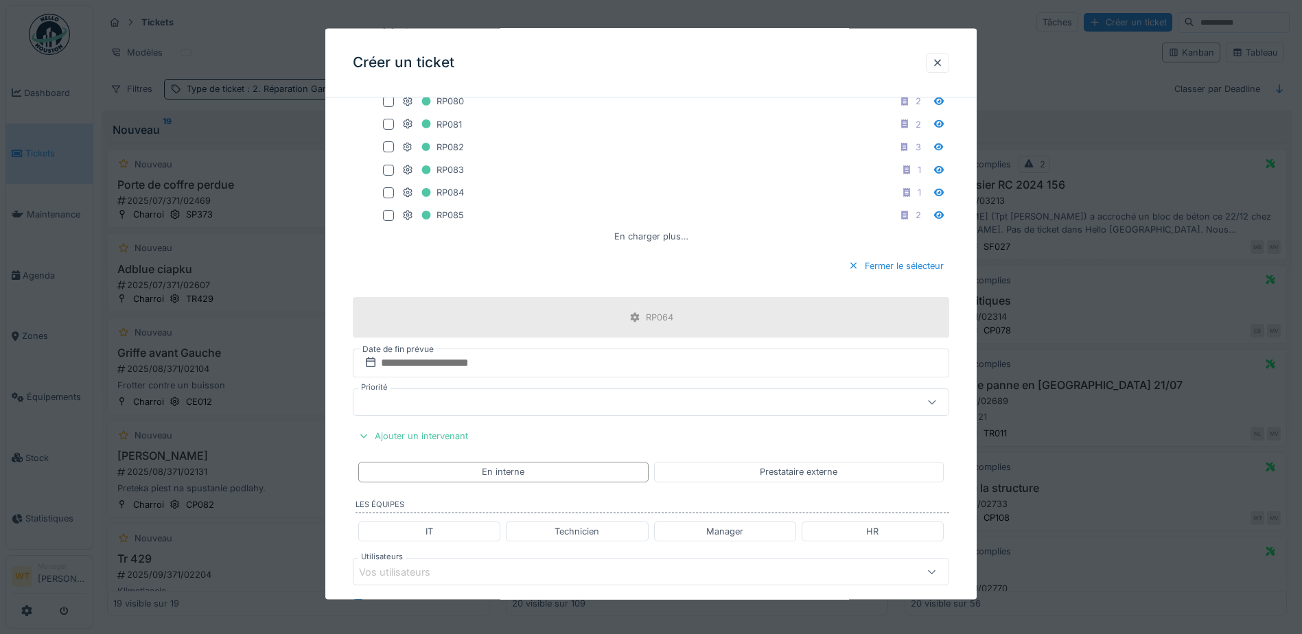
scroll to position [961, 0]
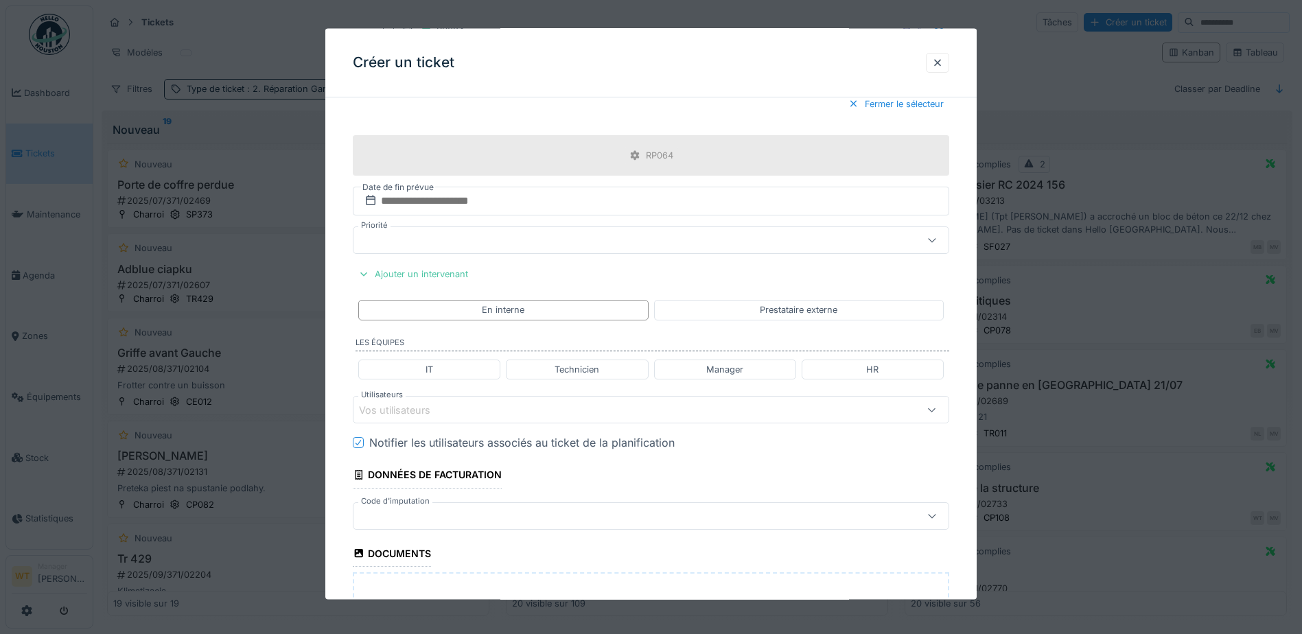
click at [436, 419] on div "Vos utilisateurs" at bounding box center [651, 409] width 596 height 27
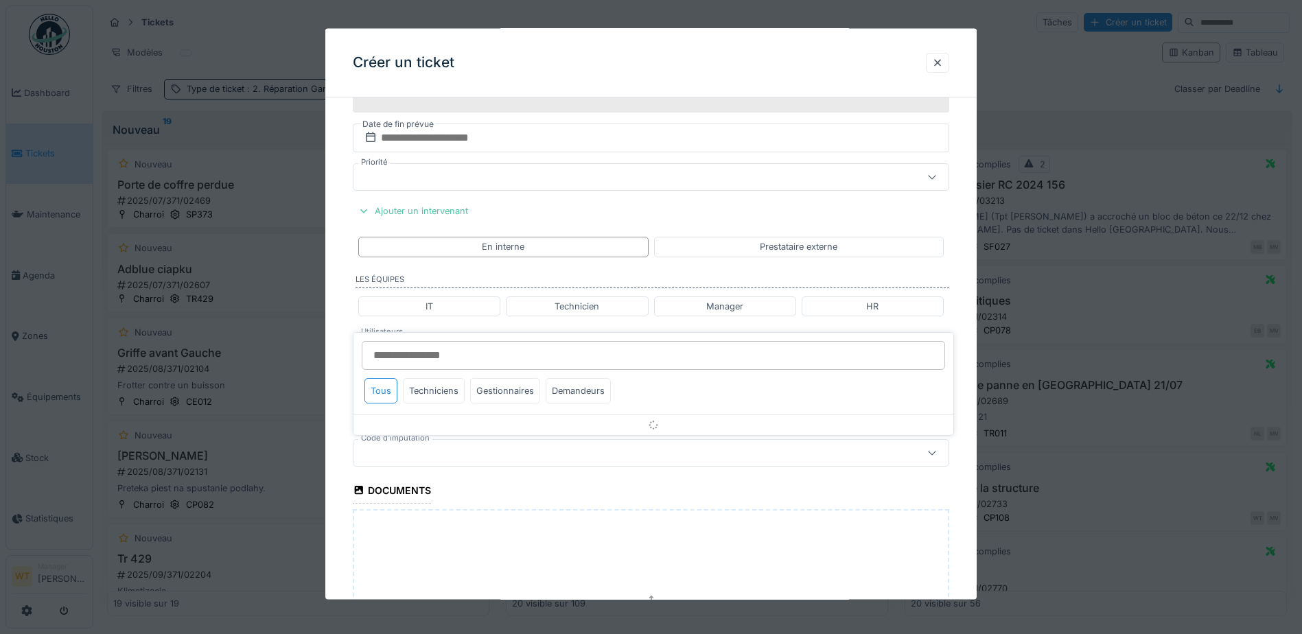
scroll to position [1057, 0]
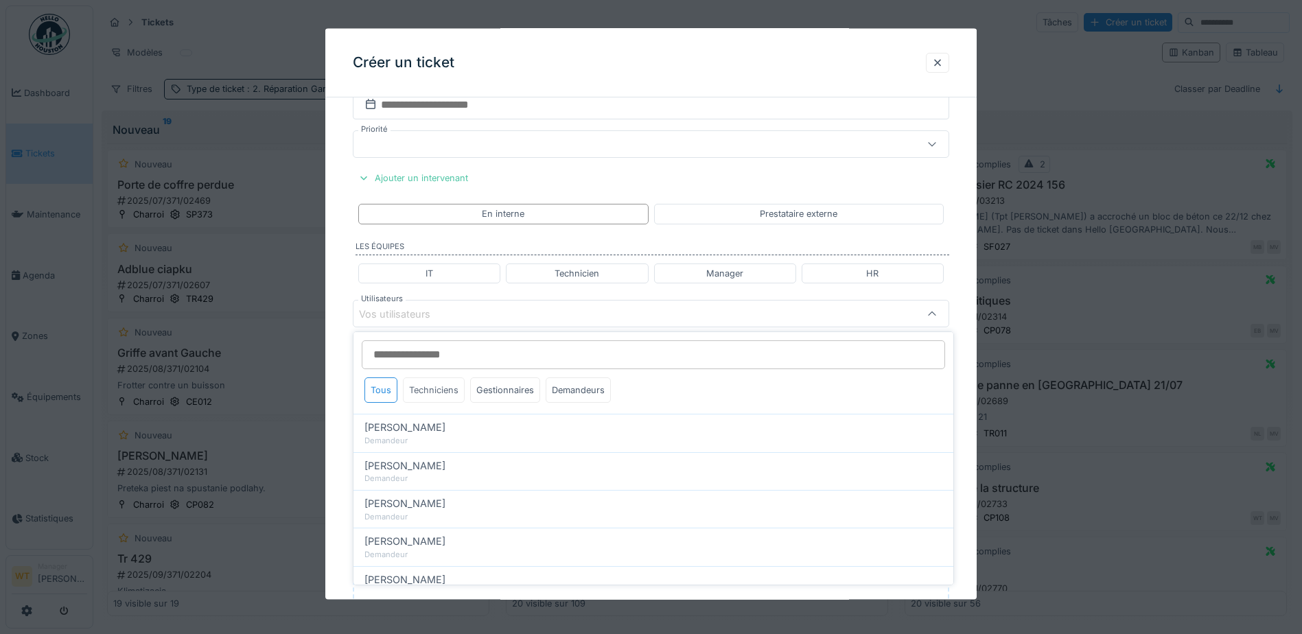
click at [436, 399] on div "Techniciens" at bounding box center [434, 389] width 62 height 25
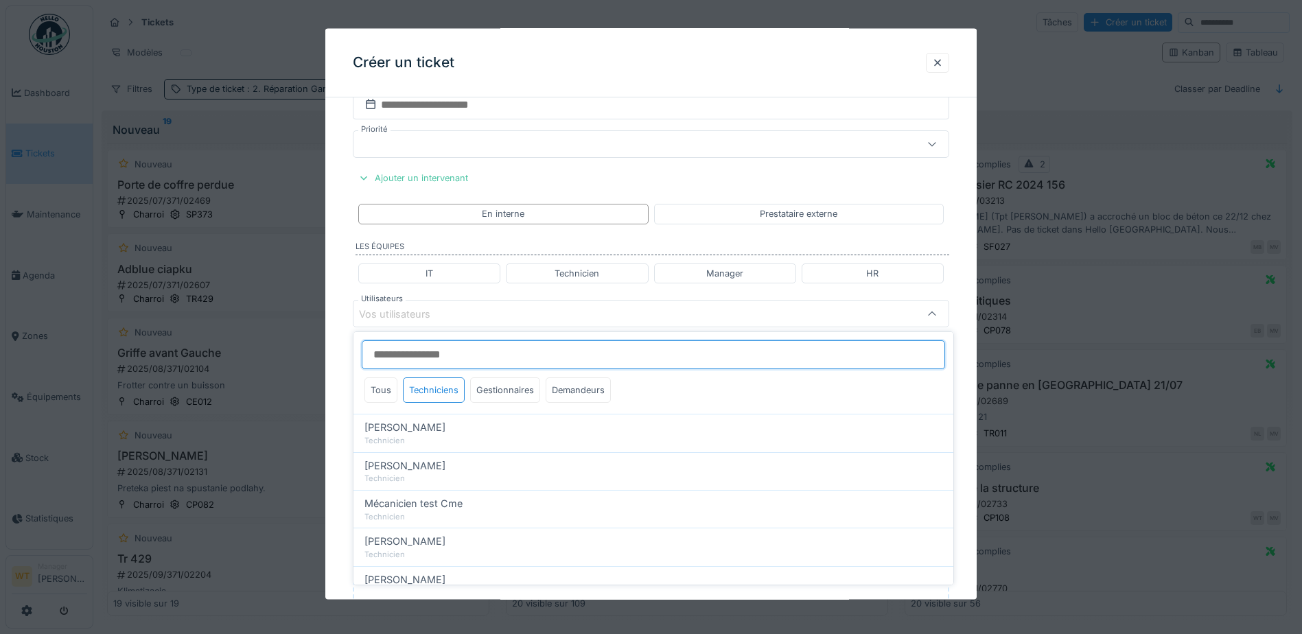
scroll to position [69, 0]
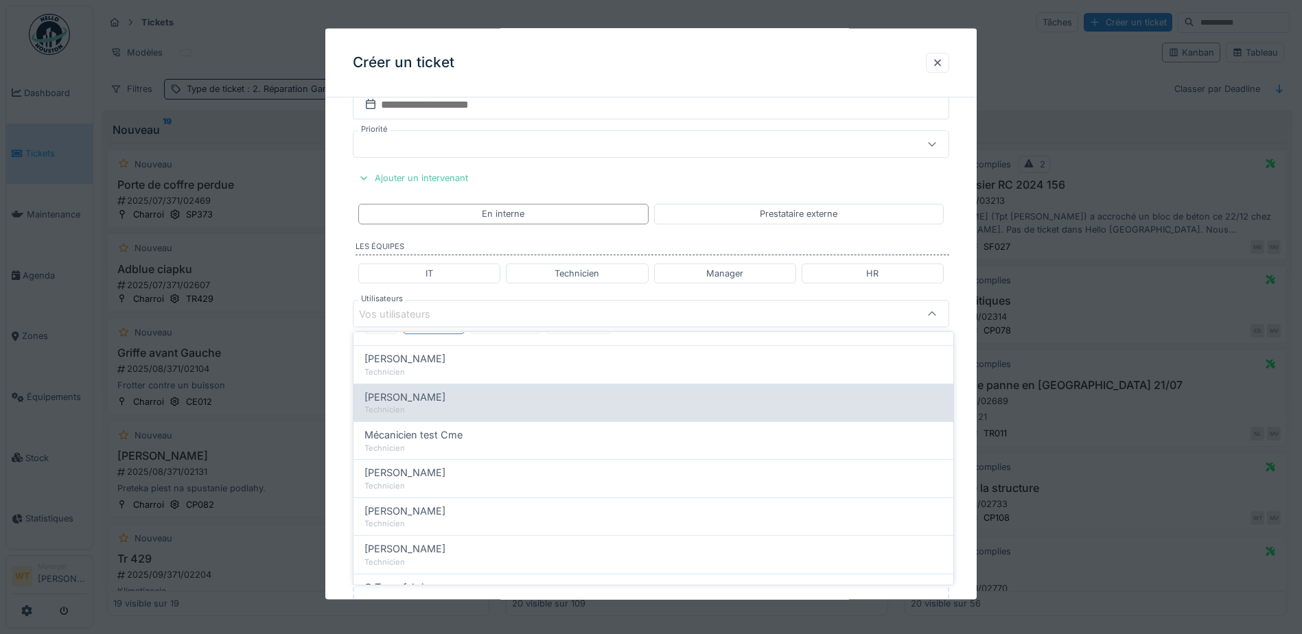
click at [431, 414] on div "Technicien" at bounding box center [653, 410] width 578 height 12
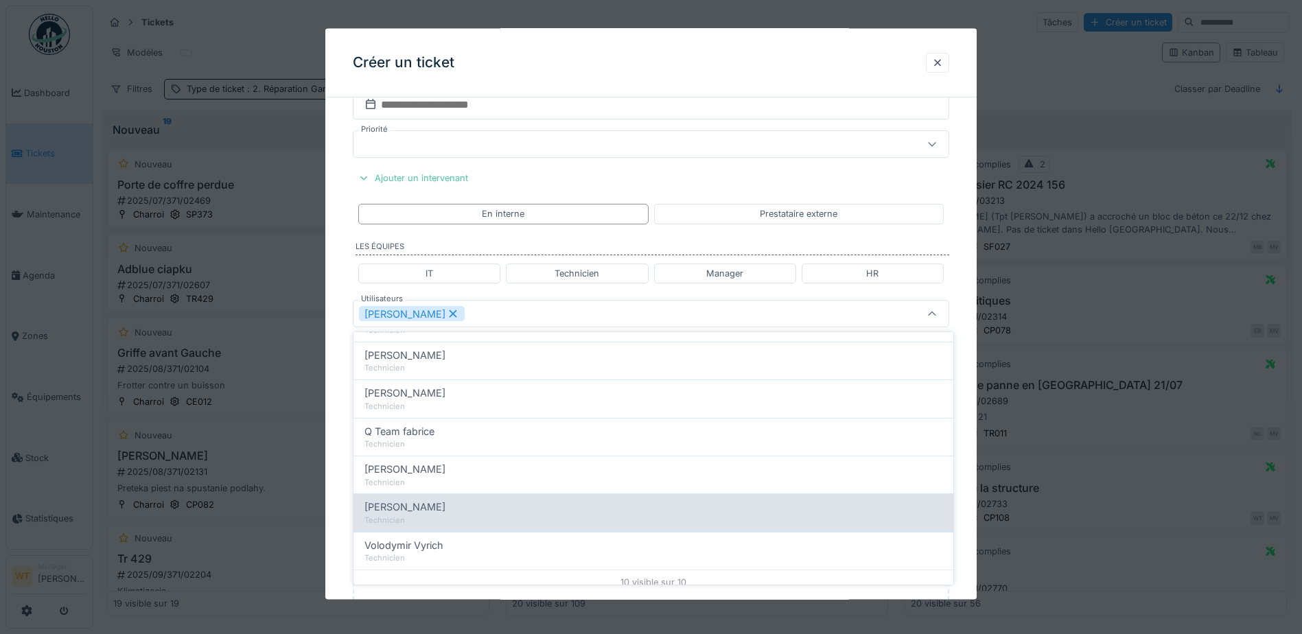
scroll to position [234, 0]
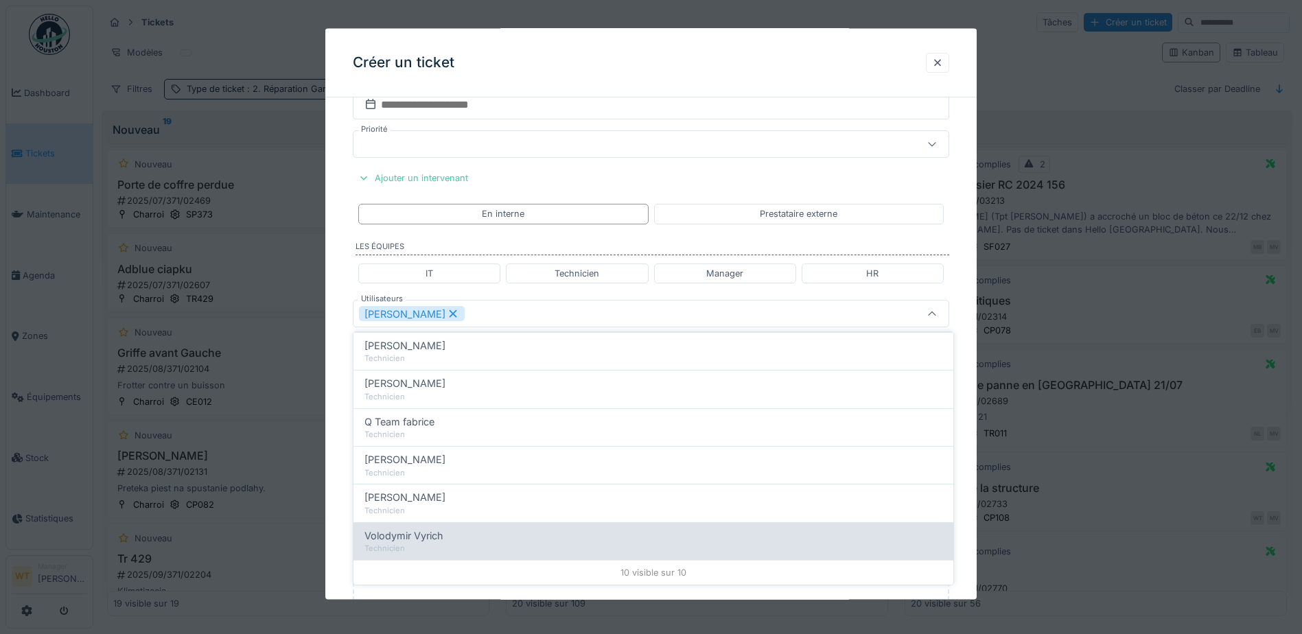
click at [460, 540] on div "Volodymir Vyrich" at bounding box center [653, 535] width 578 height 15
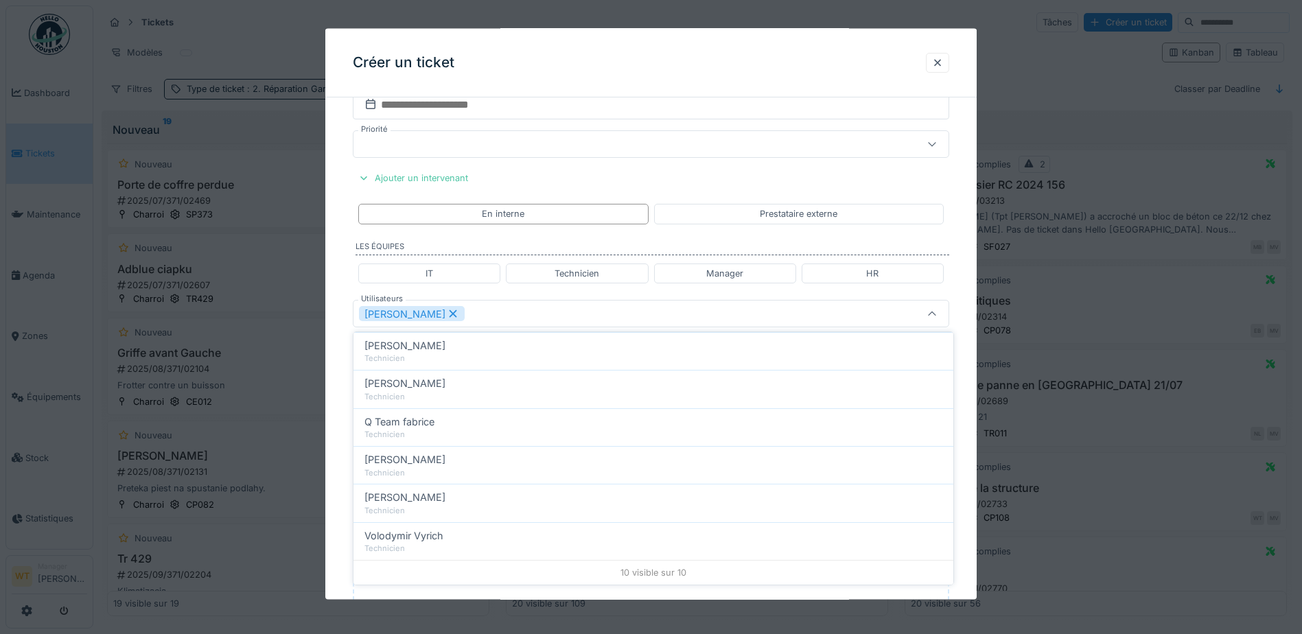
type input "**********"
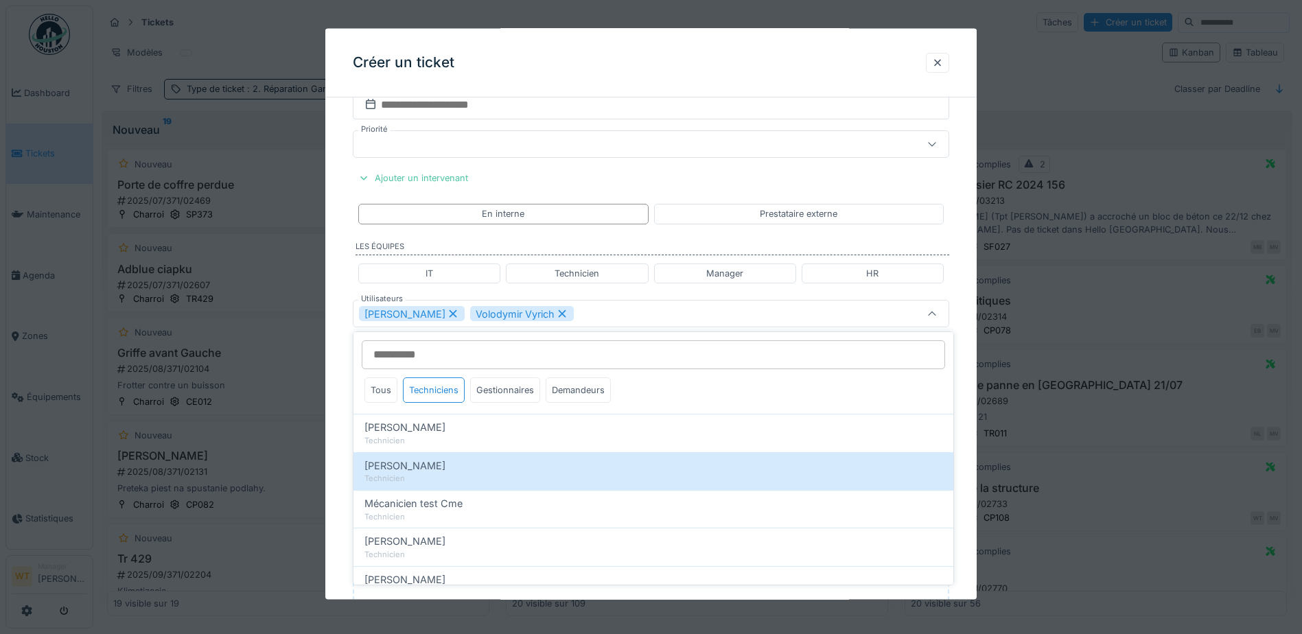
click at [554, 312] on div "Jan Maro Volodymir Vyrich" at bounding box center [616, 313] width 514 height 15
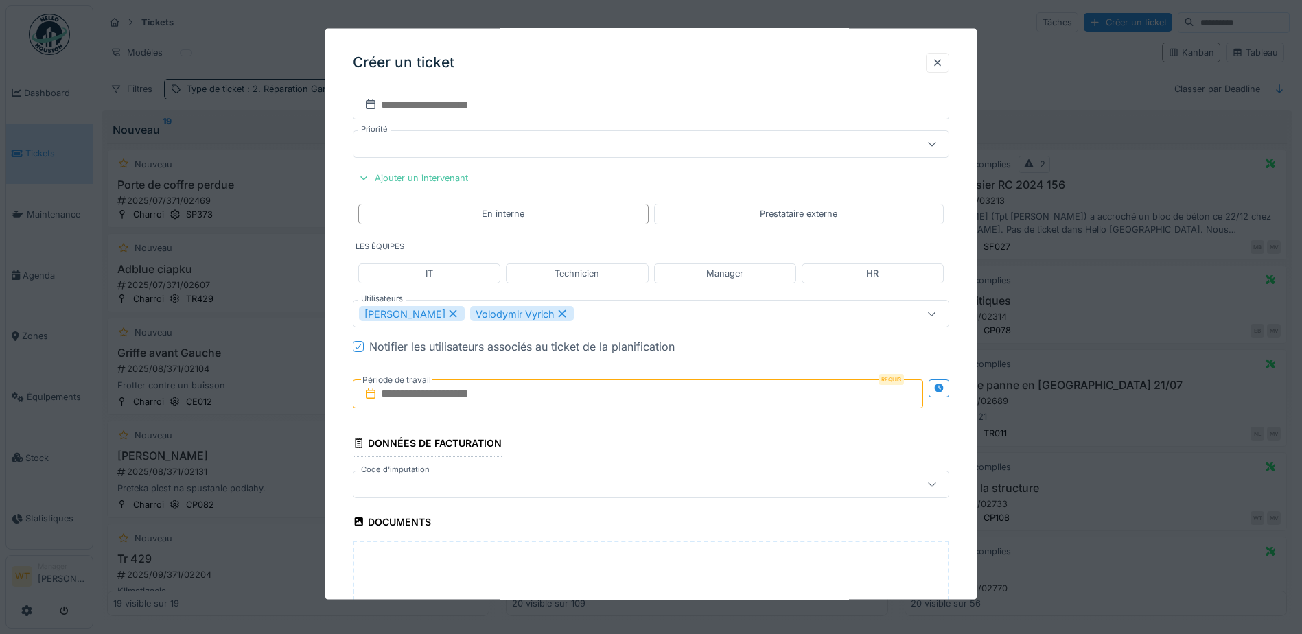
click at [439, 404] on input "text" at bounding box center [638, 394] width 570 height 29
click at [574, 528] on div "13" at bounding box center [573, 529] width 19 height 19
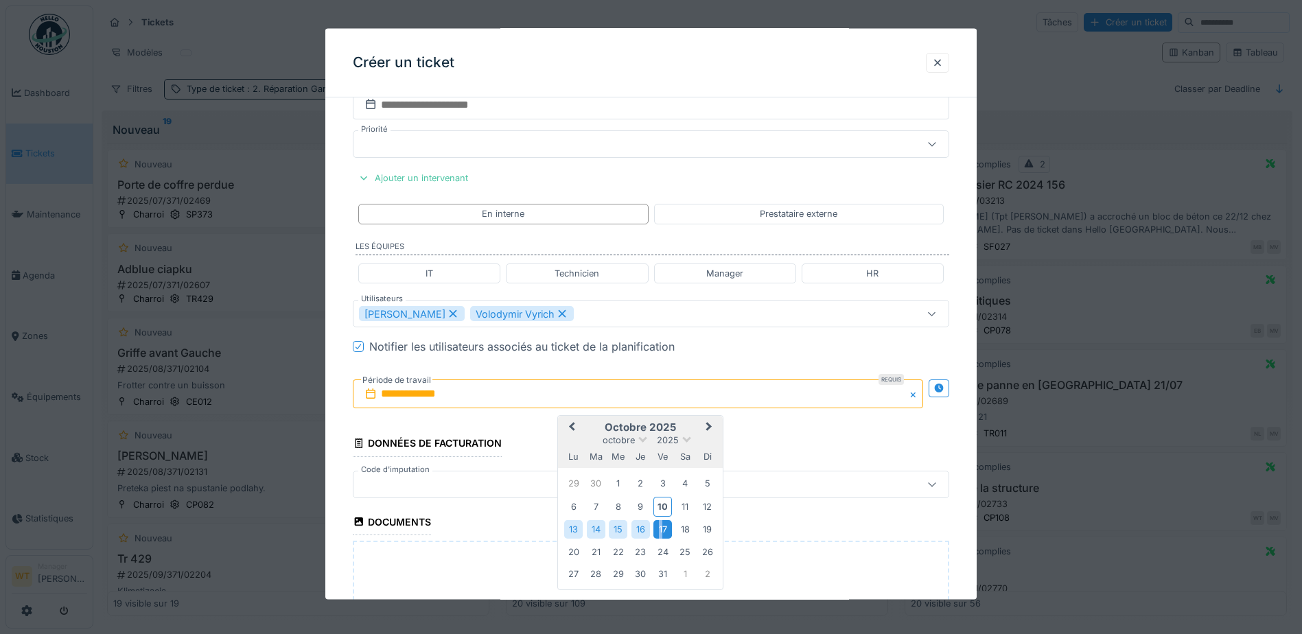
click at [660, 527] on div "17" at bounding box center [662, 529] width 19 height 19
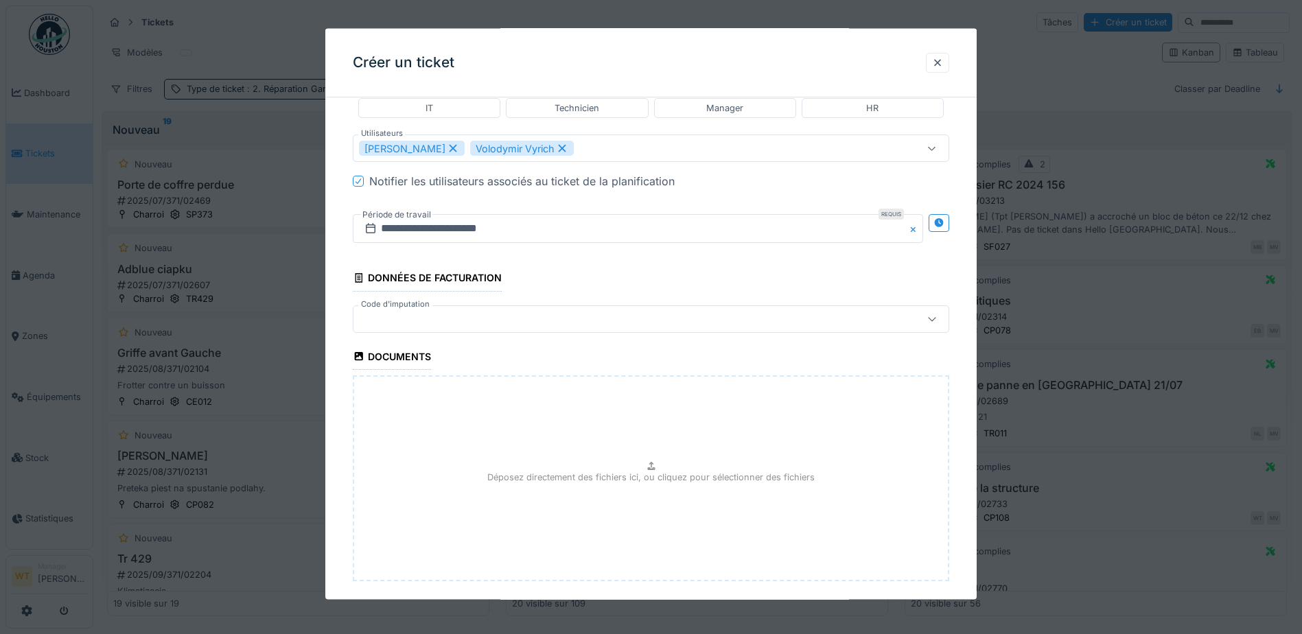
scroll to position [1293, 0]
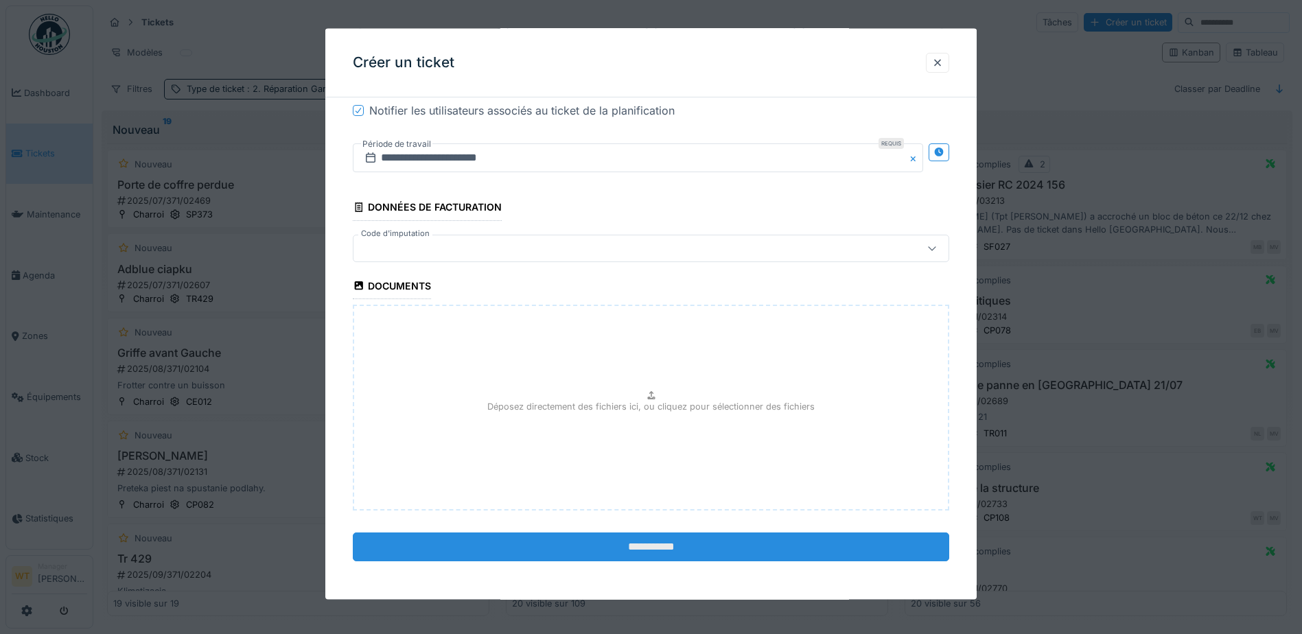
click at [562, 549] on input "**********" at bounding box center [651, 546] width 596 height 29
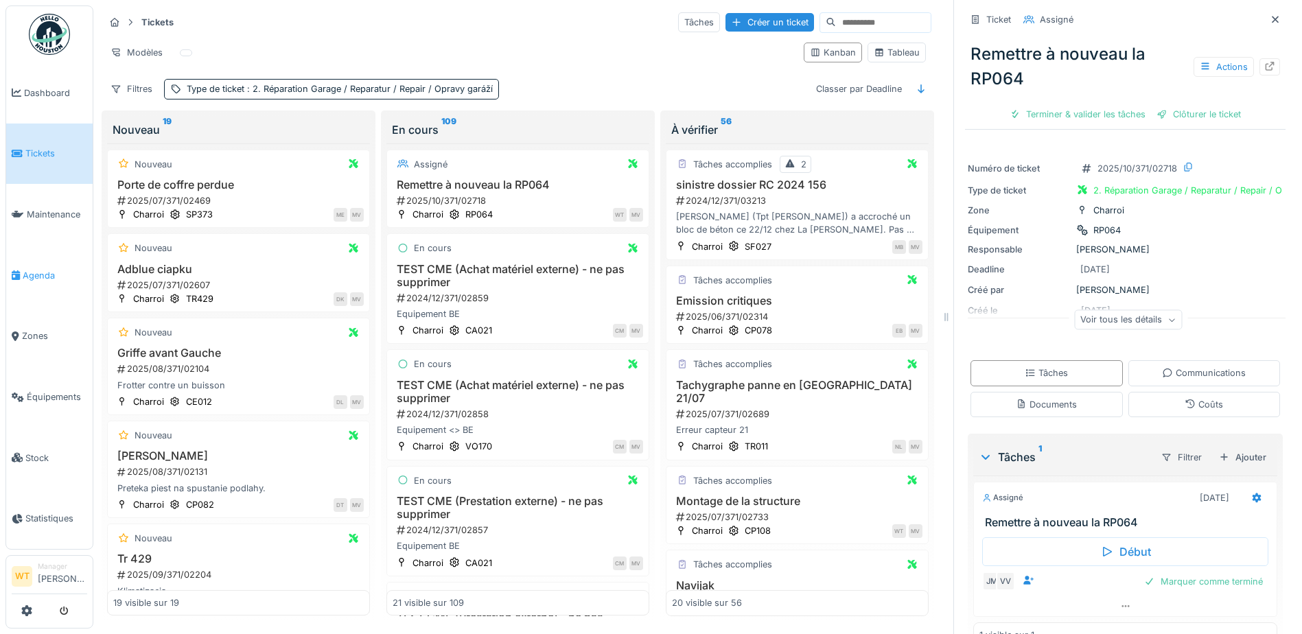
click at [42, 278] on link "Agenda" at bounding box center [49, 275] width 86 height 61
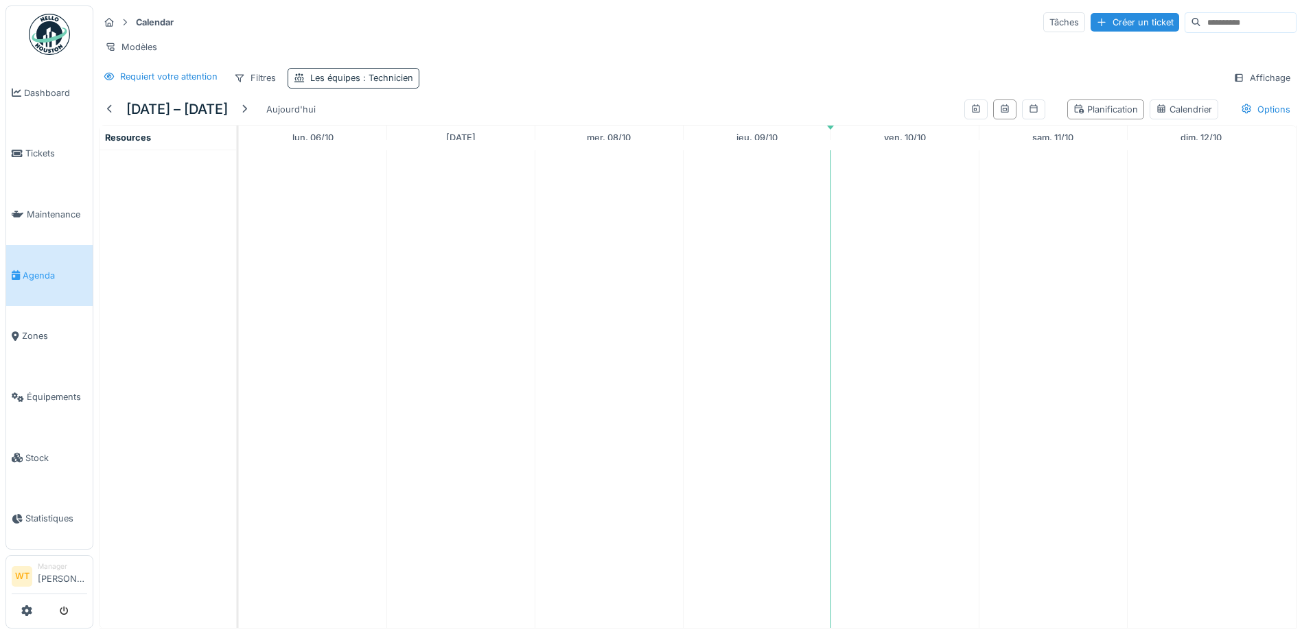
click at [388, 83] on span ": Technicien" at bounding box center [386, 78] width 53 height 10
click at [362, 160] on div "Technicien" at bounding box center [337, 153] width 75 height 15
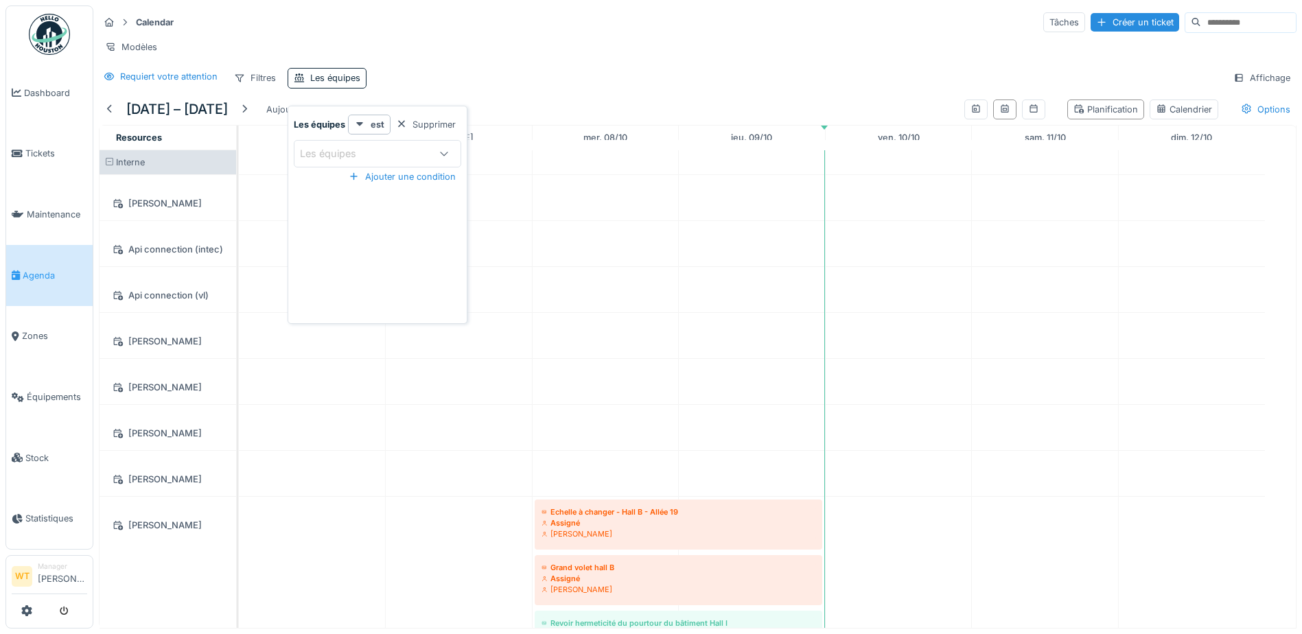
click at [375, 158] on div "Les équipes" at bounding box center [337, 153] width 75 height 15
click at [342, 350] on div "Technicien" at bounding box center [377, 340] width 170 height 27
type input "***"
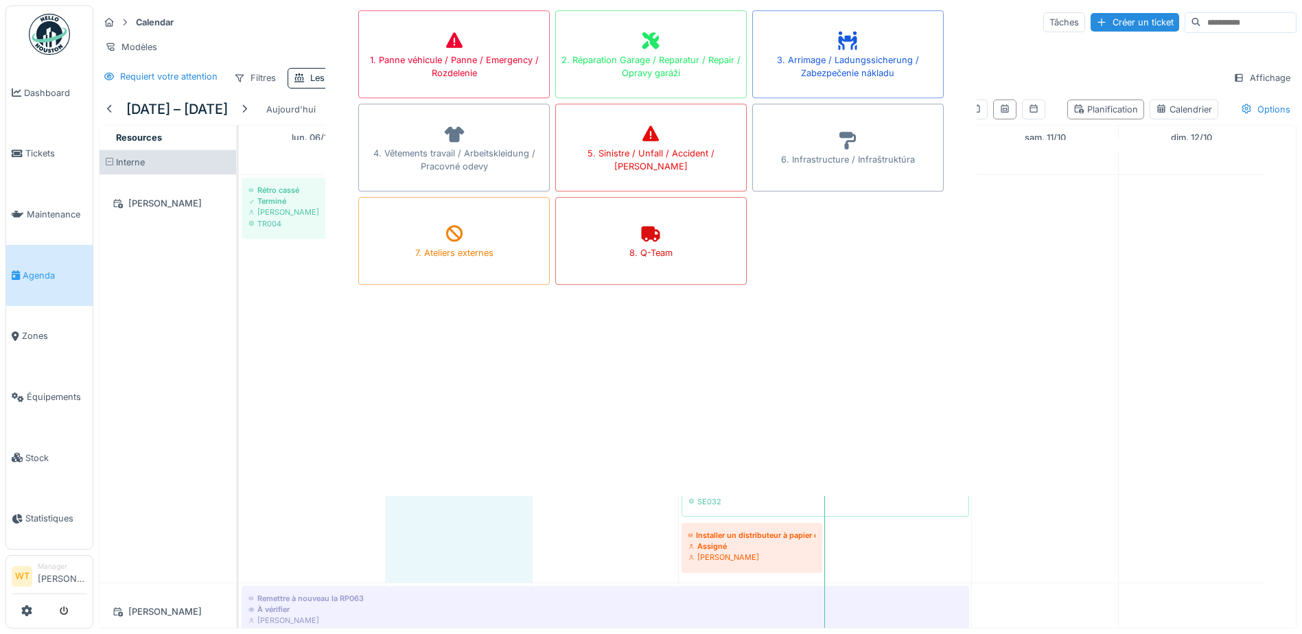
scroll to position [10, 0]
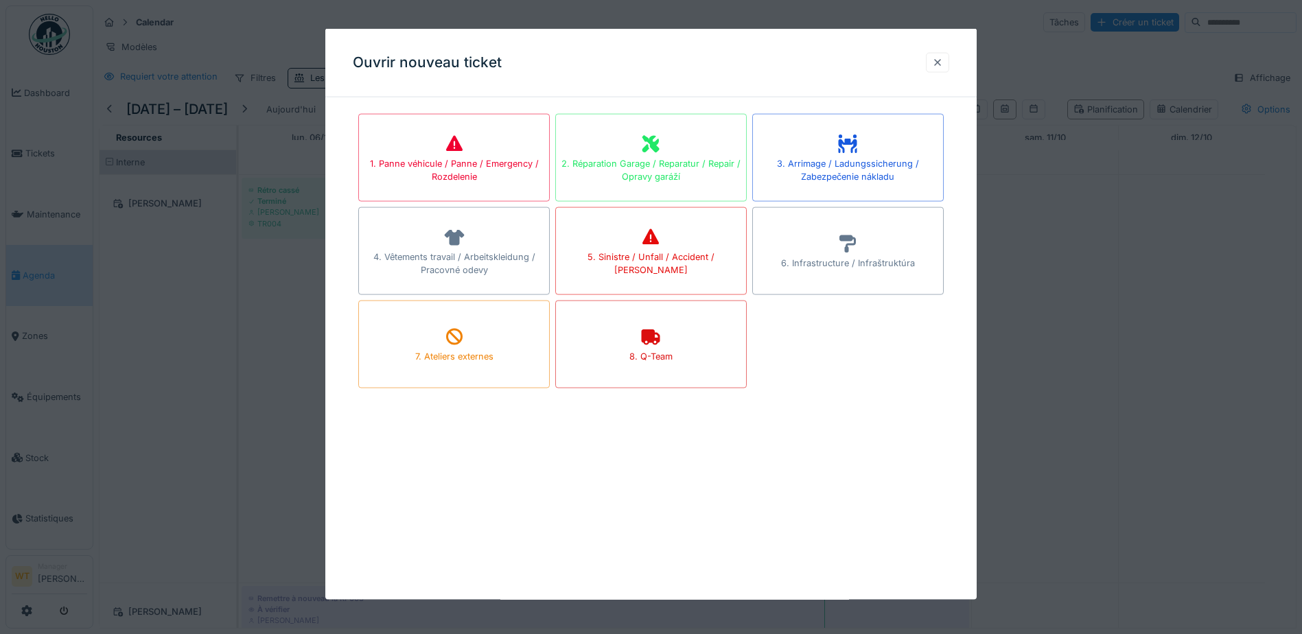
click at [937, 61] on div at bounding box center [937, 62] width 11 height 13
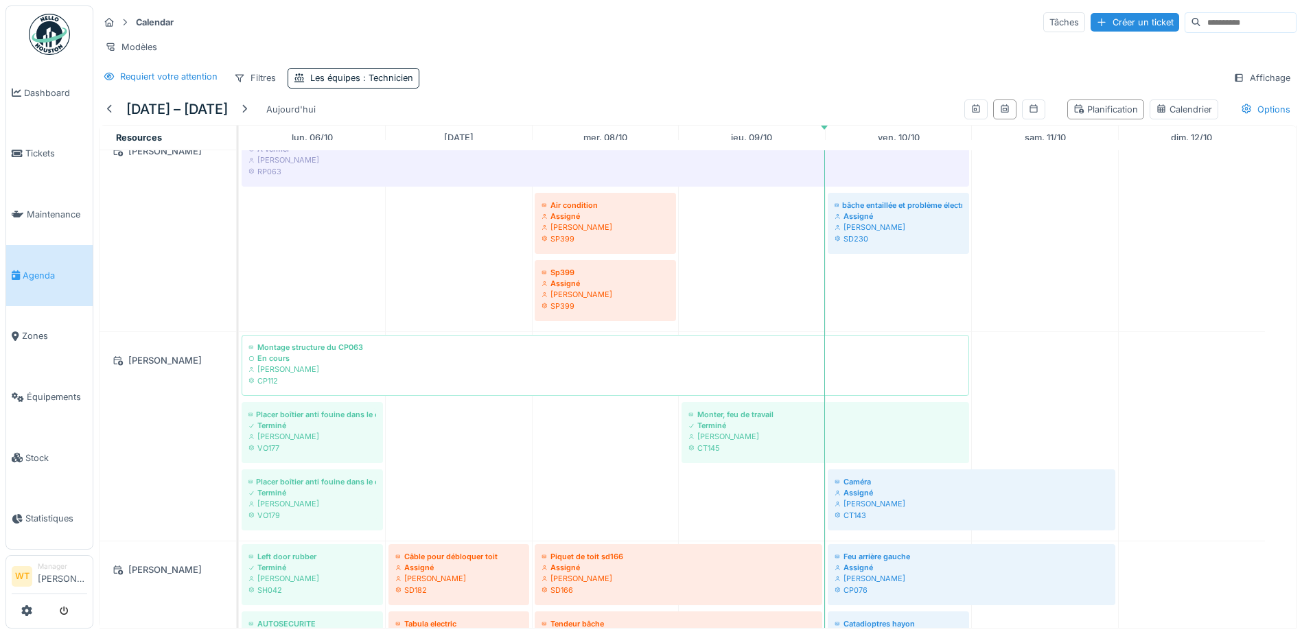
scroll to position [480, 0]
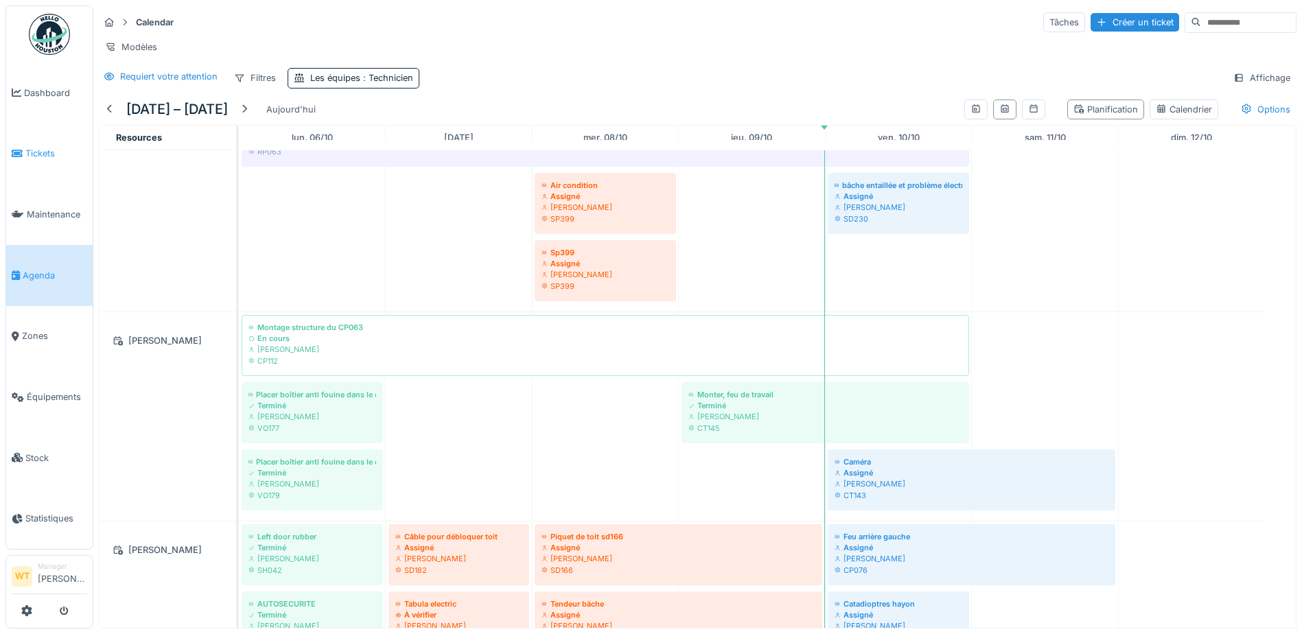
click at [25, 152] on span "Tickets" at bounding box center [56, 153] width 62 height 13
click at [45, 154] on span "Tickets" at bounding box center [56, 153] width 62 height 13
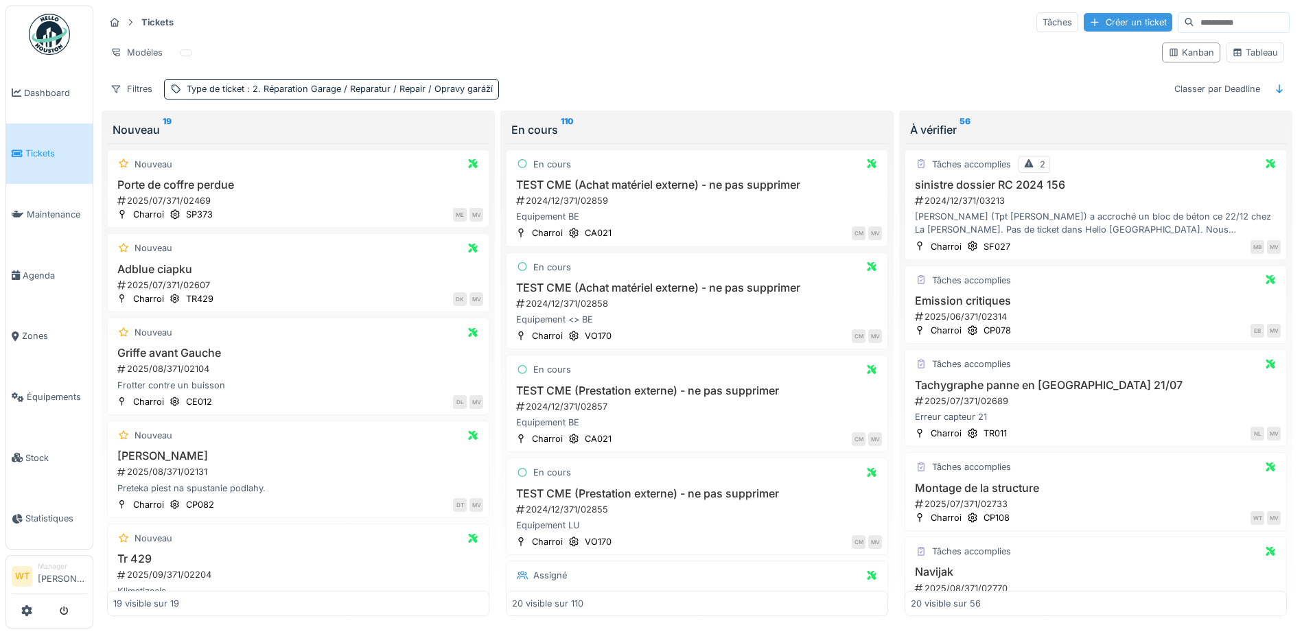
click at [1108, 21] on div "Créer un ticket" at bounding box center [1128, 22] width 89 height 19
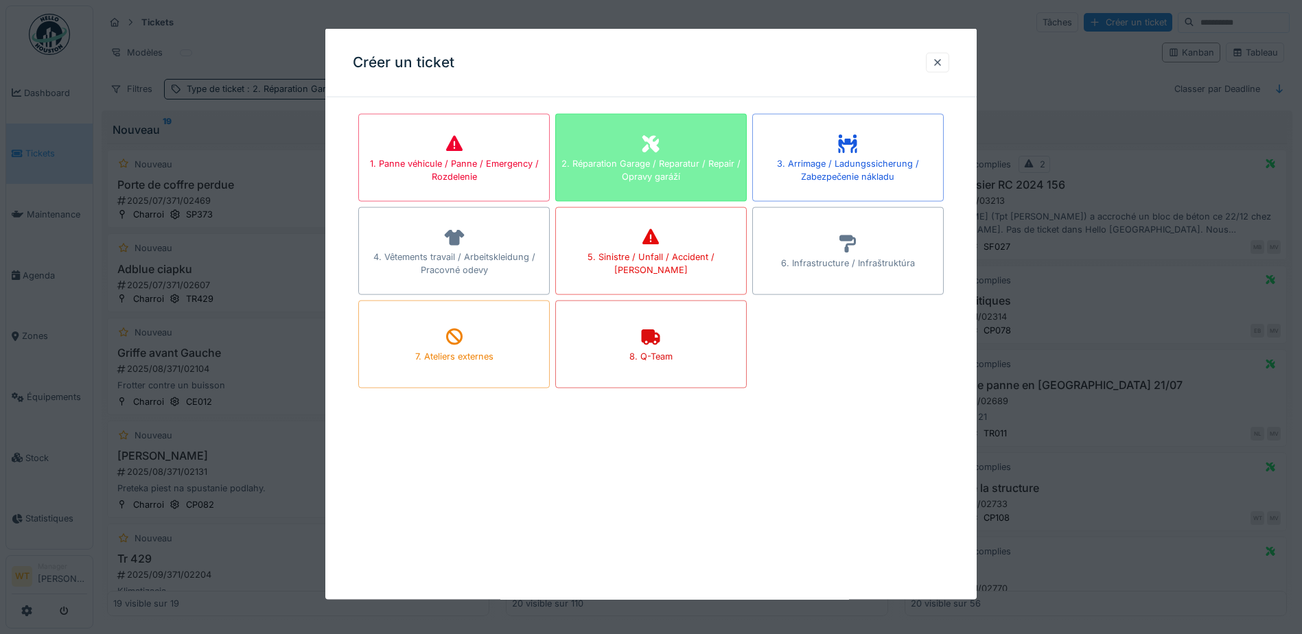
click at [673, 159] on div "2. Réparation Garage / Reparatur / Repair / Opravy garáží" at bounding box center [651, 169] width 190 height 26
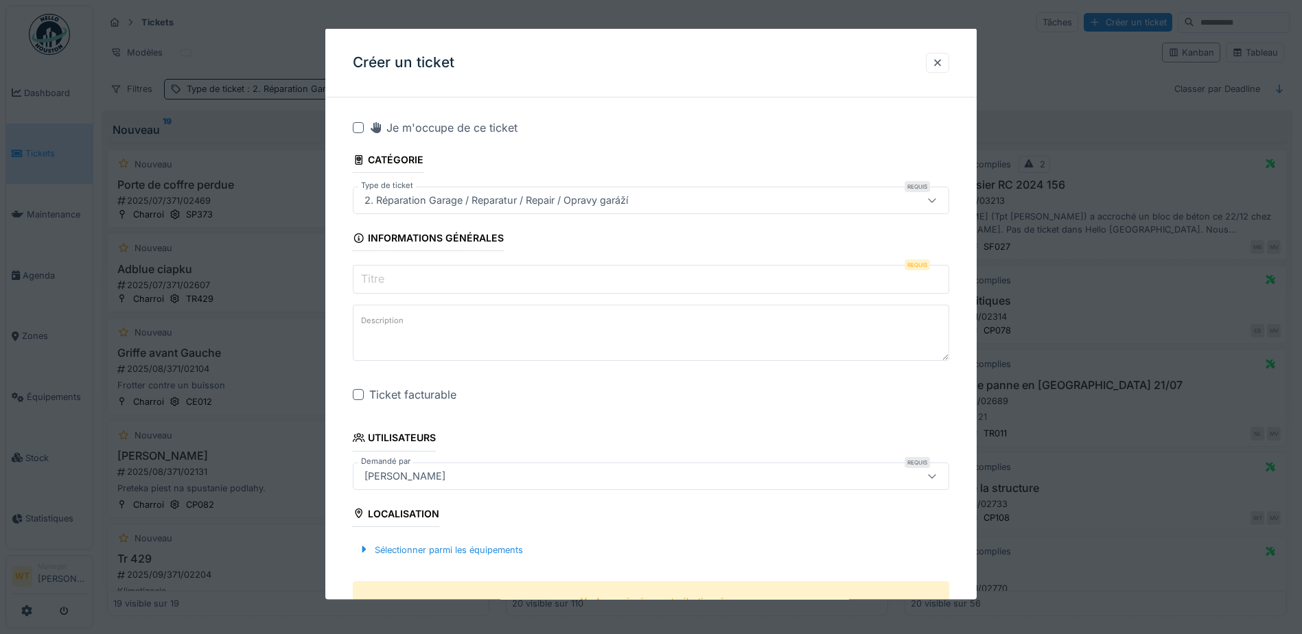
click at [491, 272] on input "Titre" at bounding box center [651, 279] width 596 height 29
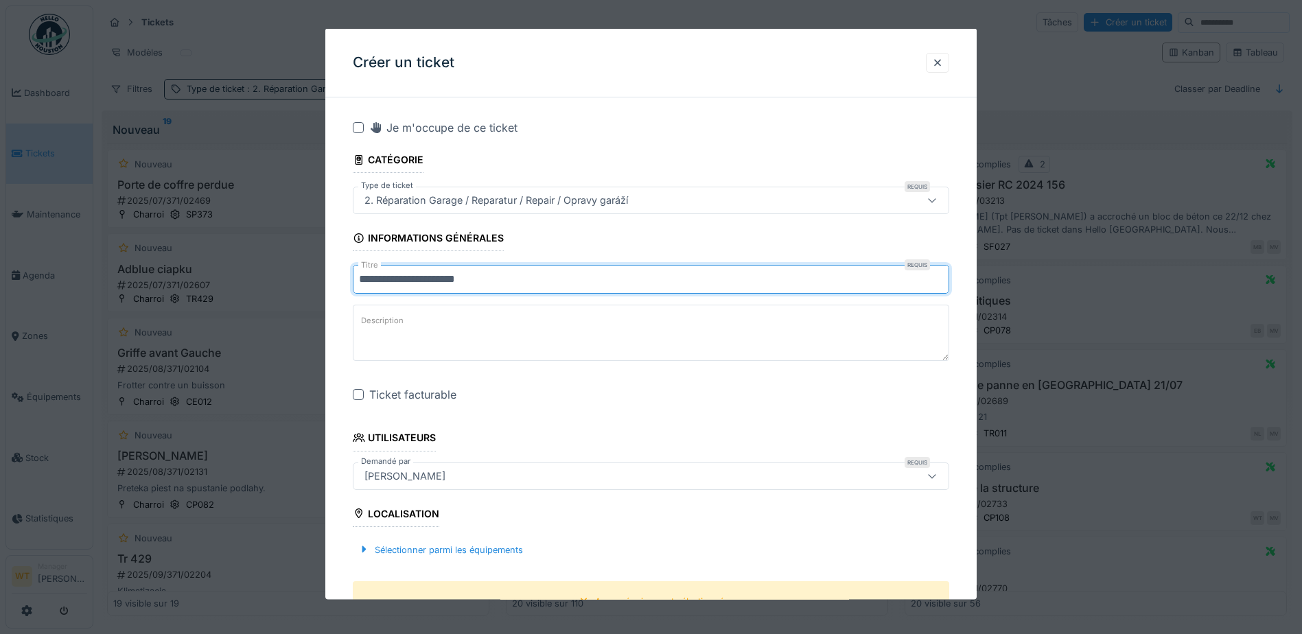
type input "**********"
